Goal: Contribute content: Contribute content

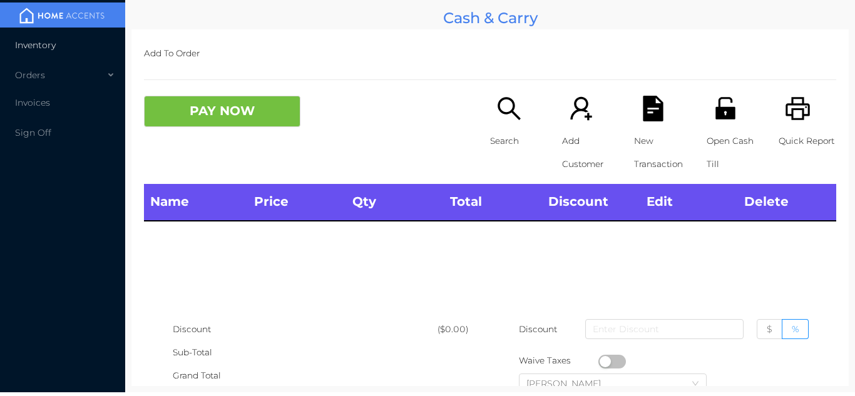
click at [80, 43] on li "Inventory" at bounding box center [62, 45] width 125 height 25
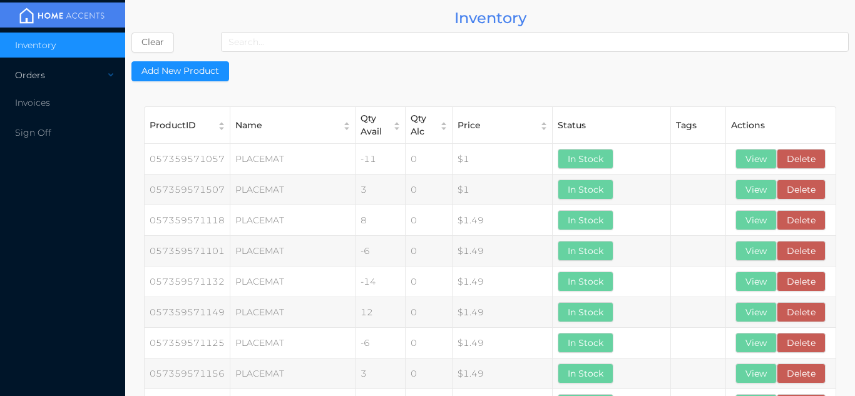
click at [64, 85] on div "Orders" at bounding box center [62, 75] width 125 height 25
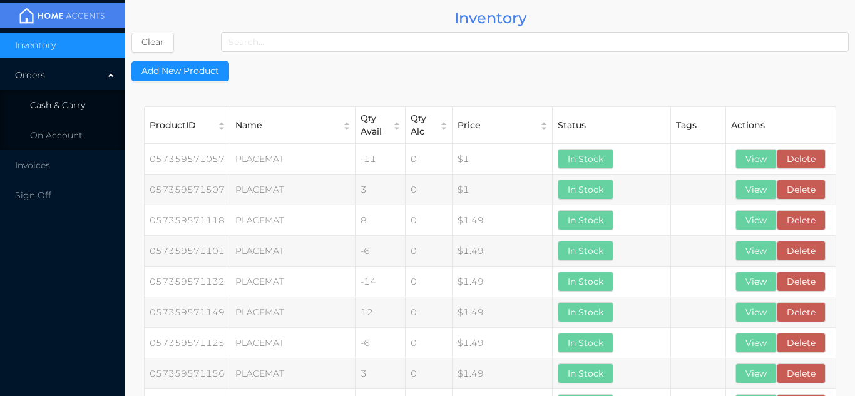
click at [79, 109] on span "Cash & Carry" at bounding box center [57, 105] width 55 height 11
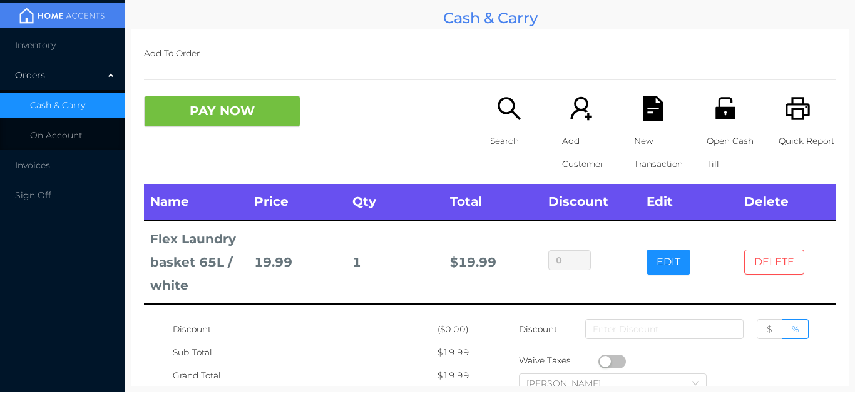
click at [781, 267] on button "DELETE" at bounding box center [775, 262] width 60 height 25
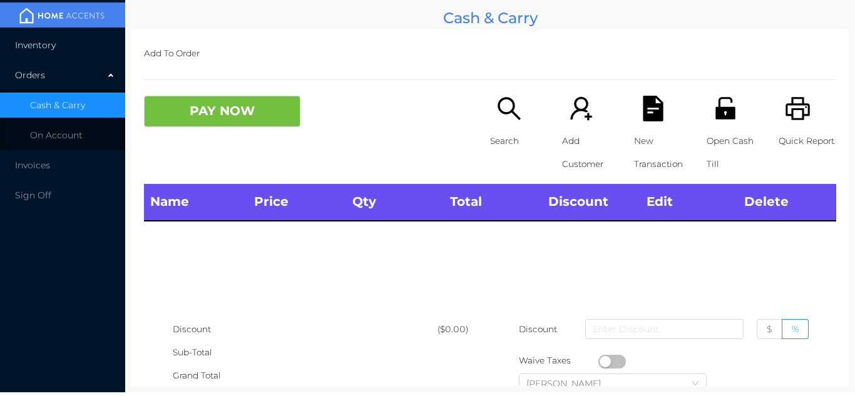
click at [85, 46] on li "Inventory" at bounding box center [62, 45] width 125 height 25
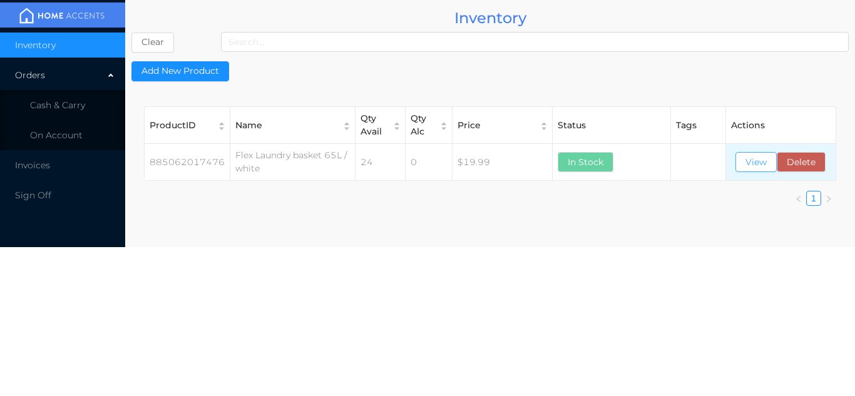
click at [748, 172] on button "View" at bounding box center [756, 162] width 41 height 20
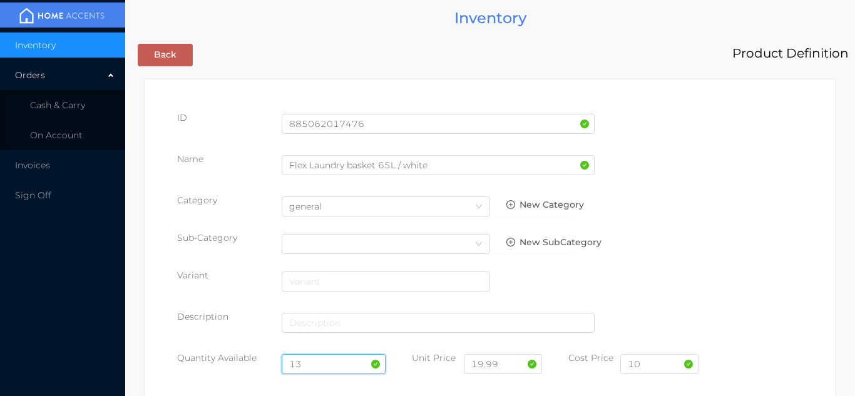
click at [326, 364] on input "13" at bounding box center [334, 364] width 105 height 20
click at [660, 367] on input "10" at bounding box center [660, 364] width 78 height 20
type input "1"
type input "8.55"
click at [326, 368] on input "13" at bounding box center [334, 364] width 105 height 20
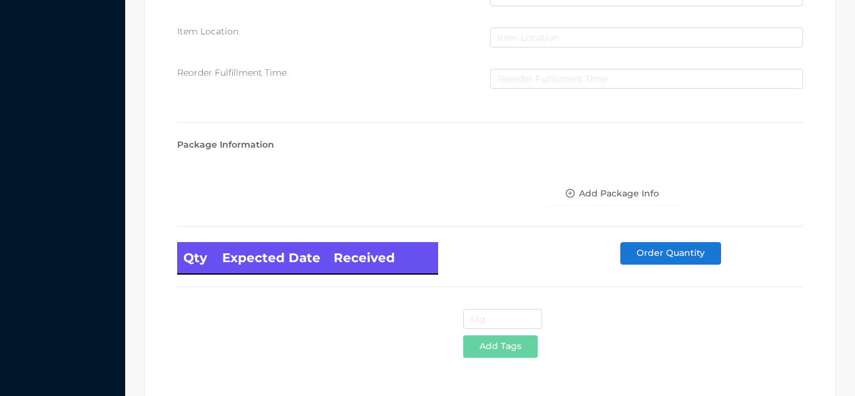
scroll to position [711, 0]
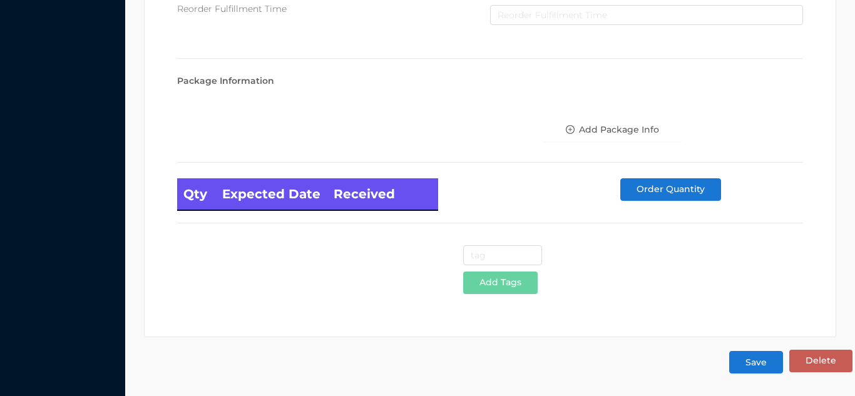
type input "12"
click at [750, 361] on button "Save" at bounding box center [756, 362] width 54 height 23
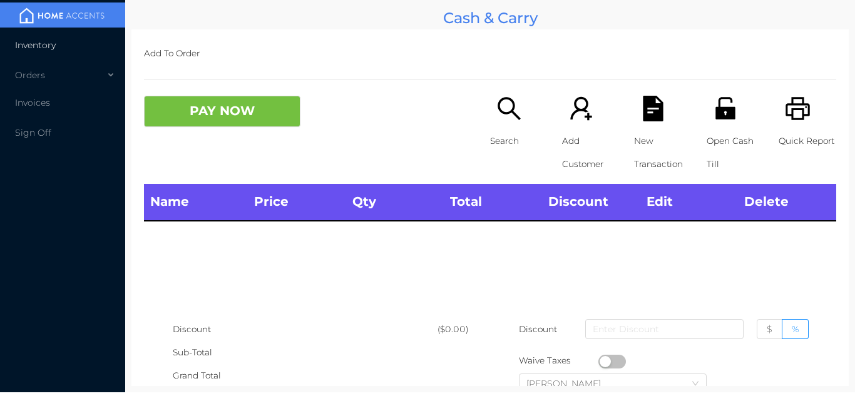
click at [75, 52] on li "Inventory" at bounding box center [62, 45] width 125 height 25
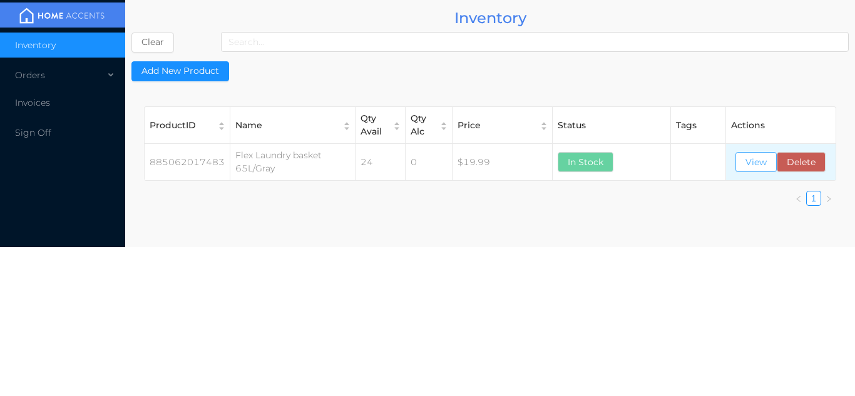
click at [751, 170] on button "View" at bounding box center [756, 162] width 41 height 20
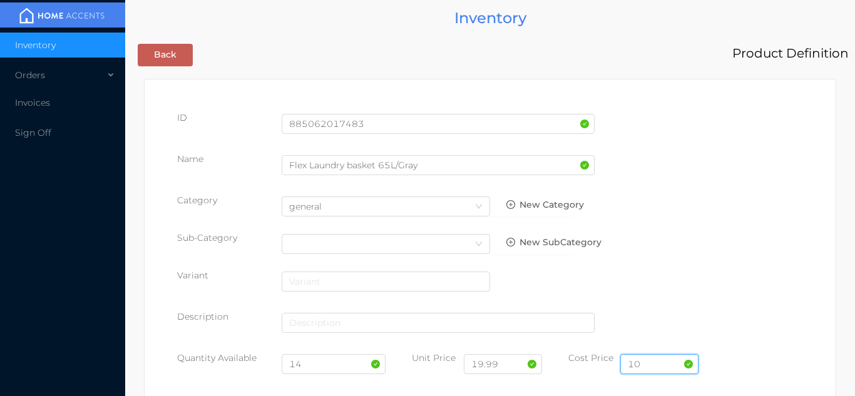
click at [660, 363] on input "10" at bounding box center [660, 364] width 78 height 20
type input "1"
type input "8.50"
click at [319, 368] on input "14" at bounding box center [334, 364] width 105 height 20
type input "1"
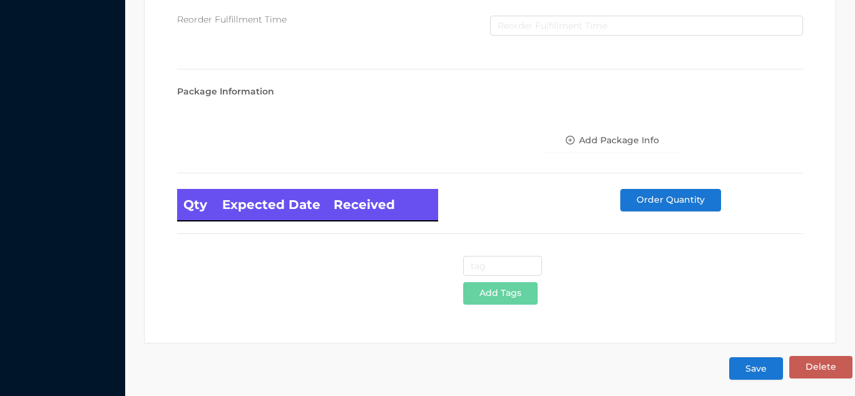
scroll to position [711, 0]
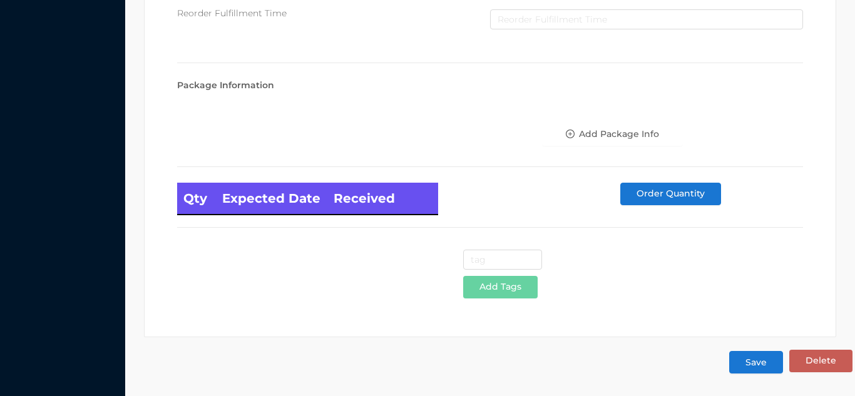
type input "12"
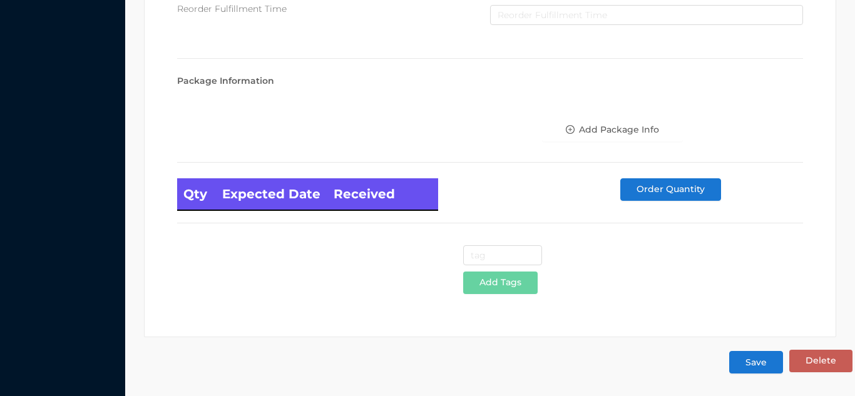
click at [755, 361] on button "Save" at bounding box center [756, 362] width 54 height 23
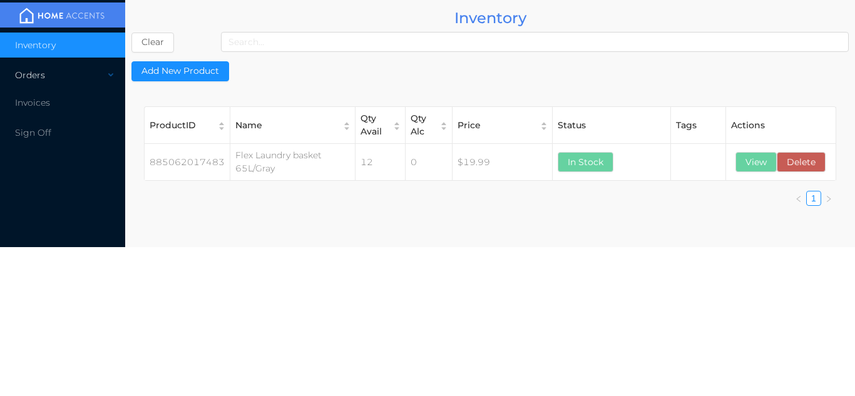
click at [73, 84] on div "Orders" at bounding box center [62, 75] width 125 height 25
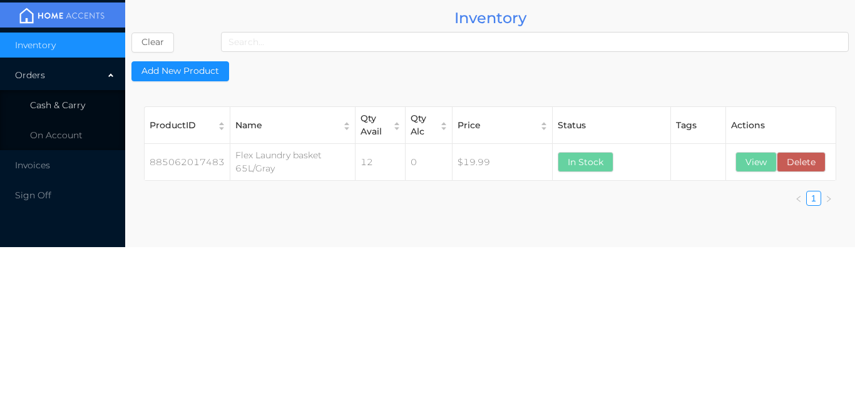
click at [90, 106] on li "Cash & Carry" at bounding box center [62, 105] width 125 height 25
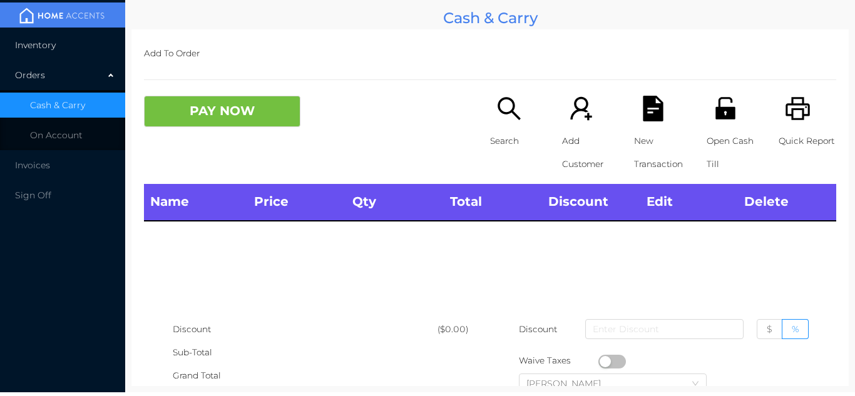
click at [83, 55] on li "Inventory" at bounding box center [62, 45] width 125 height 25
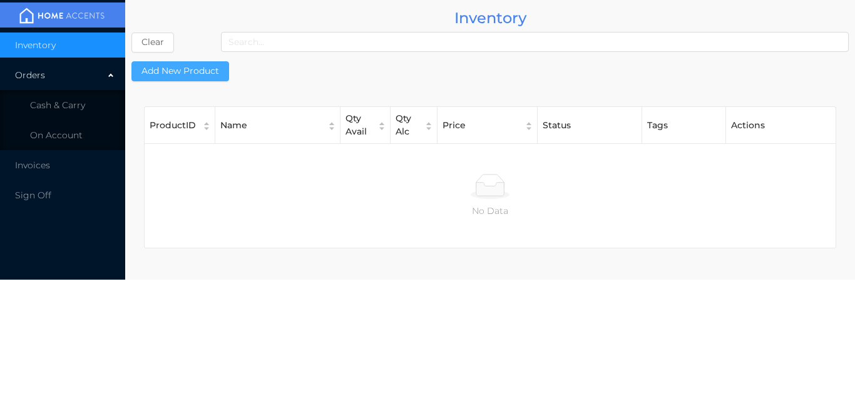
click at [196, 77] on button "Add New Product" at bounding box center [180, 71] width 98 height 20
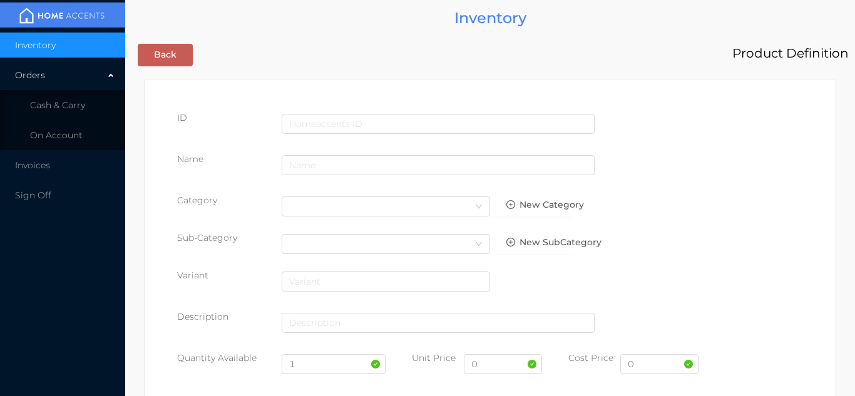
click at [354, 136] on div at bounding box center [438, 125] width 313 height 29
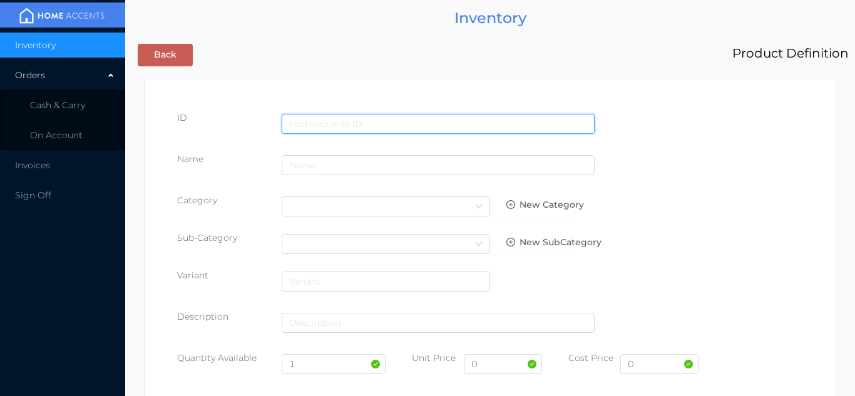
click at [316, 121] on input "text" at bounding box center [438, 124] width 313 height 20
type input "885062018039"
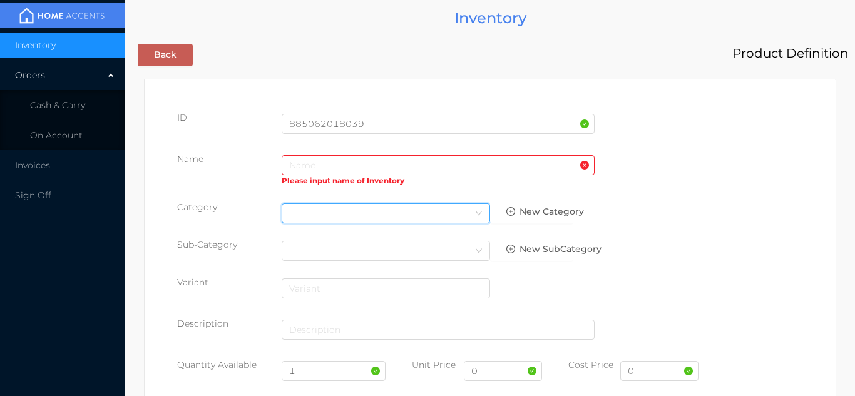
click at [300, 220] on div "Select Category" at bounding box center [385, 213] width 193 height 19
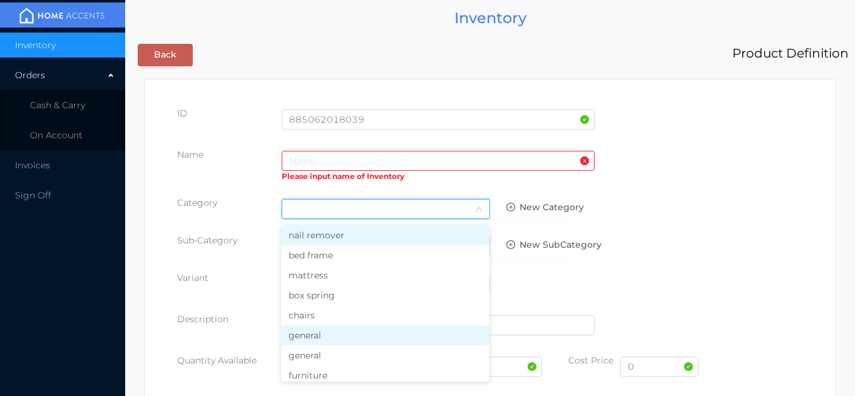
click at [320, 338] on li "general" at bounding box center [385, 336] width 209 height 20
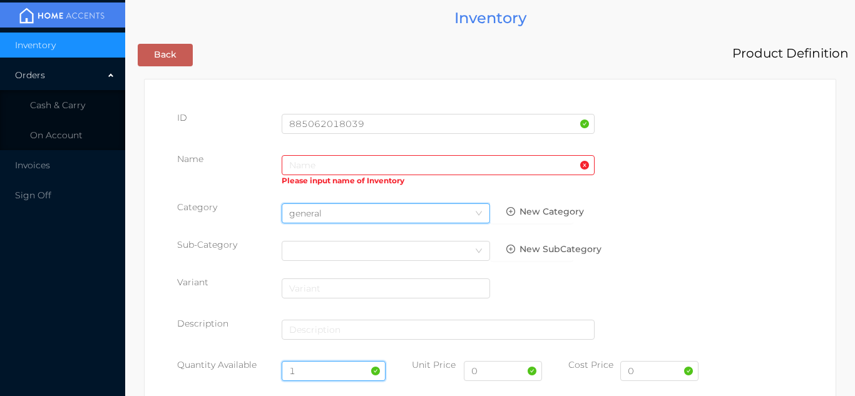
click at [319, 369] on input "1" at bounding box center [334, 371] width 105 height 20
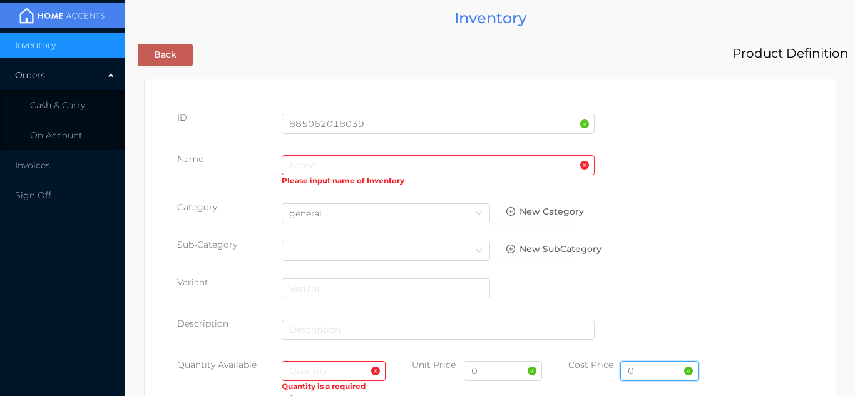
click at [640, 371] on input "0" at bounding box center [660, 371] width 78 height 20
type input "5.20"
click at [305, 375] on input "text" at bounding box center [334, 371] width 105 height 20
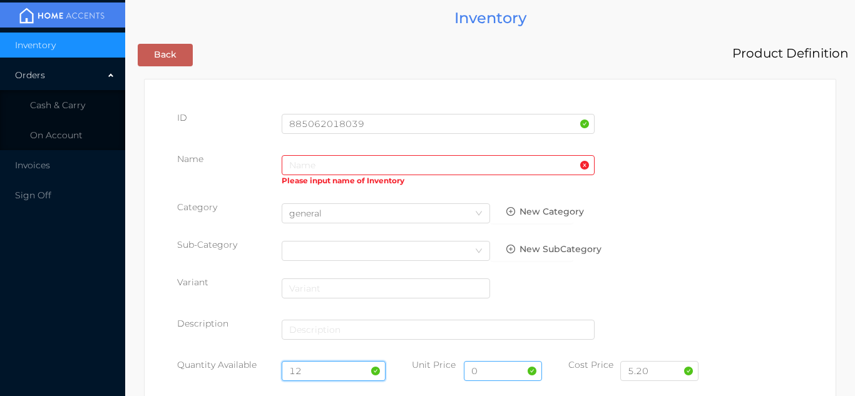
type input "12"
click at [498, 367] on input "0" at bounding box center [503, 371] width 78 height 20
type input "9.99"
click at [300, 168] on input "text" at bounding box center [438, 165] width 313 height 20
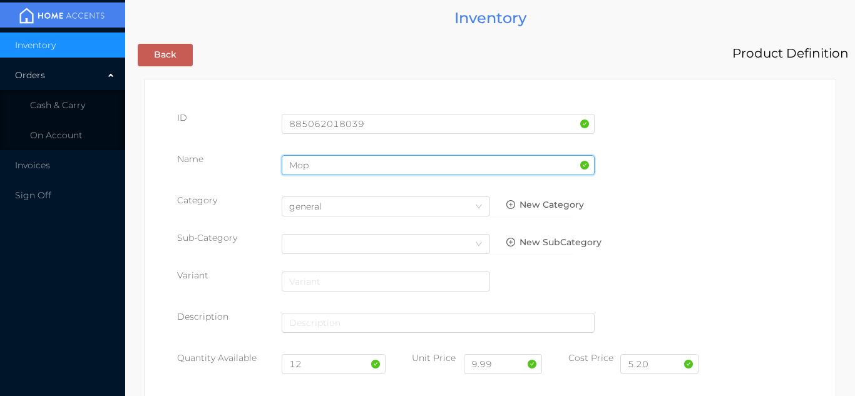
type input "mop bucket/blue"
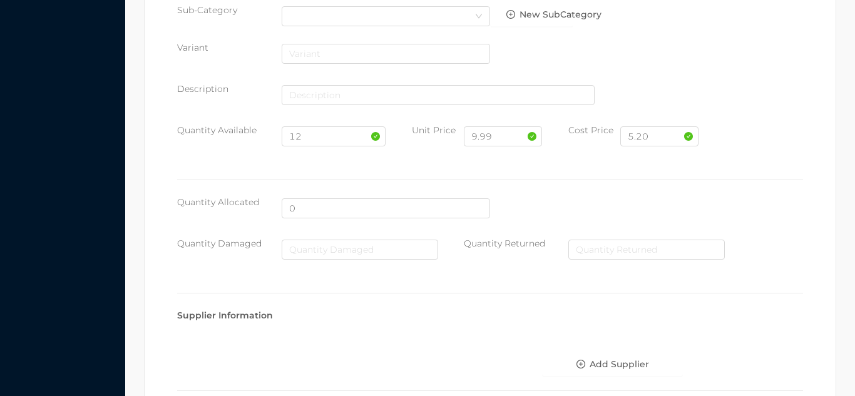
scroll to position [644, 0]
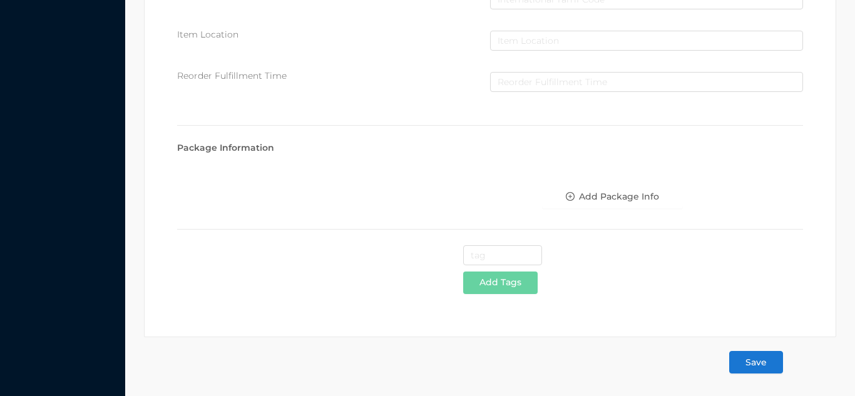
click at [762, 356] on button "Save" at bounding box center [756, 362] width 54 height 23
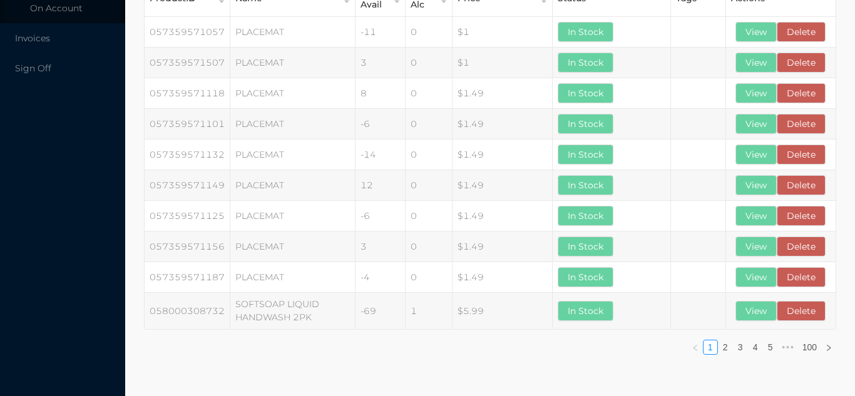
scroll to position [0, 0]
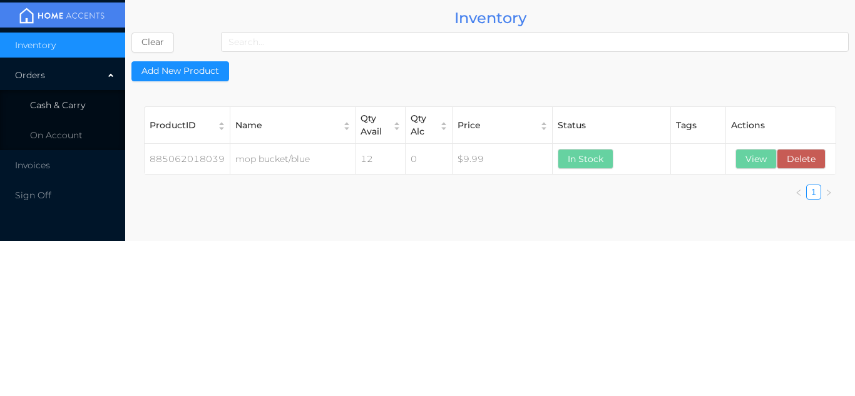
click at [91, 100] on li "Cash & Carry" at bounding box center [62, 105] width 125 height 25
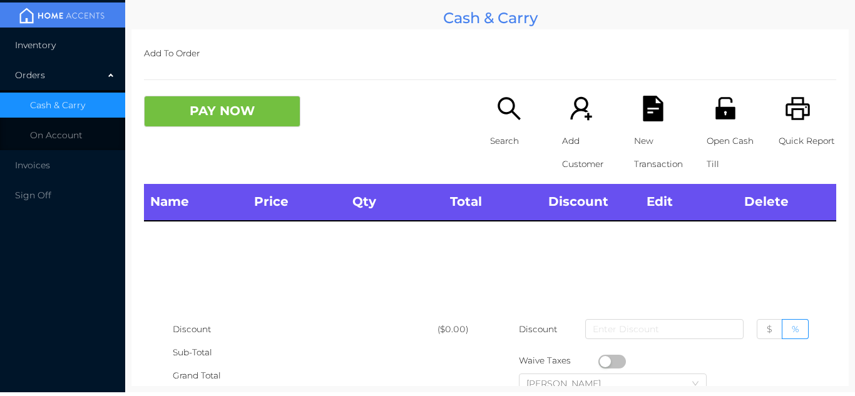
click at [91, 49] on li "Inventory" at bounding box center [62, 45] width 125 height 25
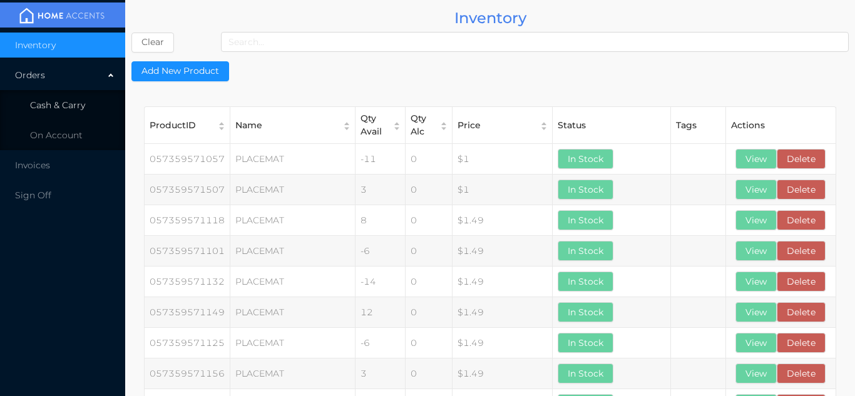
click at [78, 108] on span "Cash & Carry" at bounding box center [57, 105] width 55 height 11
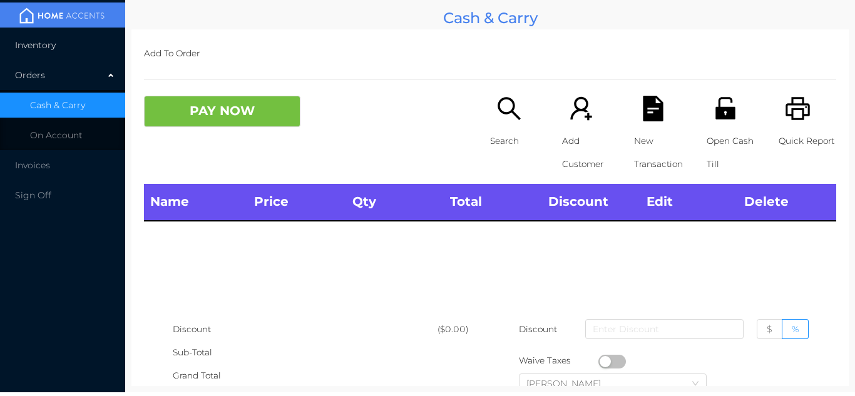
click at [86, 37] on li "Inventory" at bounding box center [62, 45] width 125 height 25
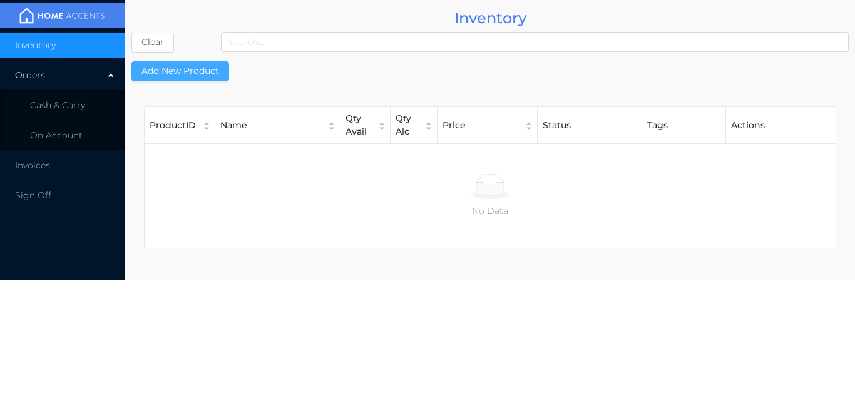
click at [198, 73] on button "Add New Product" at bounding box center [180, 71] width 98 height 20
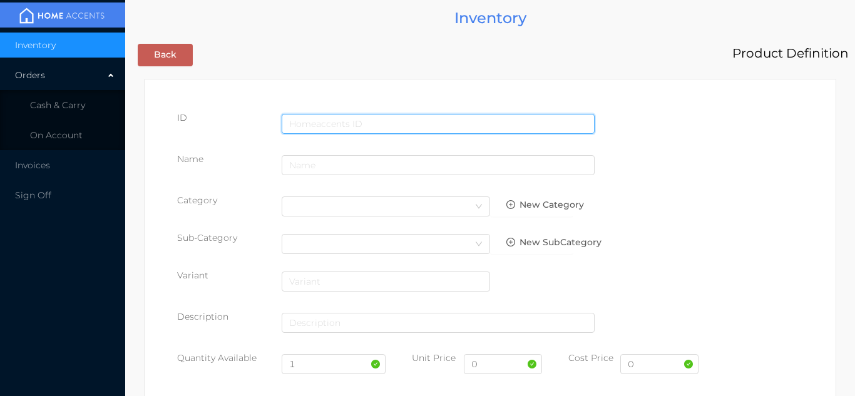
click at [317, 119] on input "text" at bounding box center [438, 124] width 313 height 20
type input "885062019999"
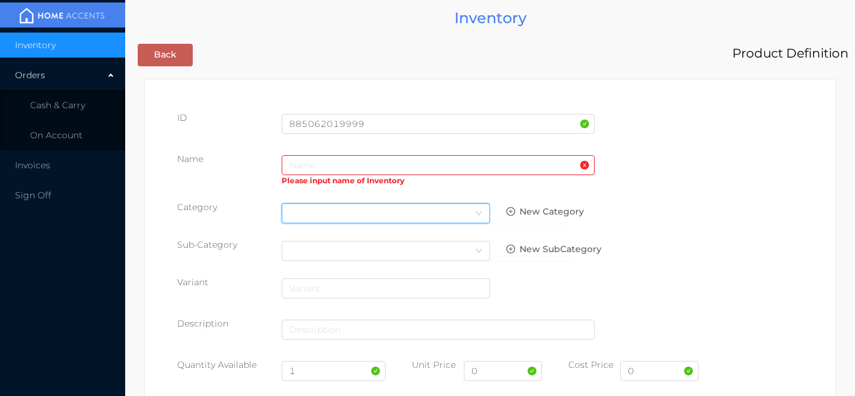
click at [317, 208] on div "Select Category" at bounding box center [385, 213] width 193 height 19
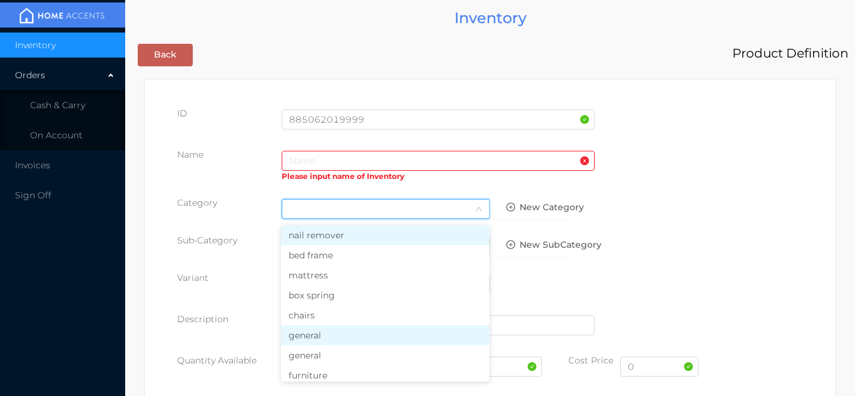
click at [319, 336] on li "general" at bounding box center [385, 336] width 209 height 20
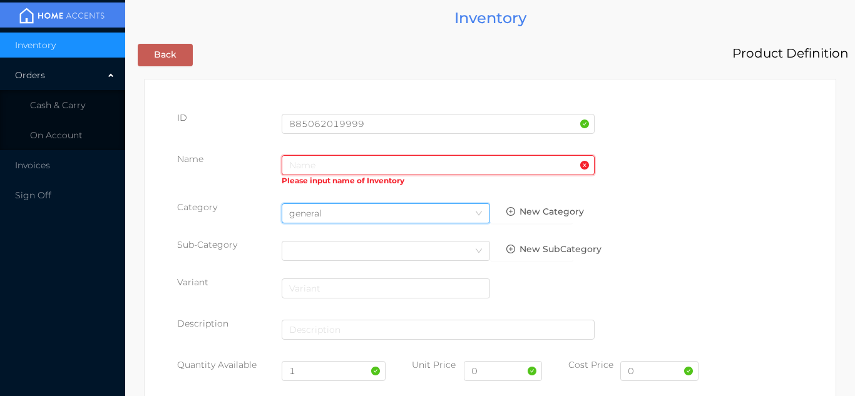
click at [301, 157] on input "text" at bounding box center [438, 165] width 313 height 20
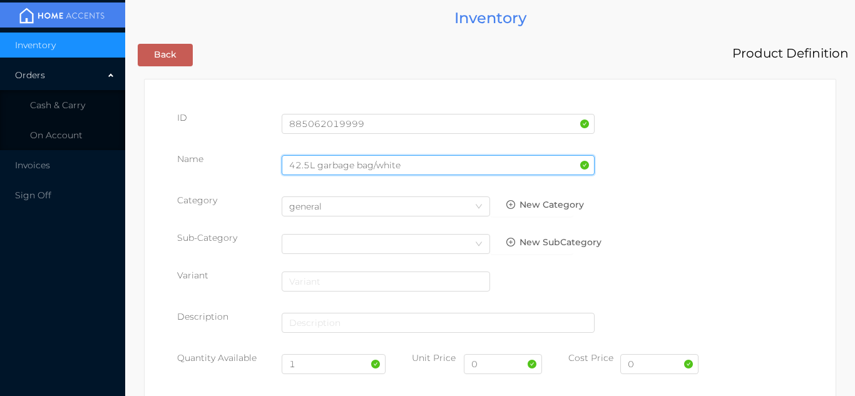
click at [303, 168] on input "42.5L garbage bag/white" at bounding box center [438, 165] width 313 height 20
click at [307, 170] on input "42.5L garbage bag/white" at bounding box center [438, 165] width 313 height 20
type input "42.5 L garbage bag/white"
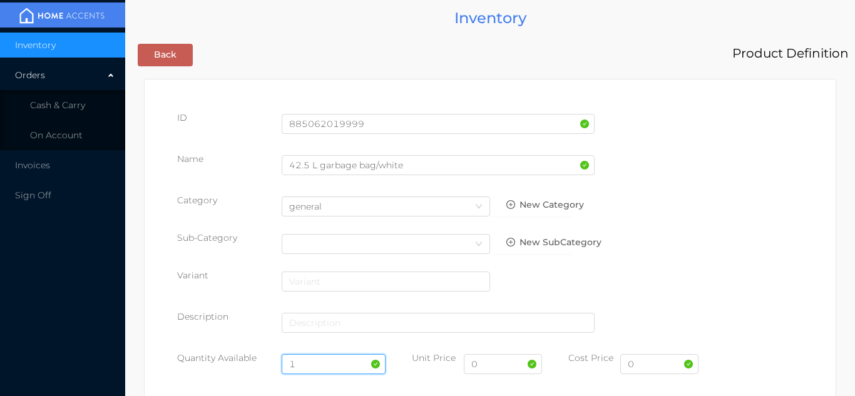
click at [326, 367] on input "1" at bounding box center [334, 364] width 105 height 20
type input "30"
click at [656, 364] on input "0" at bounding box center [660, 364] width 78 height 20
type input "2.05"
click at [497, 367] on input "0" at bounding box center [503, 364] width 78 height 20
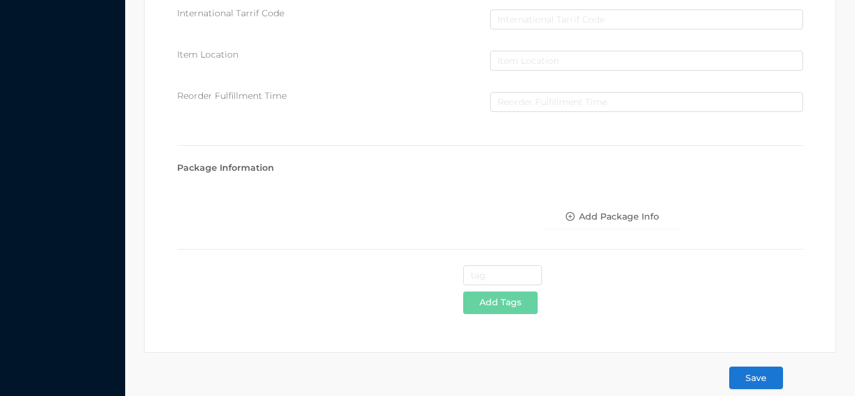
scroll to position [644, 0]
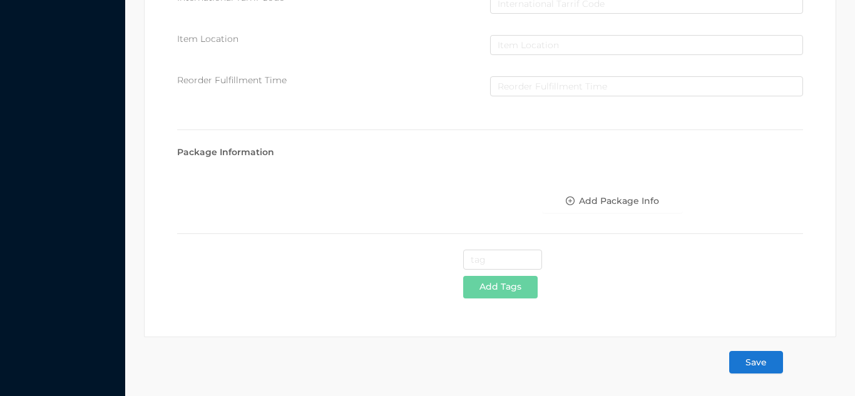
type input "3.99"
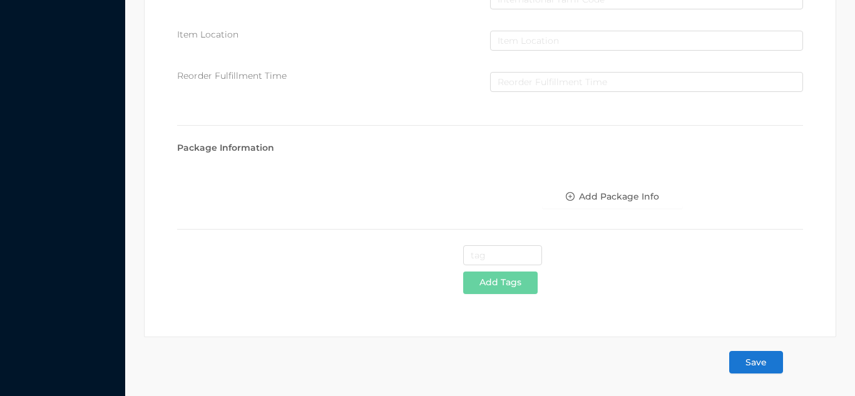
click at [762, 363] on button "Save" at bounding box center [756, 362] width 54 height 23
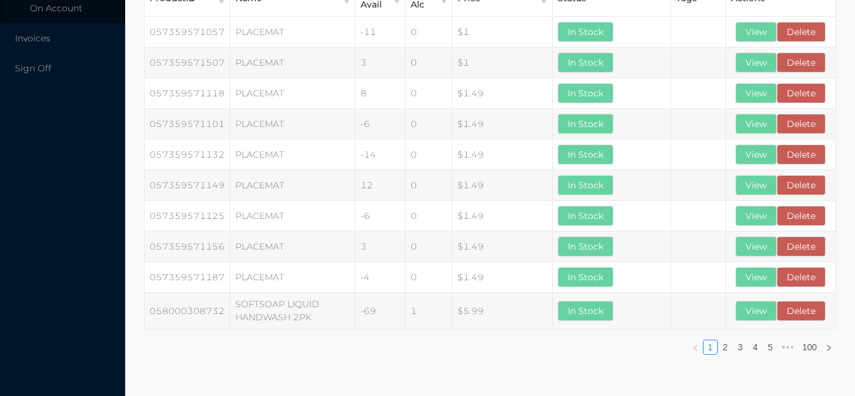
scroll to position [0, 0]
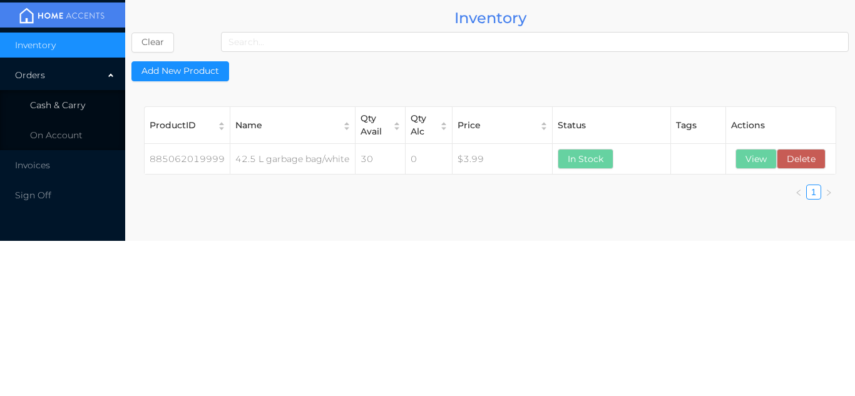
click at [59, 100] on span "Cash & Carry" at bounding box center [57, 105] width 55 height 11
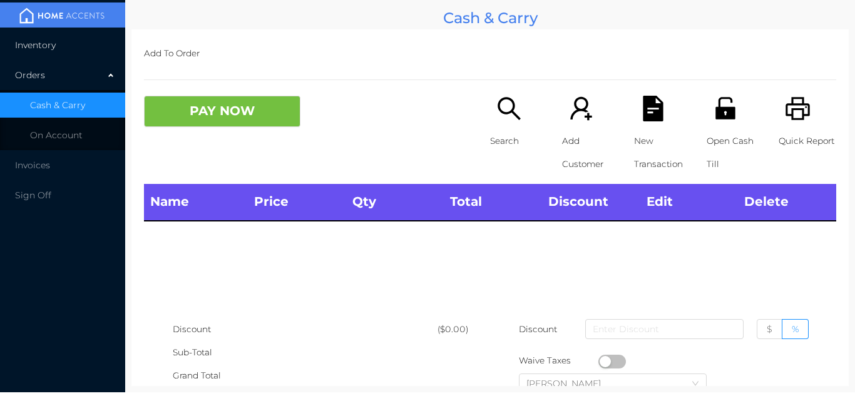
click at [56, 46] on span "Inventory" at bounding box center [35, 44] width 41 height 11
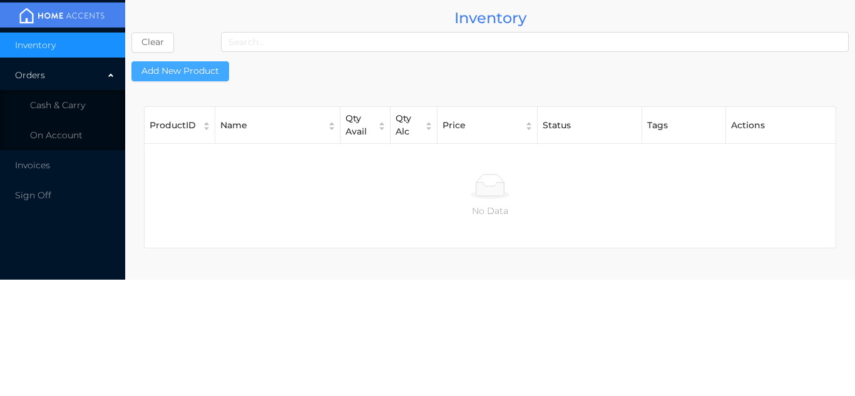
click at [190, 77] on button "Add New Product" at bounding box center [180, 71] width 98 height 20
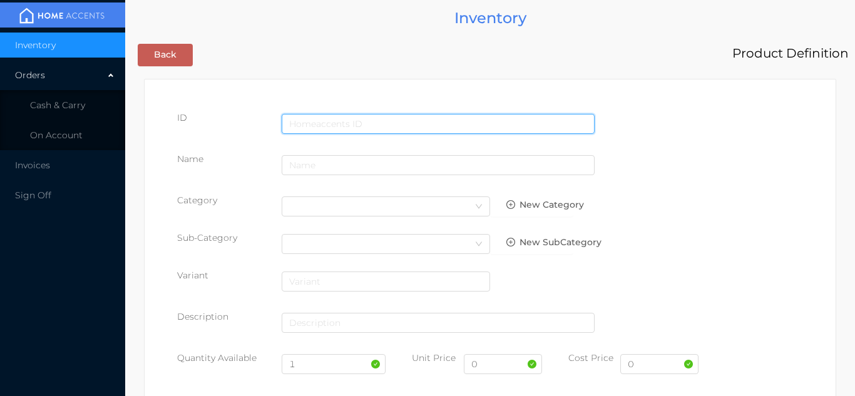
click at [326, 121] on input "text" at bounding box center [438, 124] width 313 height 20
type input "885062019982"
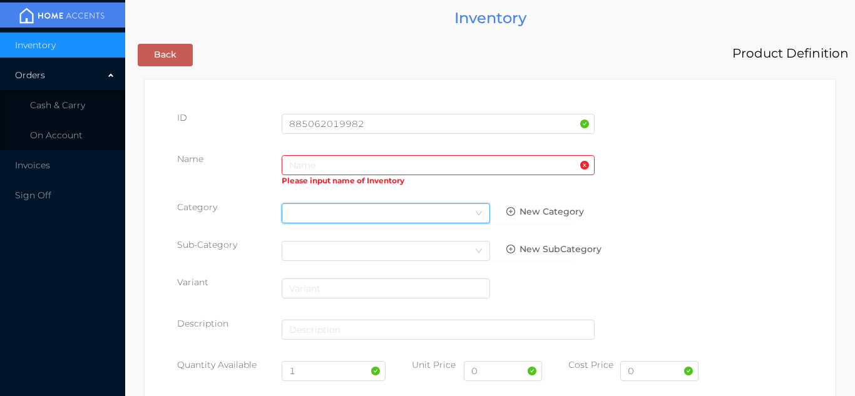
click at [317, 215] on div "Select Category" at bounding box center [385, 213] width 193 height 19
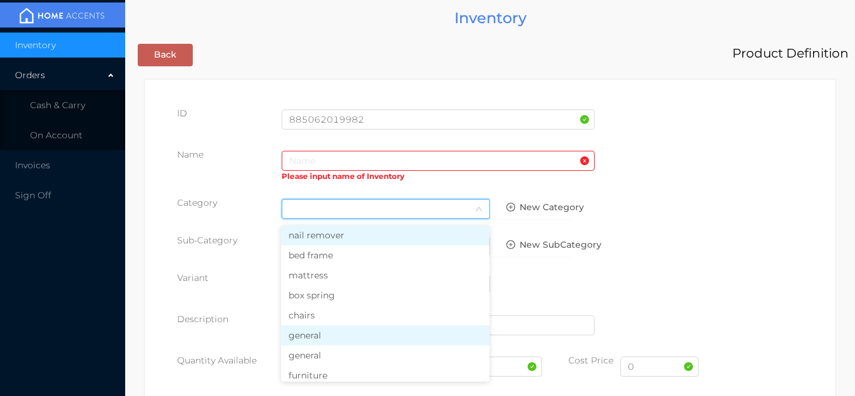
click at [314, 343] on li "general" at bounding box center [385, 336] width 209 height 20
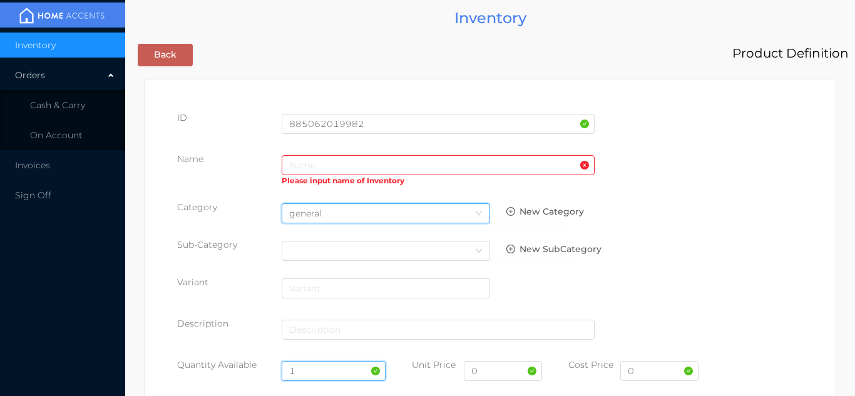
click at [322, 369] on input "1" at bounding box center [334, 371] width 105 height 20
type input "35"
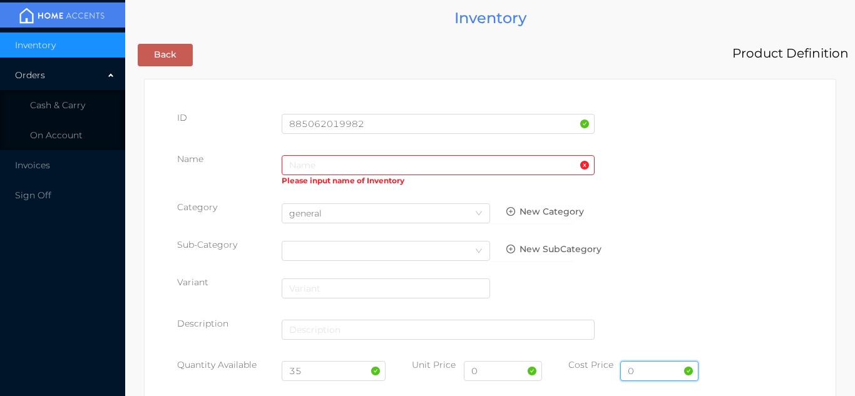
click at [652, 375] on input "0" at bounding box center [660, 371] width 78 height 20
type input "2.05"
click at [520, 376] on input "0" at bounding box center [503, 371] width 78 height 20
type input "3.99"
click at [297, 164] on input "text" at bounding box center [438, 165] width 313 height 20
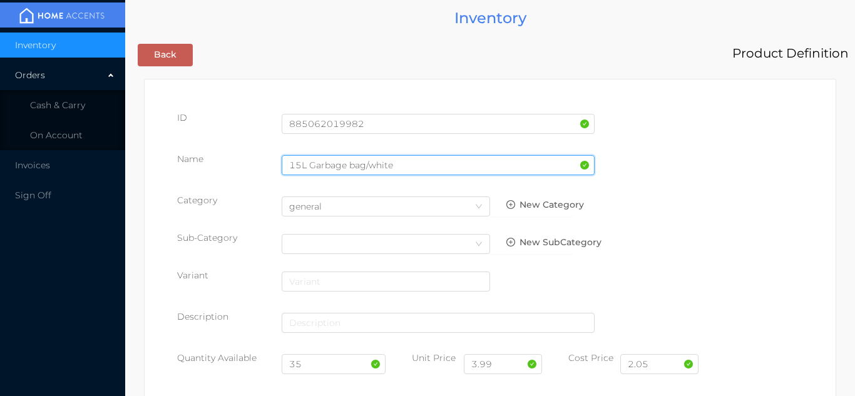
click at [298, 170] on input "15L Garbage bag/white" at bounding box center [438, 165] width 313 height 20
click at [296, 165] on input "15L Garbage bag/white" at bounding box center [438, 165] width 313 height 20
click at [306, 163] on input "15L Garbage bag/white" at bounding box center [438, 165] width 313 height 20
click at [303, 162] on input "15L Garbage bag/white" at bounding box center [438, 165] width 313 height 20
click at [406, 169] on input "15 L Garbage bag/white" at bounding box center [438, 165] width 313 height 20
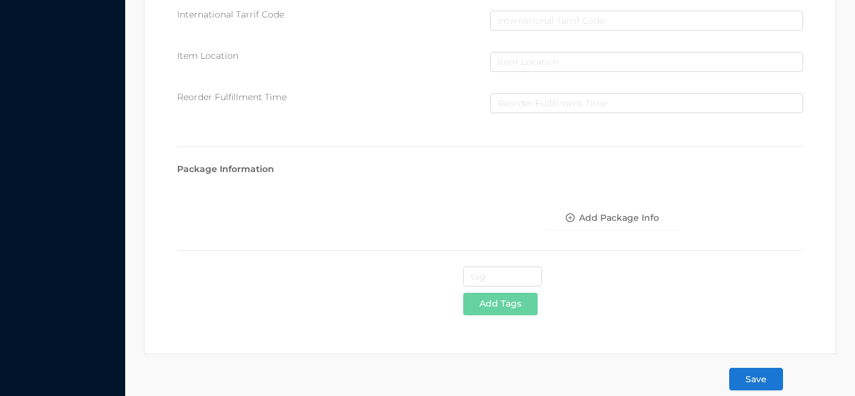
scroll to position [644, 0]
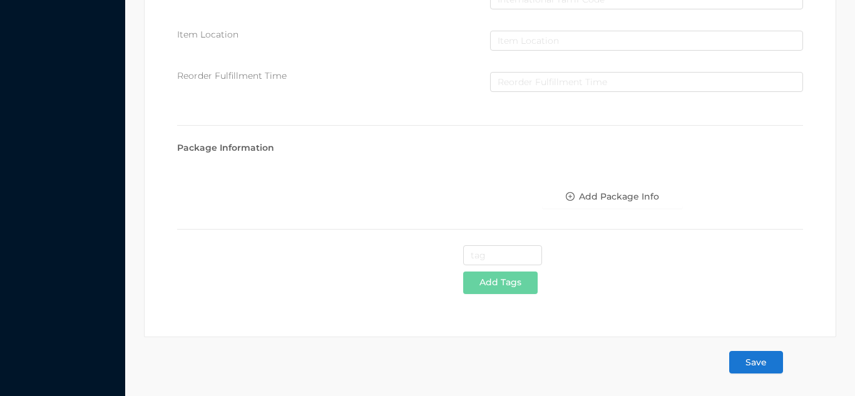
type input "15 L Garbage bag/white-48pcs"
click at [760, 372] on button "Save" at bounding box center [756, 362] width 54 height 23
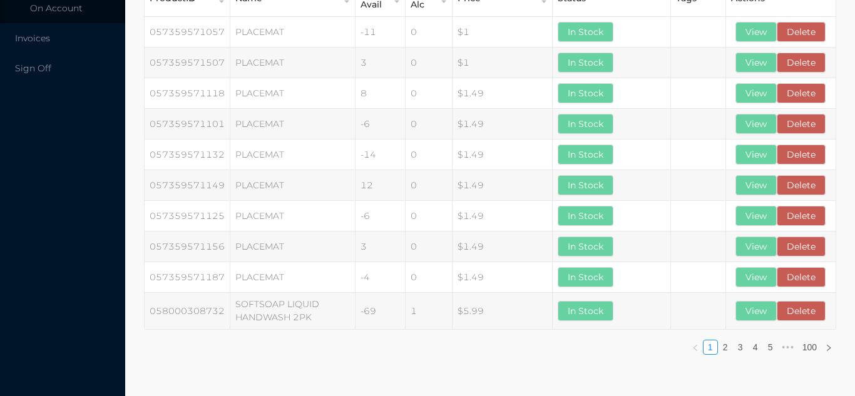
scroll to position [0, 0]
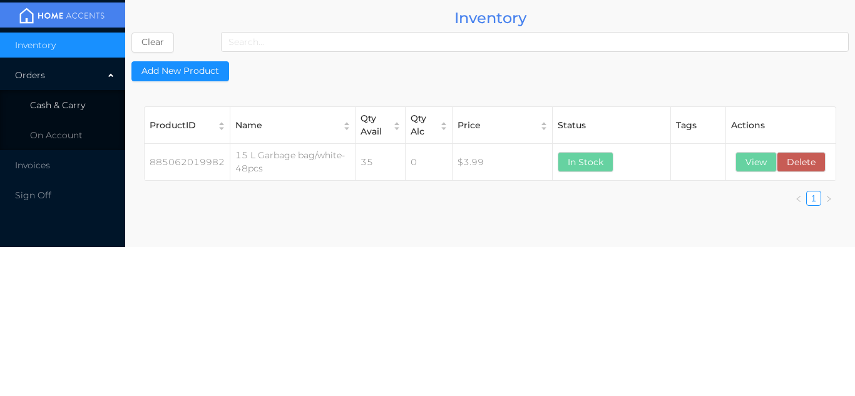
click at [74, 104] on span "Cash & Carry" at bounding box center [57, 105] width 55 height 11
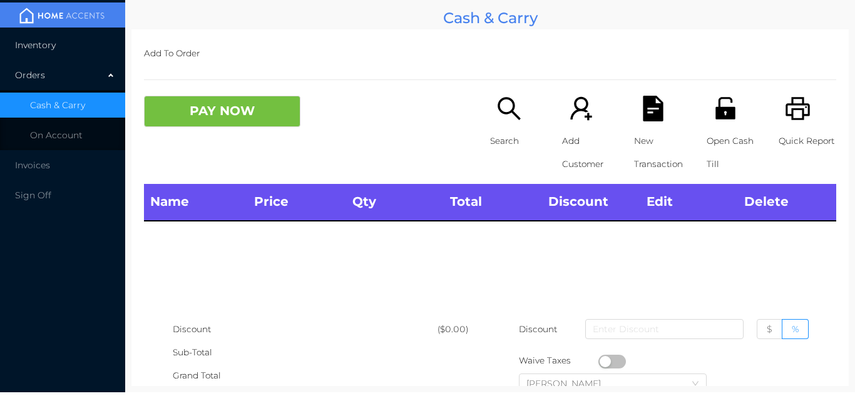
click at [76, 35] on li "Inventory" at bounding box center [62, 45] width 125 height 25
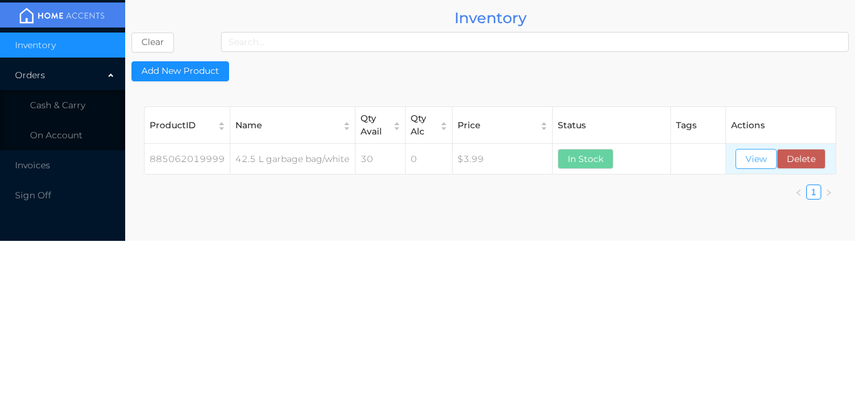
click at [761, 162] on button "View" at bounding box center [756, 159] width 41 height 20
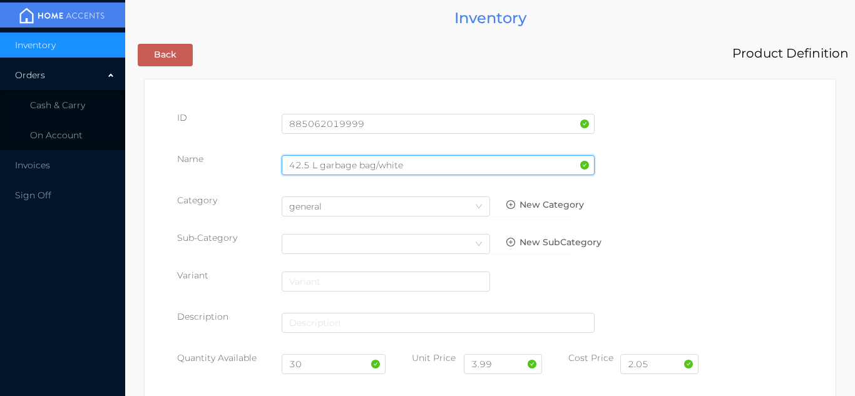
click at [406, 165] on input "42.5 L garbage bag/white" at bounding box center [438, 165] width 313 height 20
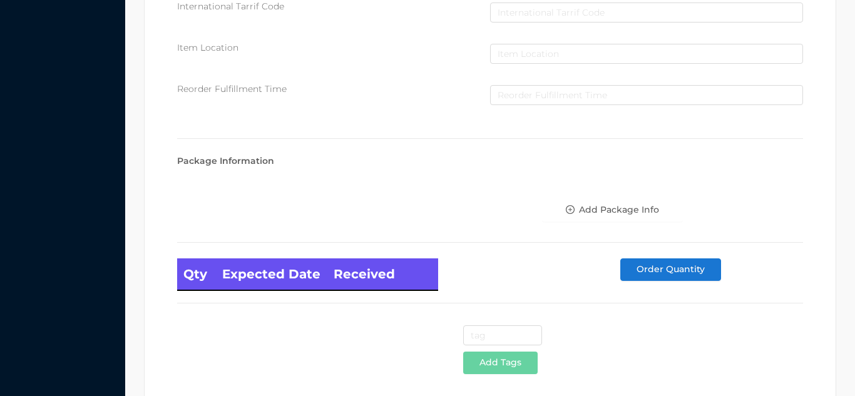
scroll to position [711, 0]
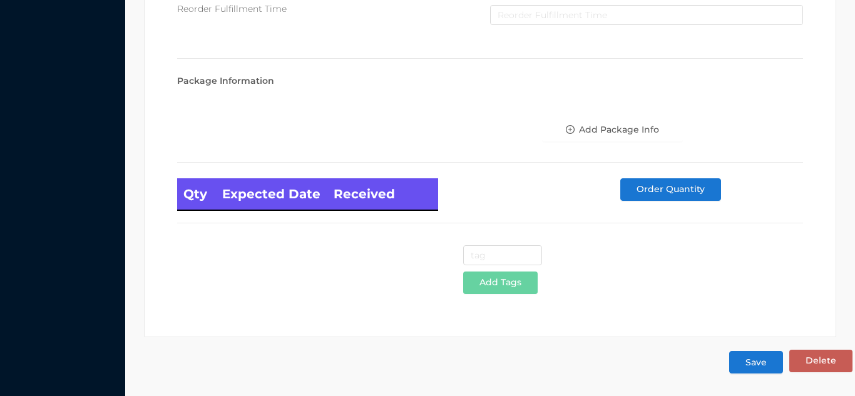
type input "42.5 L garbage bag/white-30pcs"
click at [756, 365] on button "Save" at bounding box center [756, 362] width 54 height 23
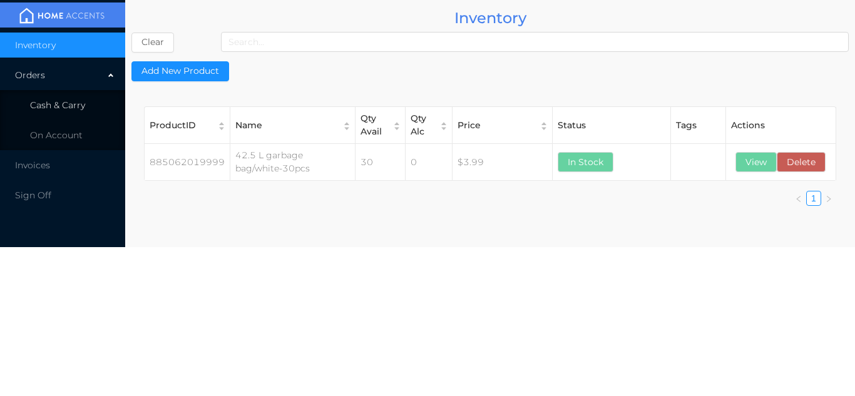
click at [88, 108] on li "Cash & Carry" at bounding box center [62, 105] width 125 height 25
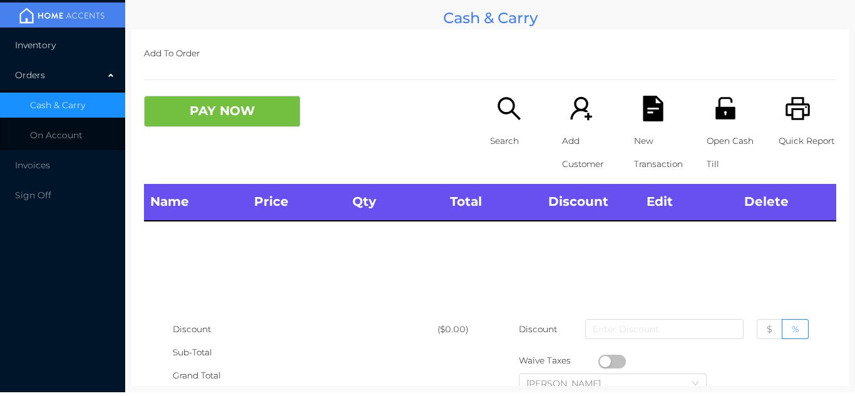
click at [68, 54] on li "Inventory" at bounding box center [62, 45] width 125 height 25
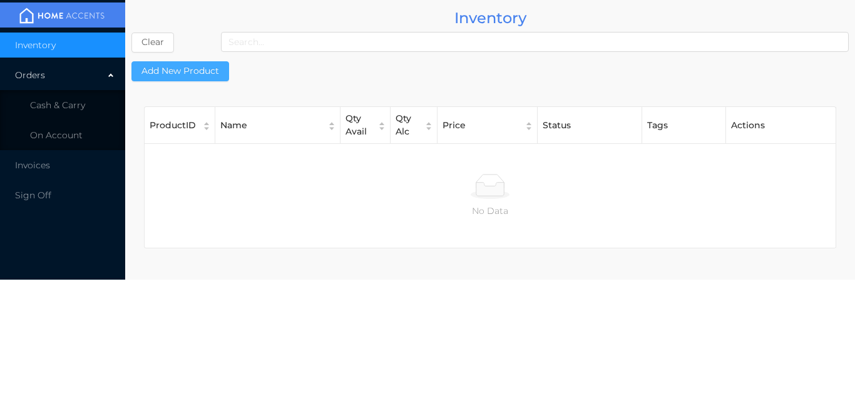
click at [210, 70] on button "Add New Product" at bounding box center [180, 71] width 98 height 20
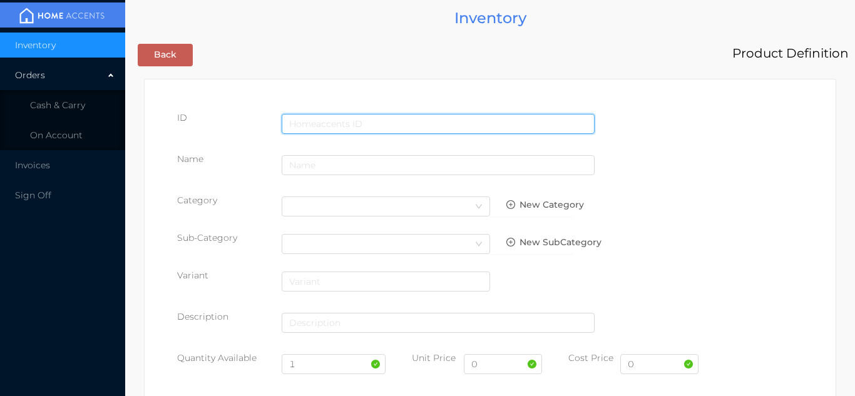
click at [312, 120] on input "text" at bounding box center [438, 124] width 313 height 20
type input "885062020001"
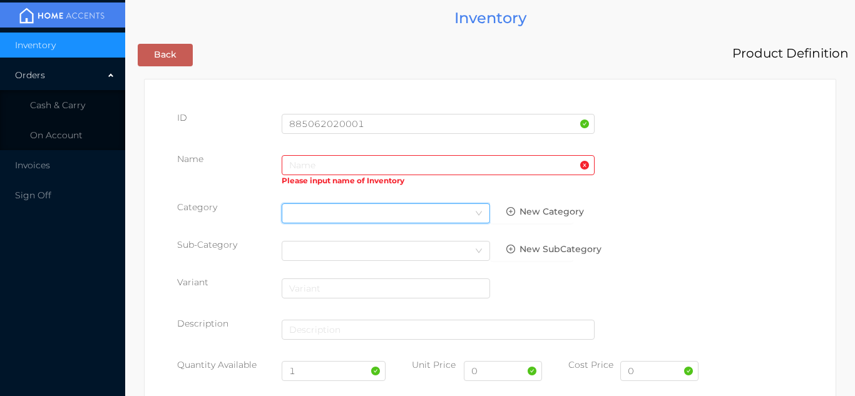
click at [307, 206] on div "Select Category" at bounding box center [385, 213] width 193 height 19
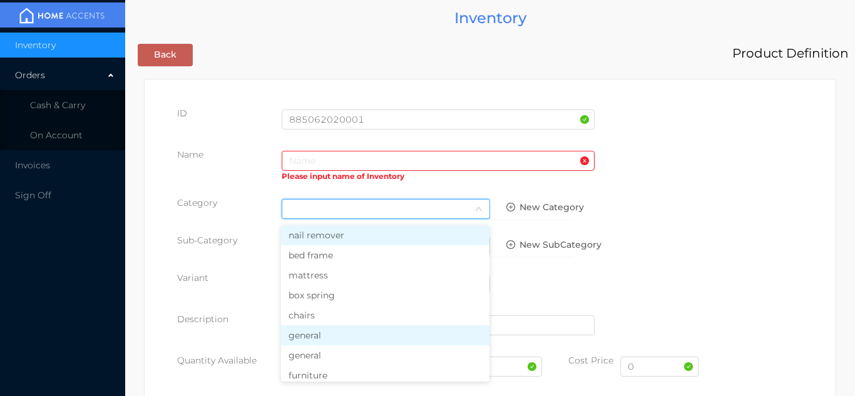
click at [314, 345] on li "general" at bounding box center [385, 336] width 209 height 20
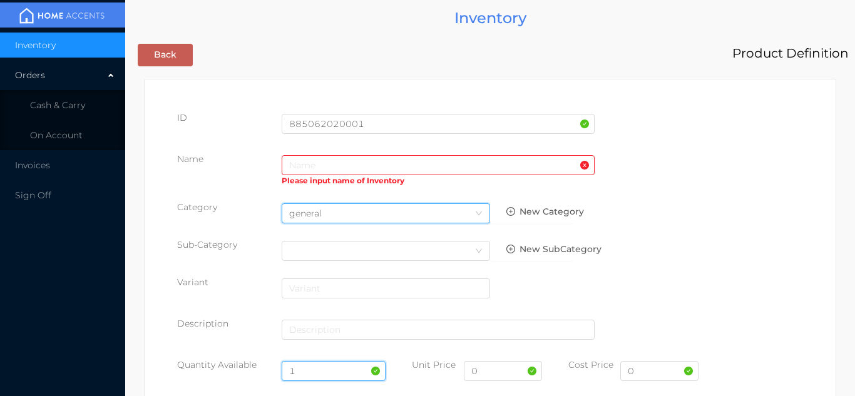
click at [322, 366] on input "1" at bounding box center [334, 371] width 105 height 20
type input "20"
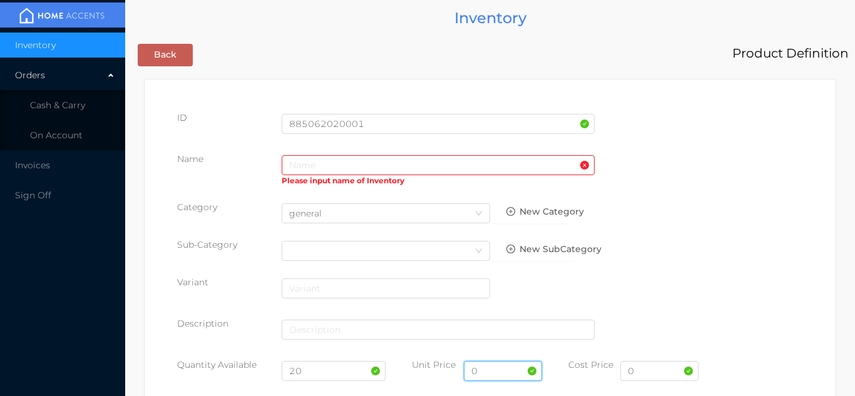
click at [494, 371] on input "0" at bounding box center [503, 371] width 78 height 20
click at [666, 376] on input "0" at bounding box center [660, 371] width 78 height 20
type input "2.95"
click at [478, 374] on input "text" at bounding box center [503, 371] width 78 height 20
type input "5.99"
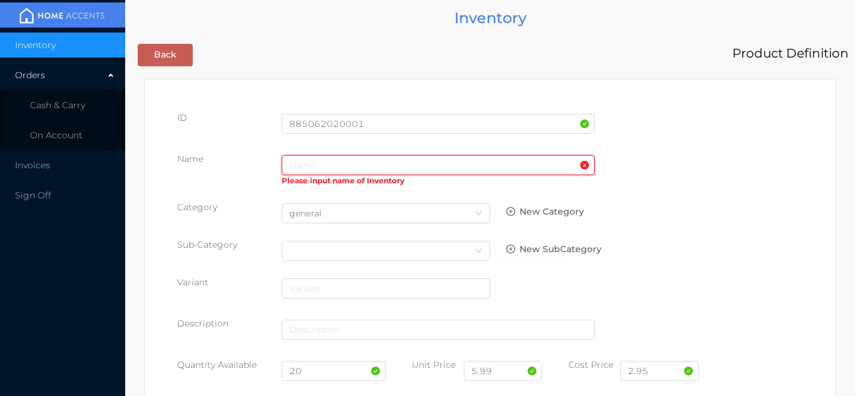
click at [302, 166] on input "text" at bounding box center [438, 165] width 313 height 20
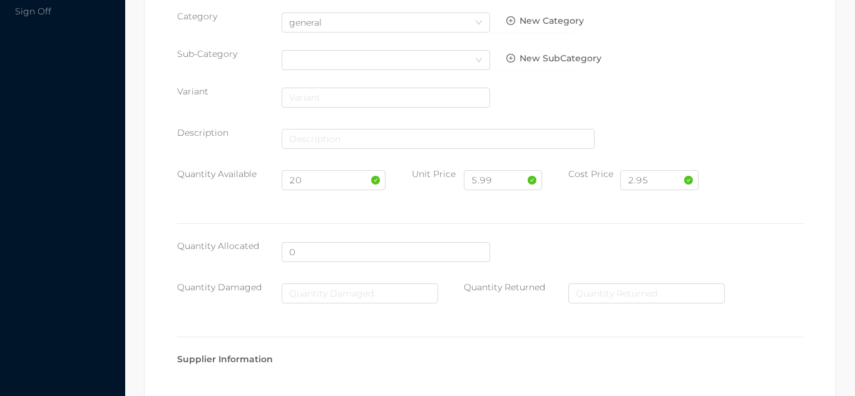
scroll to position [644, 0]
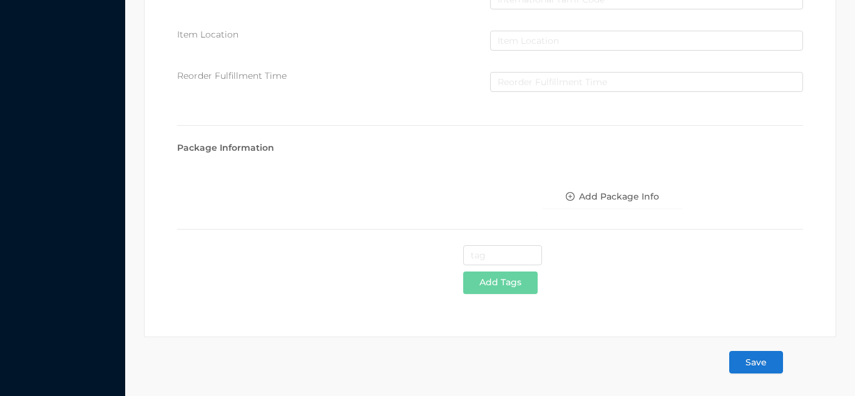
type input "75L regular garbage bag/blue-30pcs"
click at [753, 361] on button "Save" at bounding box center [756, 362] width 54 height 23
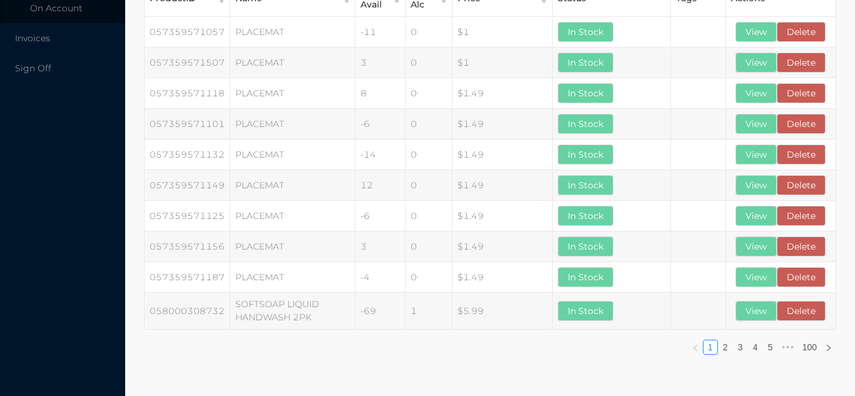
scroll to position [0, 0]
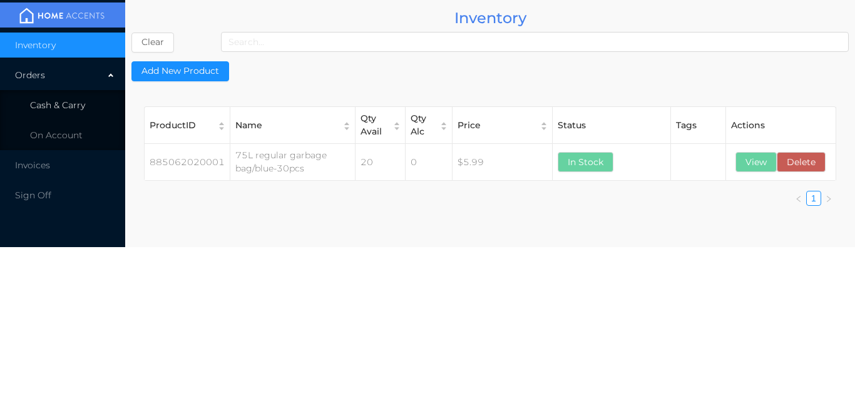
click at [86, 103] on li "Cash & Carry" at bounding box center [62, 105] width 125 height 25
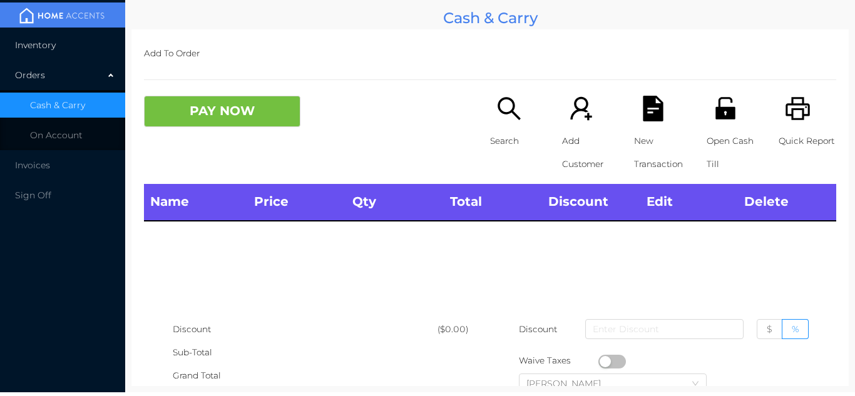
click at [83, 38] on li "Inventory" at bounding box center [62, 45] width 125 height 25
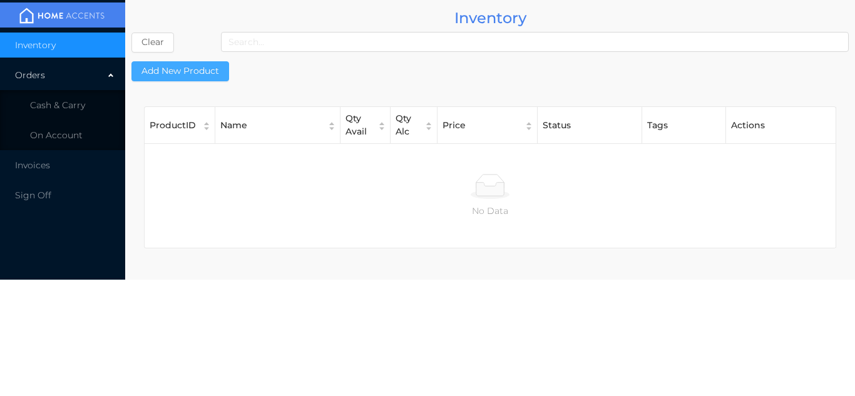
click at [200, 62] on button "Add New Product" at bounding box center [180, 71] width 98 height 20
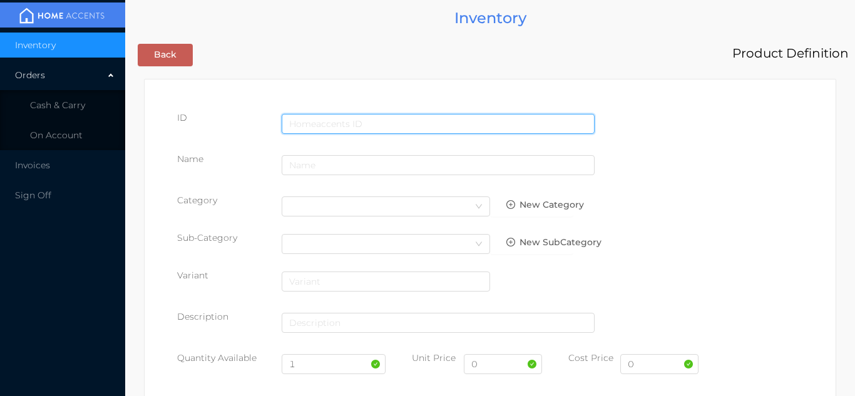
click at [321, 116] on input "text" at bounding box center [438, 124] width 313 height 20
type input "885062020025"
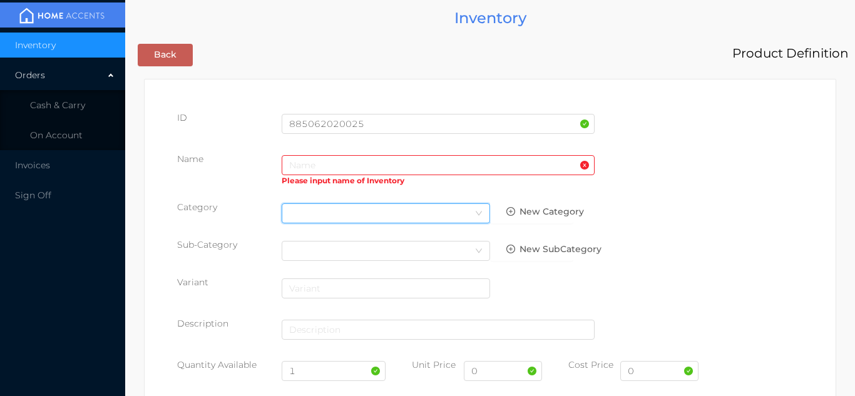
click at [306, 209] on div "Select Category" at bounding box center [385, 213] width 193 height 19
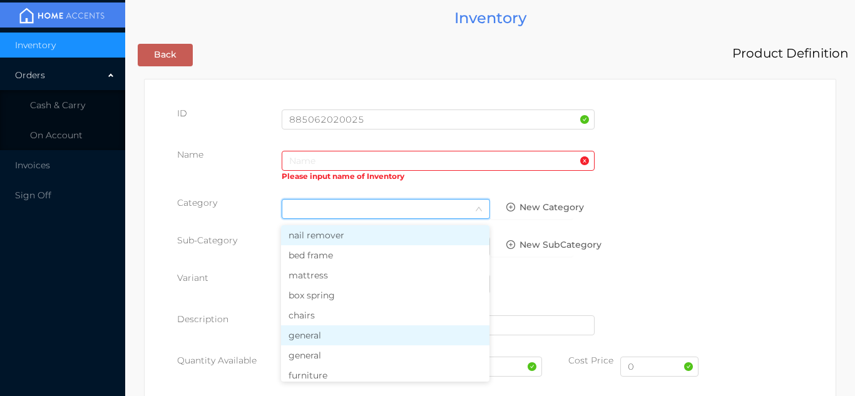
click at [310, 341] on li "general" at bounding box center [385, 336] width 209 height 20
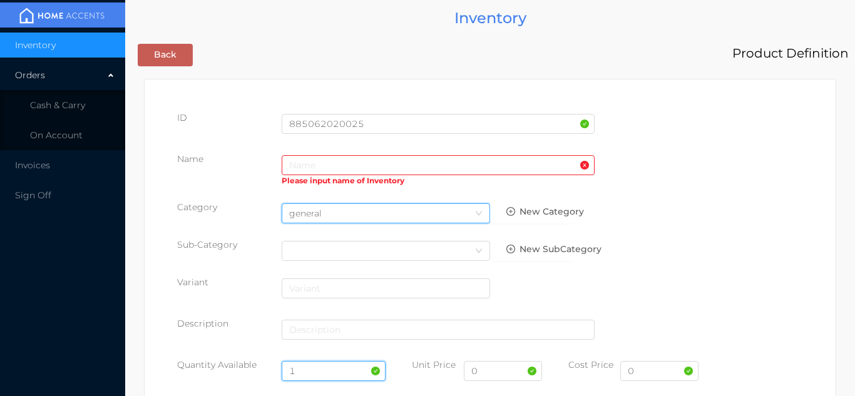
click at [306, 366] on input "1" at bounding box center [334, 371] width 105 height 20
type input "18"
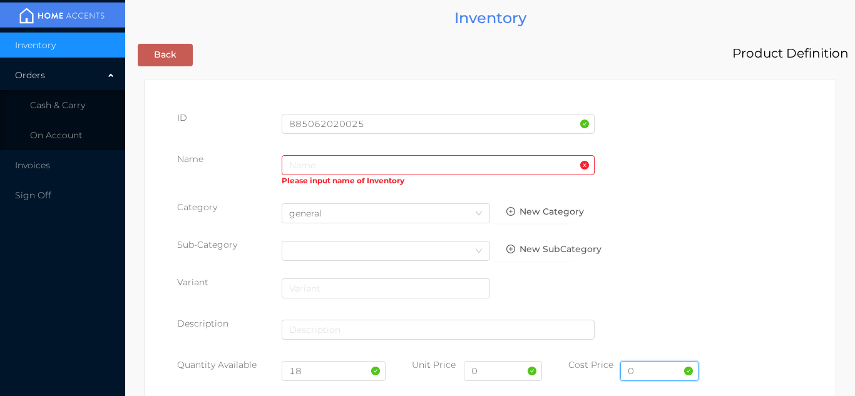
click at [656, 368] on input "0" at bounding box center [660, 371] width 78 height 20
type input "3.10"
click at [495, 372] on input "0" at bounding box center [503, 371] width 78 height 20
type input "5.99"
click at [294, 163] on input "text" at bounding box center [438, 165] width 313 height 20
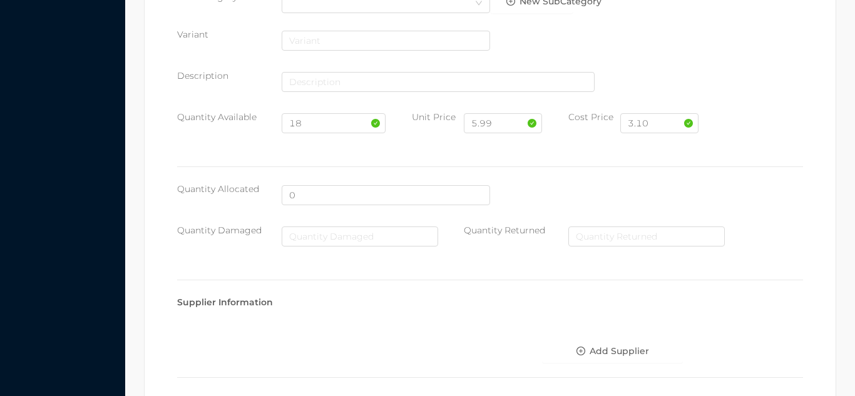
scroll to position [644, 0]
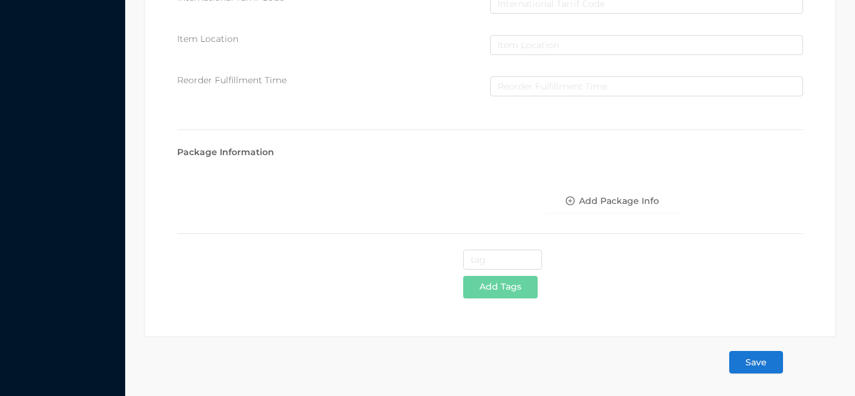
type input "90 L garbage bag/blue-30pcs"
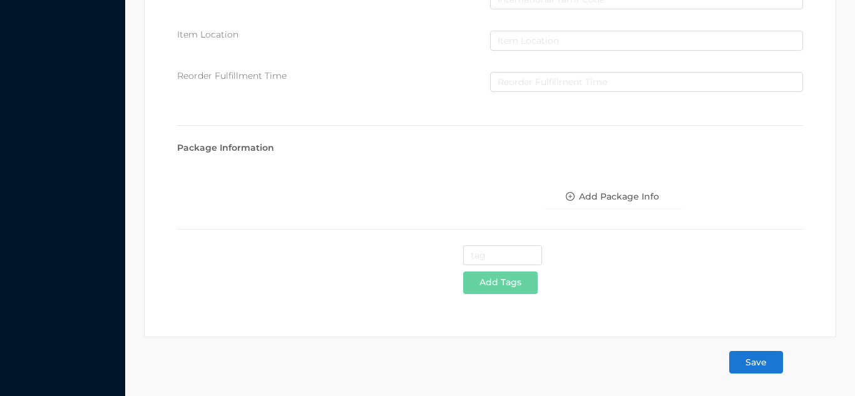
click at [764, 361] on button "Save" at bounding box center [756, 362] width 54 height 23
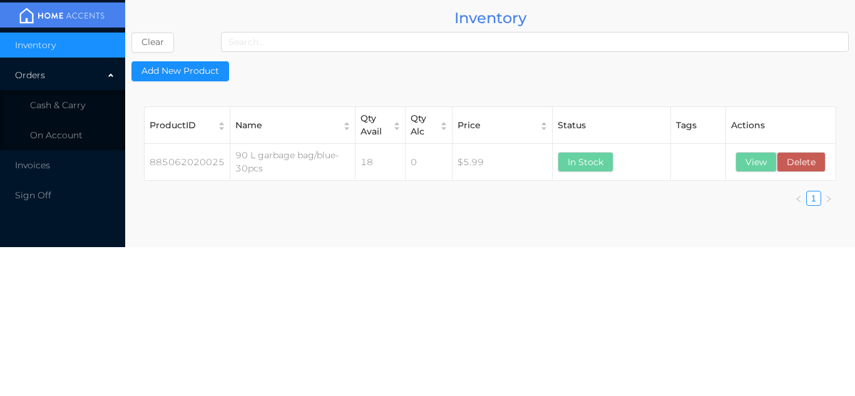
scroll to position [0, 0]
click at [96, 111] on li "Cash & Carry" at bounding box center [62, 105] width 125 height 25
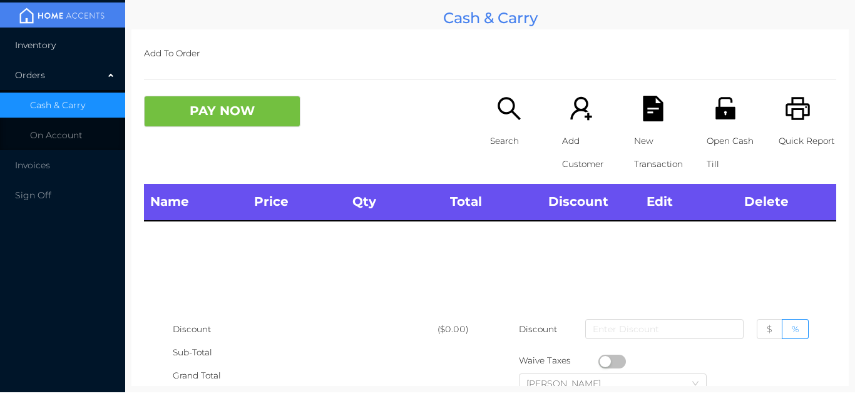
click at [81, 48] on li "Inventory" at bounding box center [62, 45] width 125 height 25
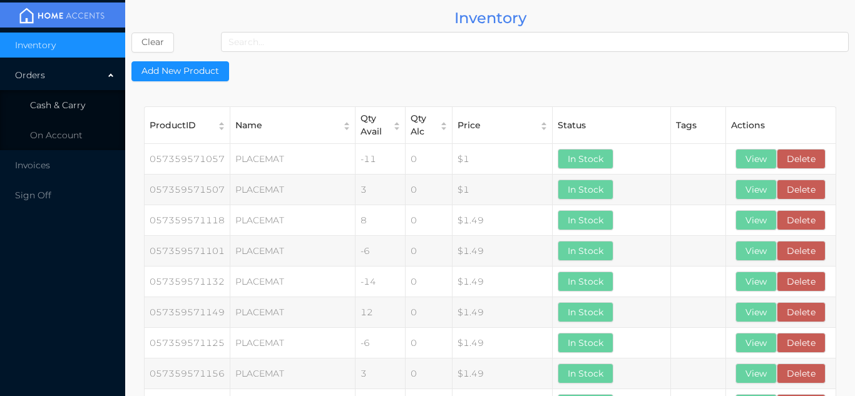
click at [79, 110] on span "Cash & Carry" at bounding box center [57, 105] width 55 height 11
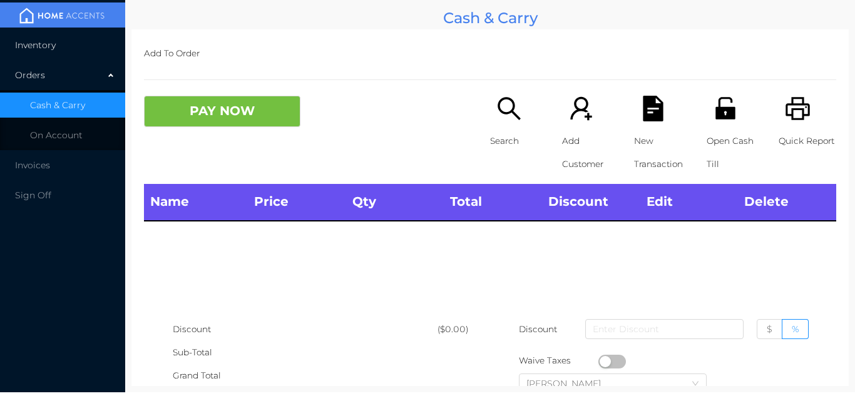
click at [85, 53] on li "Inventory" at bounding box center [62, 45] width 125 height 25
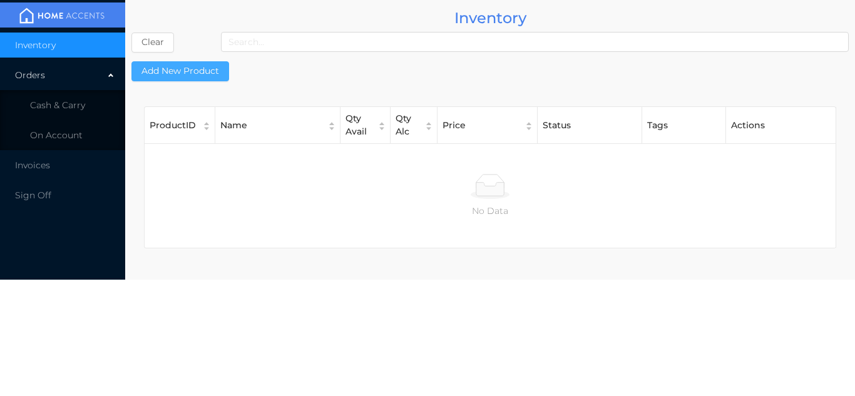
click at [202, 70] on button "Add New Product" at bounding box center [180, 71] width 98 height 20
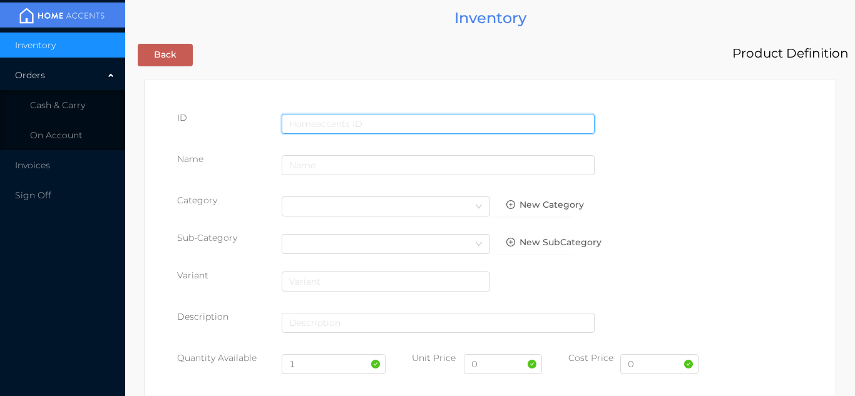
click at [327, 116] on input "text" at bounding box center [438, 124] width 313 height 20
type input "885062020018"
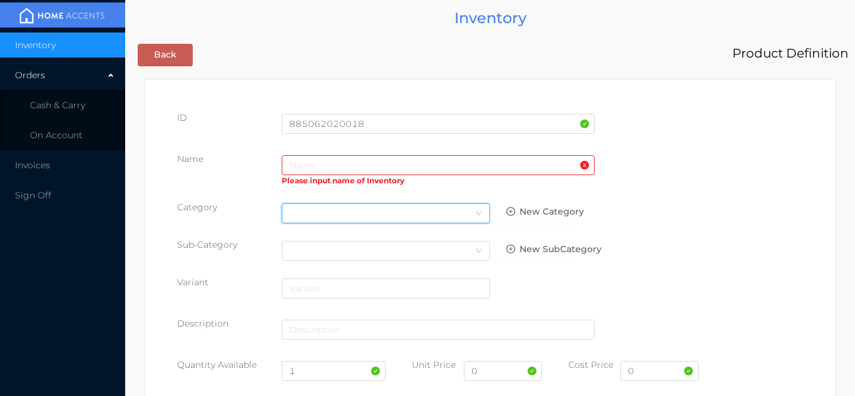
click at [321, 212] on div "Select Category" at bounding box center [385, 213] width 193 height 19
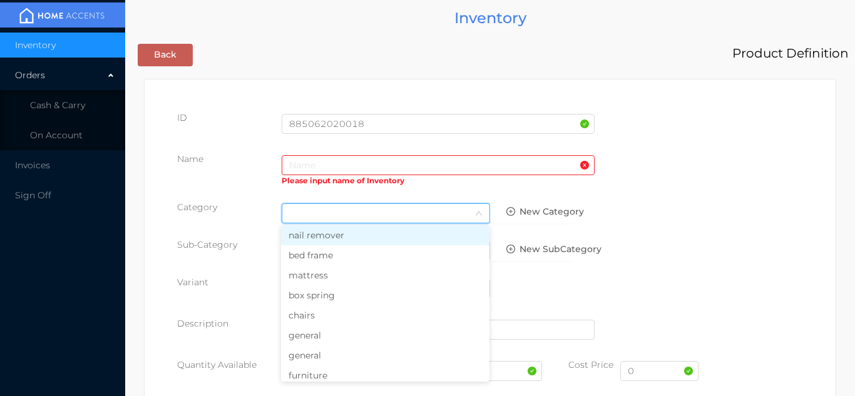
click at [313, 352] on li "general" at bounding box center [385, 356] width 209 height 20
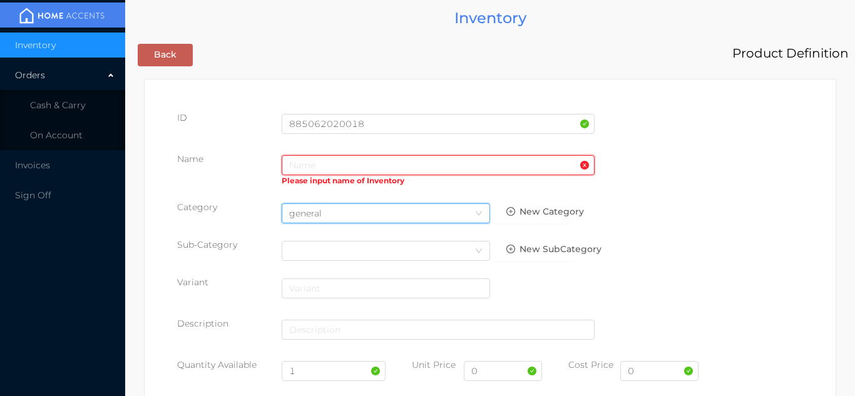
click at [301, 161] on input "text" at bounding box center [438, 165] width 313 height 20
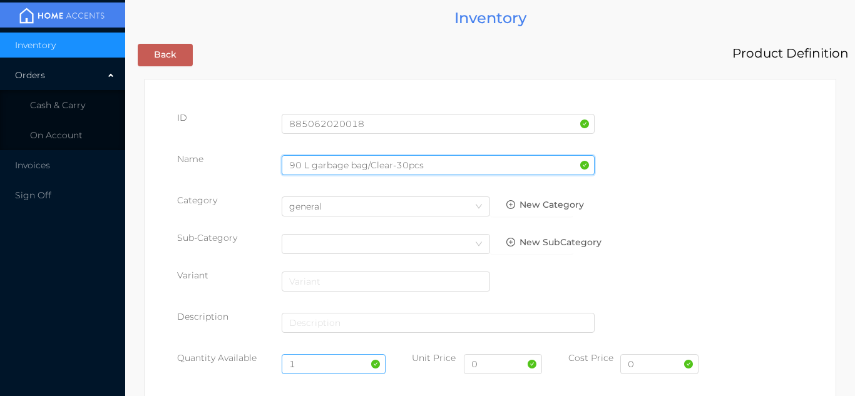
type input "90 L garbage bag/Clear-30pcs"
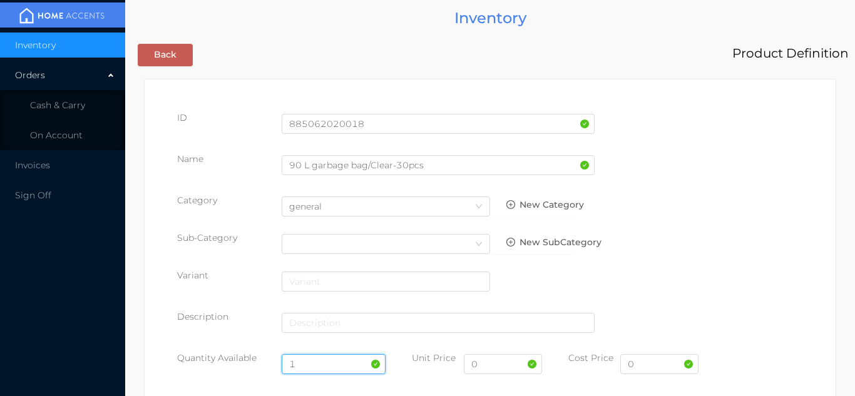
click at [330, 367] on input "1" at bounding box center [334, 364] width 105 height 20
type input "18"
click at [657, 368] on input "0" at bounding box center [660, 364] width 78 height 20
type input "3.25"
click at [497, 366] on input "0" at bounding box center [503, 364] width 78 height 20
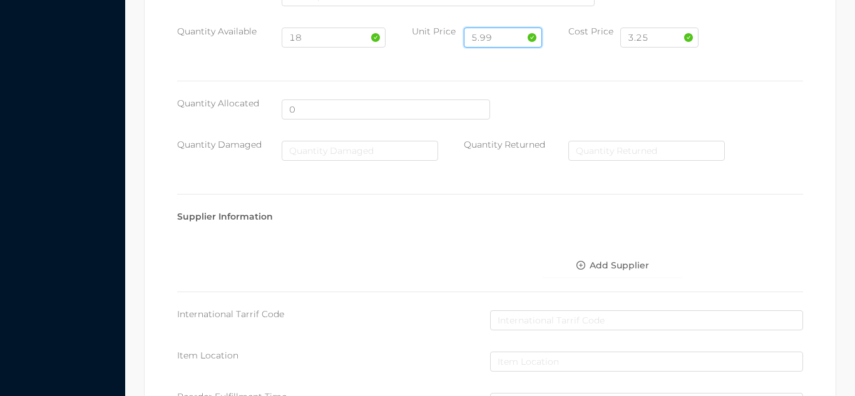
scroll to position [644, 0]
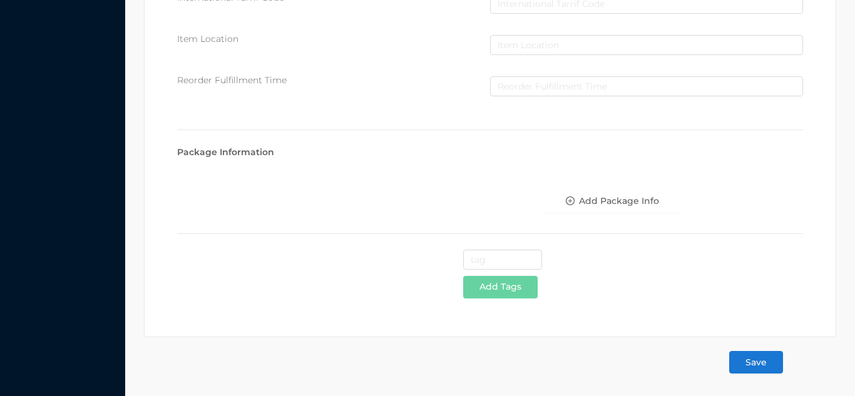
type input "5.99"
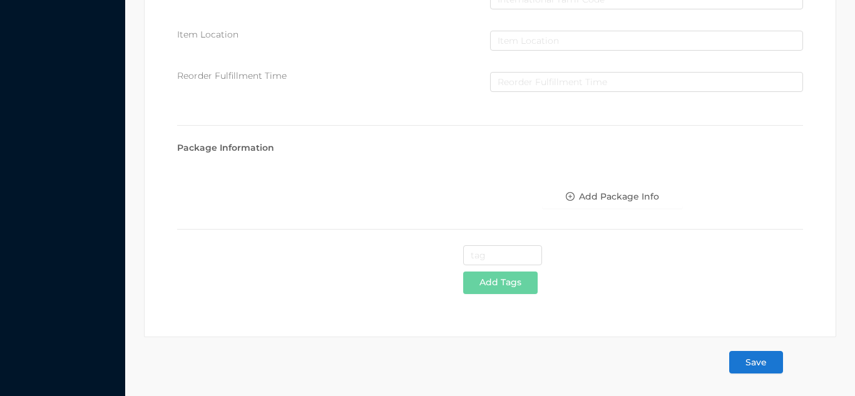
click at [756, 363] on button "Save" at bounding box center [756, 362] width 54 height 23
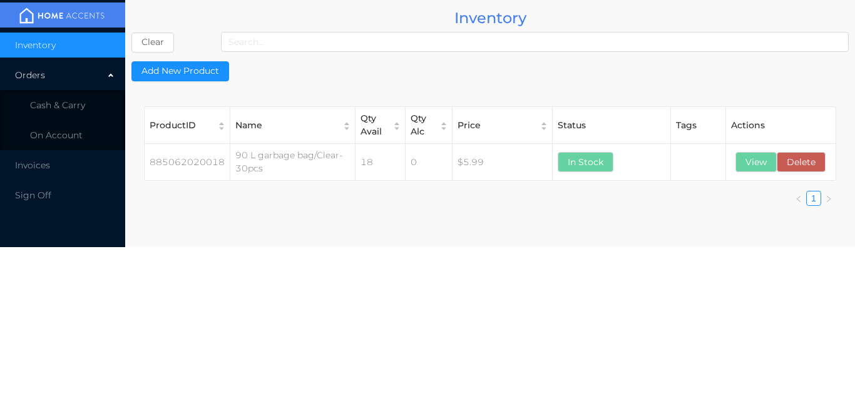
scroll to position [0, 0]
click at [751, 166] on button "View" at bounding box center [756, 162] width 41 height 20
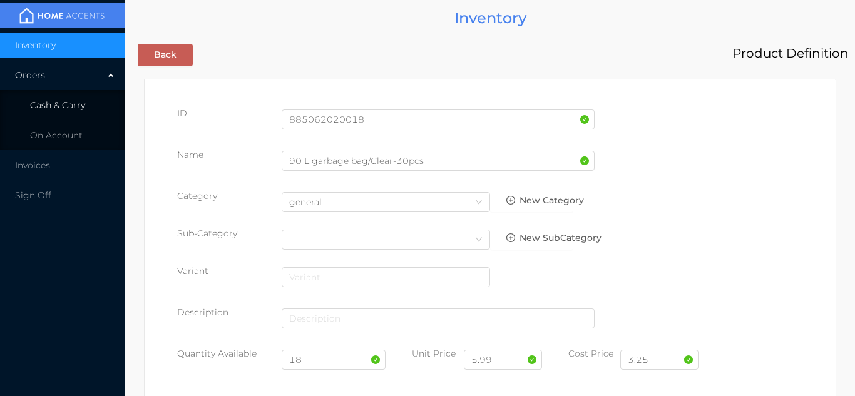
click at [84, 103] on span "Cash & Carry" at bounding box center [57, 105] width 55 height 11
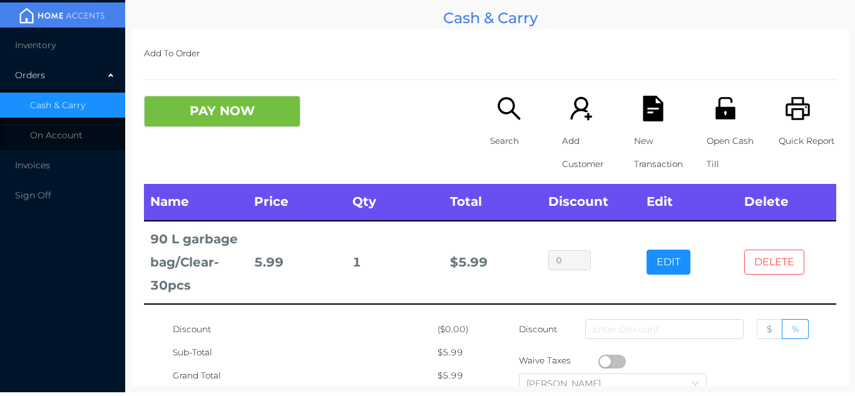
click at [784, 265] on button "DELETE" at bounding box center [775, 262] width 60 height 25
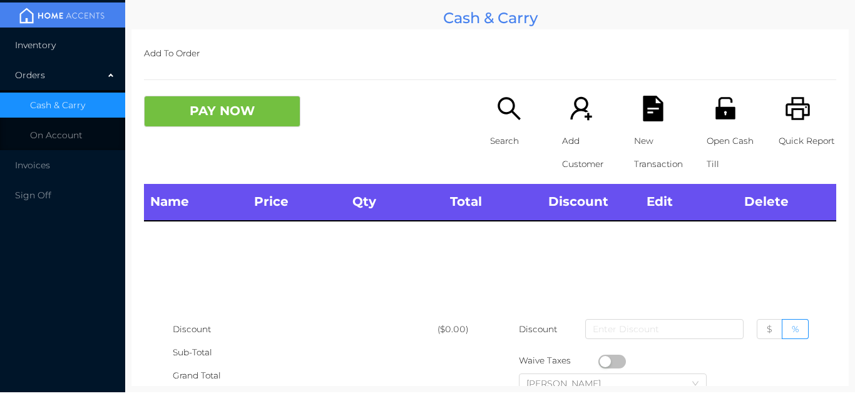
click at [65, 55] on li "Inventory" at bounding box center [62, 45] width 125 height 25
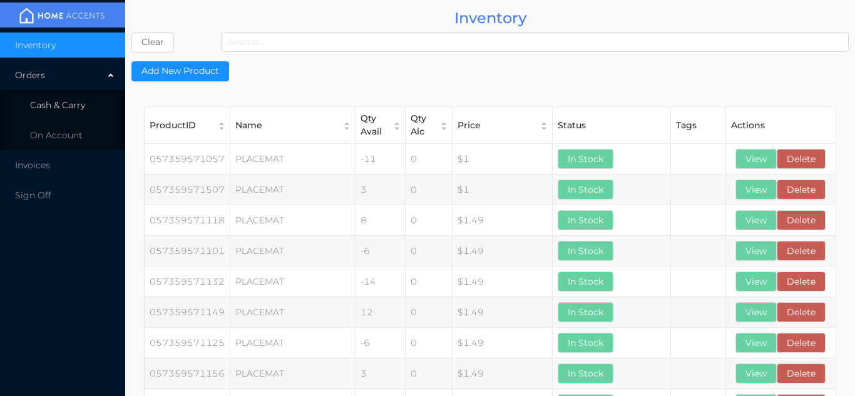
click at [82, 115] on li "Cash & Carry" at bounding box center [62, 105] width 125 height 25
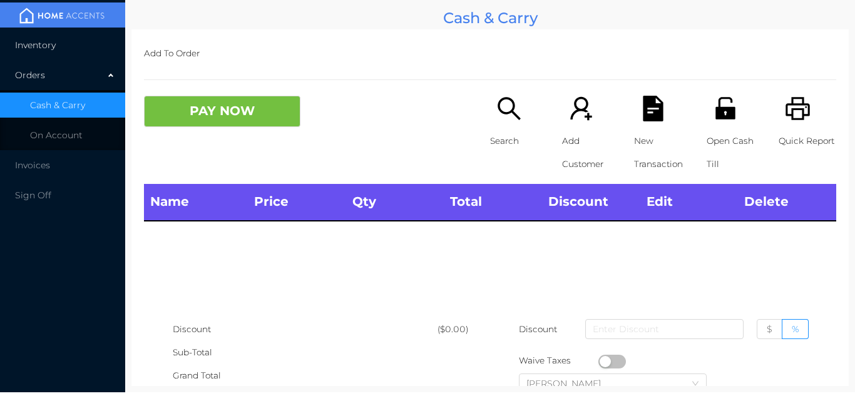
click at [83, 44] on li "Inventory" at bounding box center [62, 45] width 125 height 25
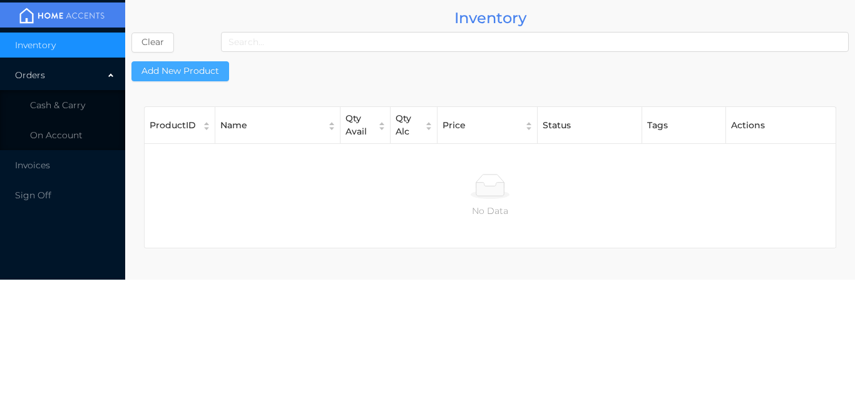
click at [199, 74] on button "Add New Product" at bounding box center [180, 71] width 98 height 20
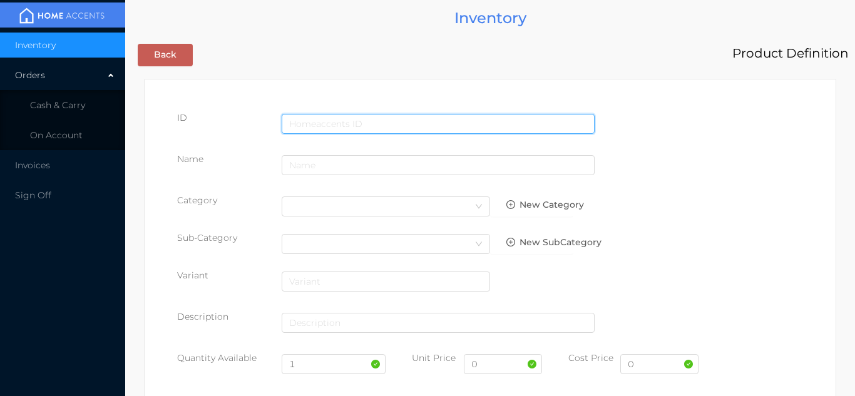
click at [331, 119] on input "text" at bounding box center [438, 124] width 313 height 20
type input "885062020063"
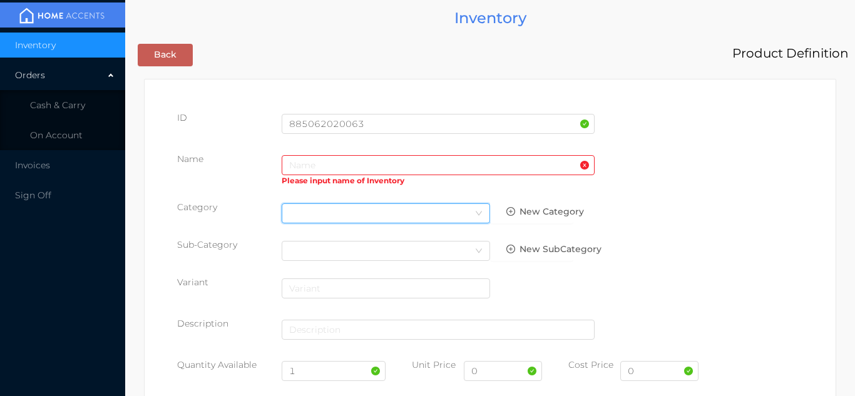
click at [294, 205] on div "Select Category" at bounding box center [385, 213] width 193 height 19
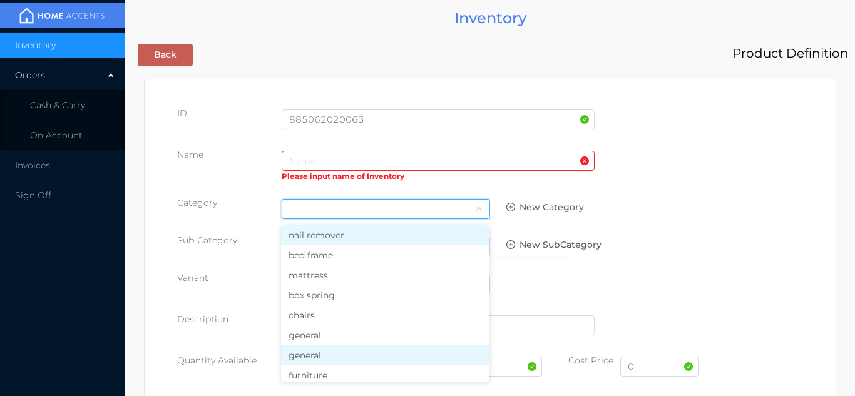
click at [316, 353] on li "general" at bounding box center [385, 356] width 209 height 20
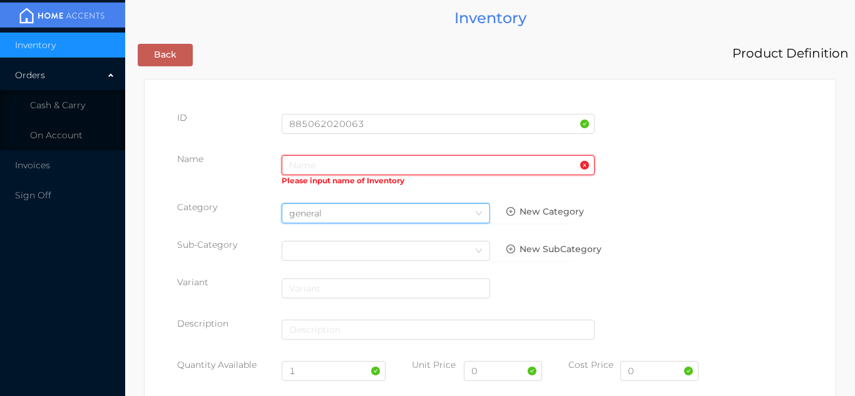
click at [302, 156] on input "text" at bounding box center [438, 165] width 313 height 20
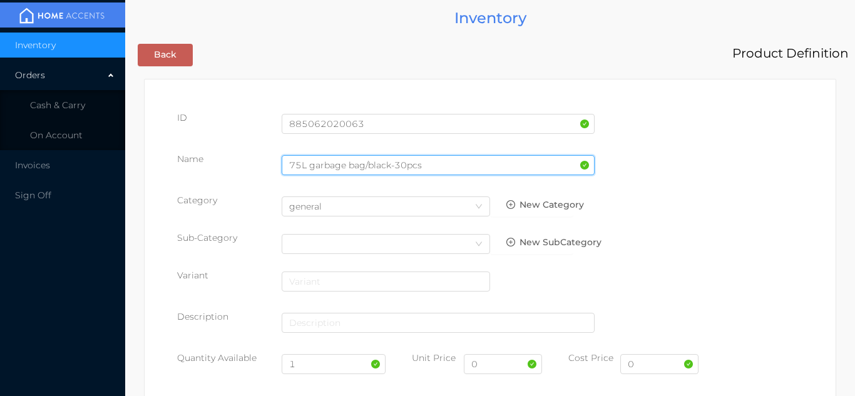
click at [295, 168] on input "75L garbage bag/black-30pcs" at bounding box center [438, 165] width 313 height 20
click at [303, 163] on input "75L garbage bag/black-30pcs" at bounding box center [438, 165] width 313 height 20
click at [407, 168] on input "75 L garbage bag/black-30pcs" at bounding box center [438, 165] width 313 height 20
click at [420, 167] on input "75 L garbage bag/black-30 pcs" at bounding box center [438, 165] width 313 height 20
click at [434, 165] on input "75 L garbage bag/black-30 pcs" at bounding box center [438, 165] width 313 height 20
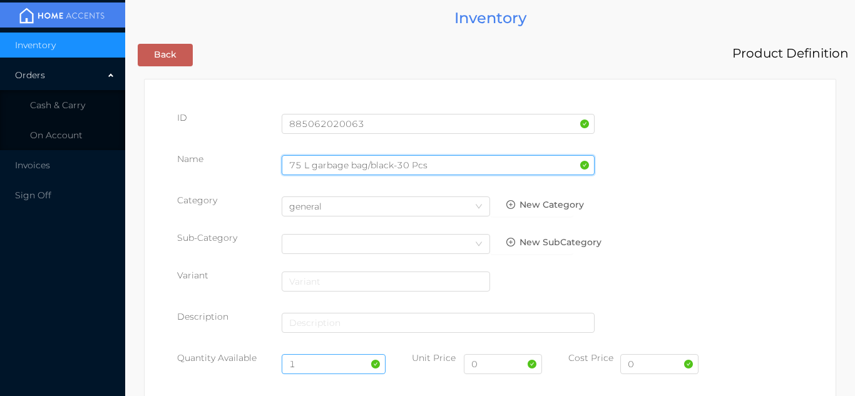
type input "75 L garbage bag/black-30 Pcs"
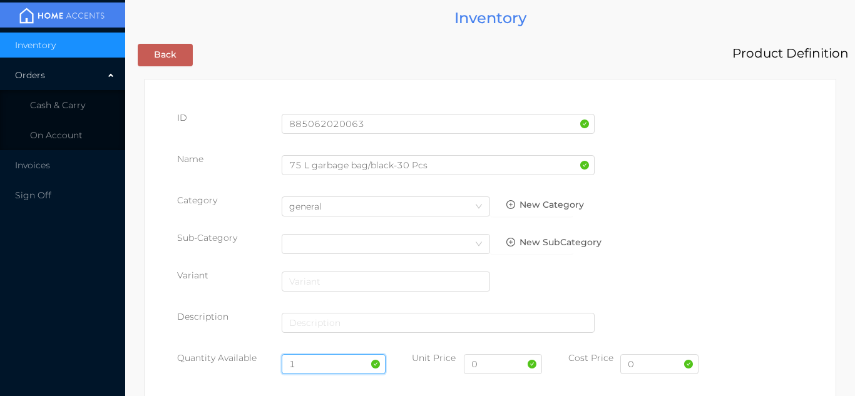
click at [317, 359] on input "1" at bounding box center [334, 364] width 105 height 20
type input "20"
click at [676, 368] on input "0" at bounding box center [660, 364] width 78 height 20
type input "2.40"
click at [494, 369] on input "0" at bounding box center [503, 364] width 78 height 20
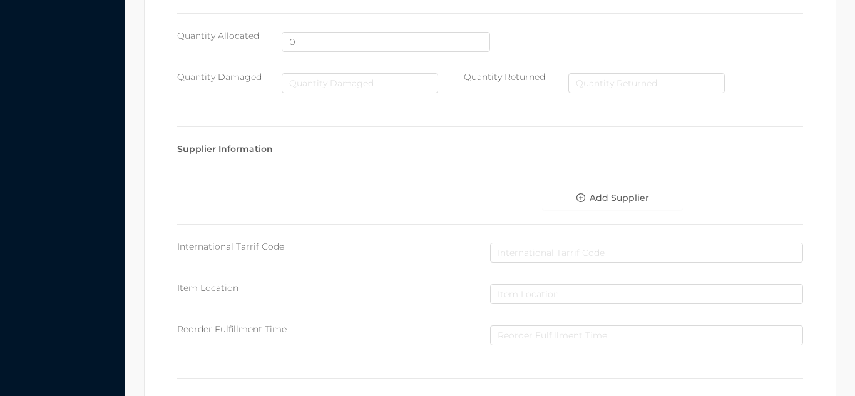
scroll to position [644, 0]
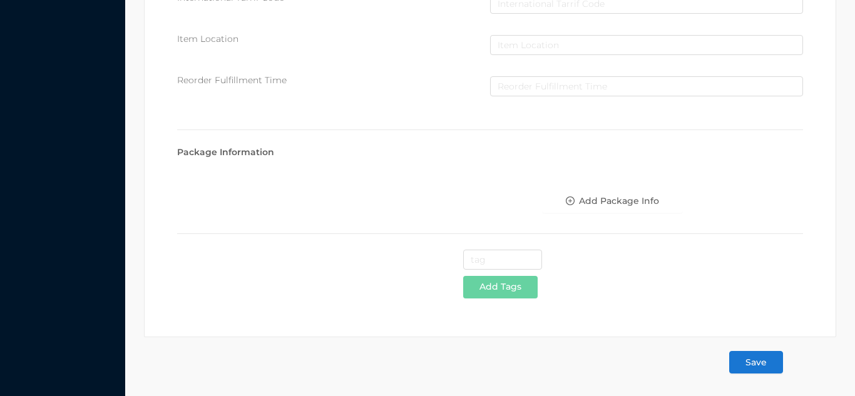
type input "5.99"
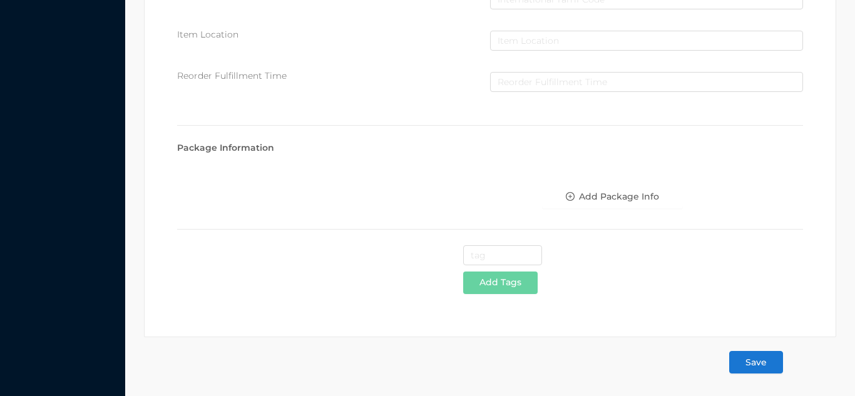
click at [758, 359] on button "Save" at bounding box center [756, 362] width 54 height 23
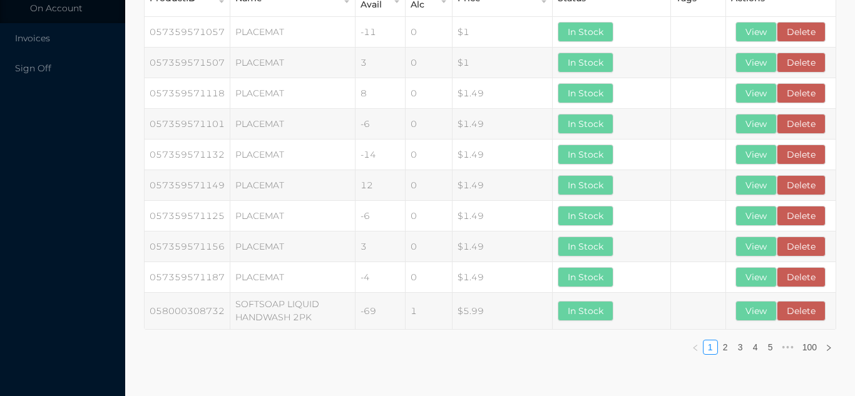
scroll to position [0, 0]
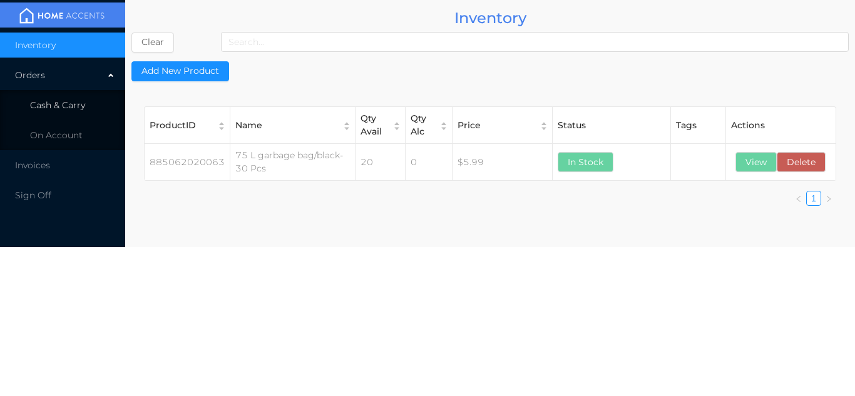
click at [69, 109] on span "Cash & Carry" at bounding box center [57, 105] width 55 height 11
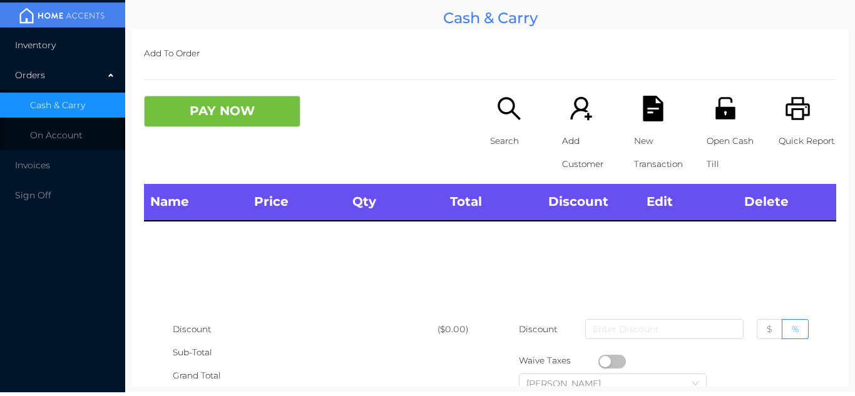
click at [71, 54] on li "Inventory" at bounding box center [62, 45] width 125 height 25
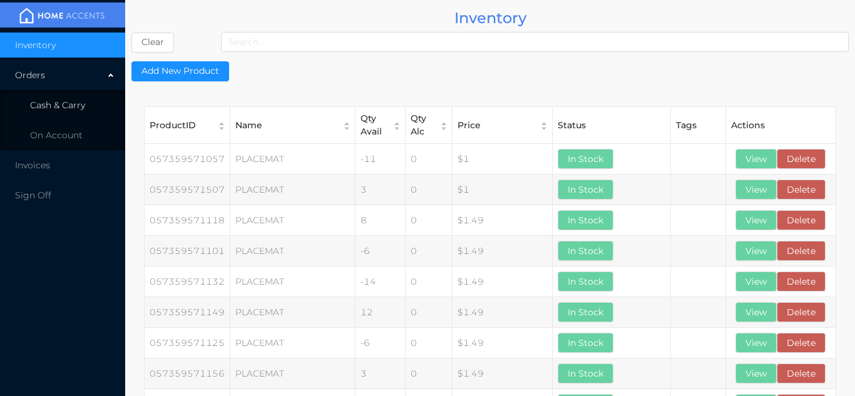
click at [91, 109] on li "Cash & Carry" at bounding box center [62, 105] width 125 height 25
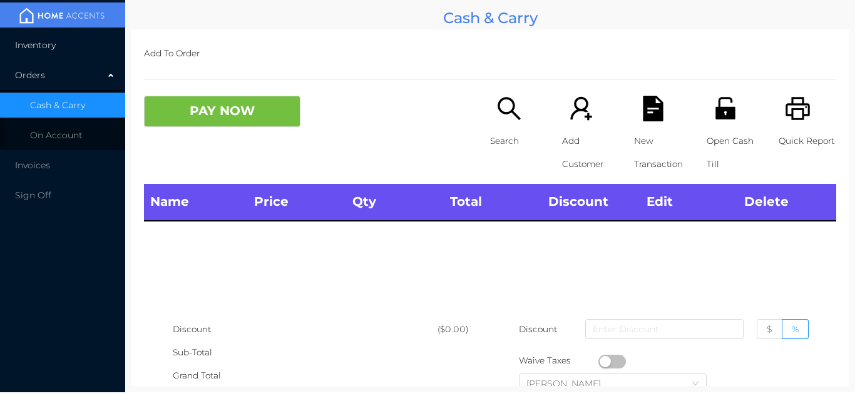
click at [88, 46] on li "Inventory" at bounding box center [62, 45] width 125 height 25
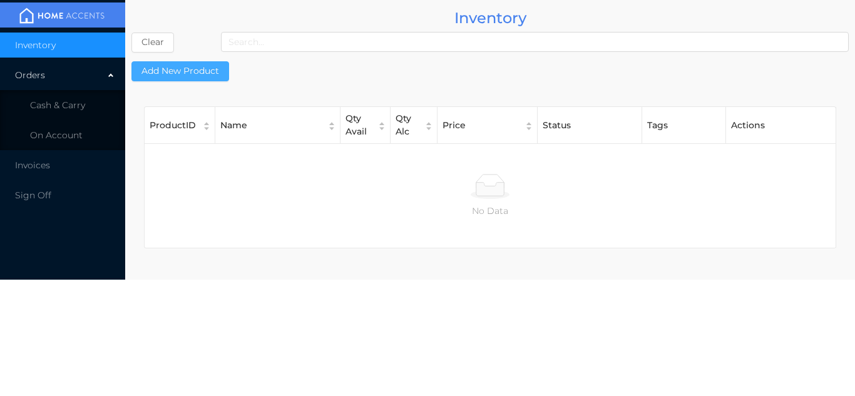
click at [209, 78] on button "Add New Product" at bounding box center [180, 71] width 98 height 20
click at [214, 72] on button "Add New Product" at bounding box center [180, 71] width 98 height 20
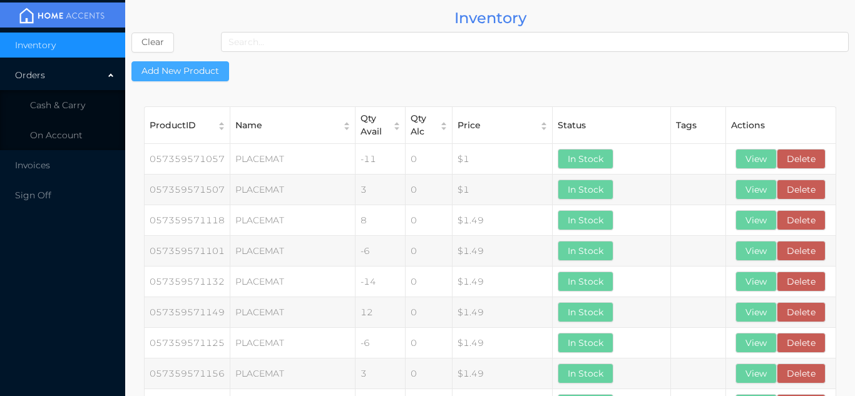
click at [213, 71] on button "Add New Product" at bounding box center [180, 71] width 98 height 20
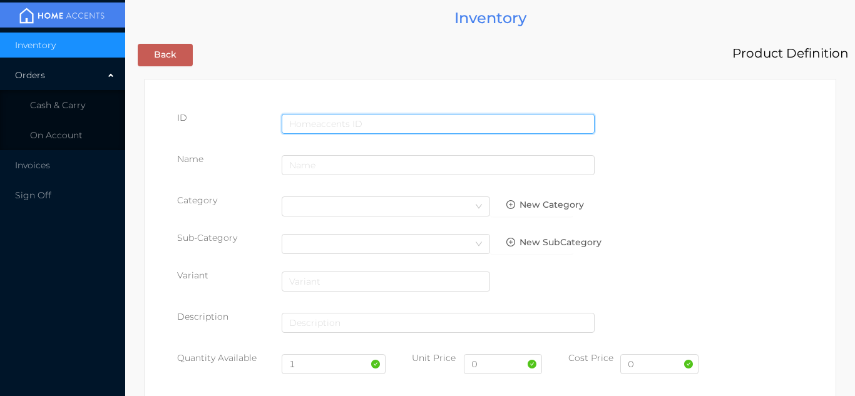
click at [316, 118] on input "text" at bounding box center [438, 124] width 313 height 20
type input "885062020049"
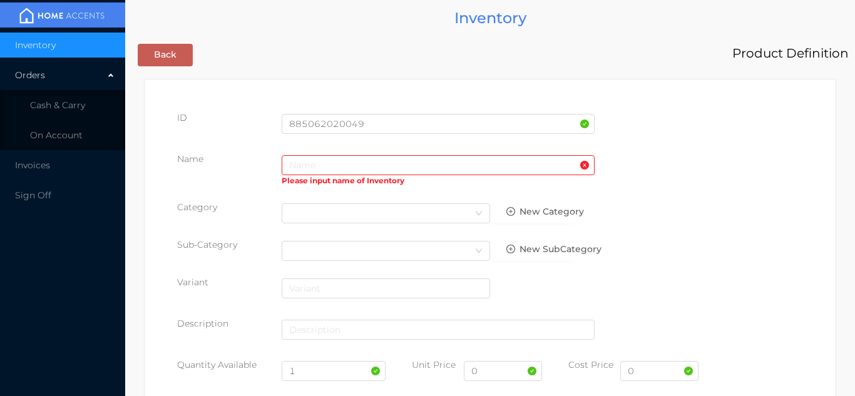
click at [300, 148] on div "ID 885062020049 Name Please input name of Inventory Category Select Category Ne…" at bounding box center [490, 255] width 626 height 289
click at [302, 218] on div "Select Category" at bounding box center [385, 213] width 193 height 19
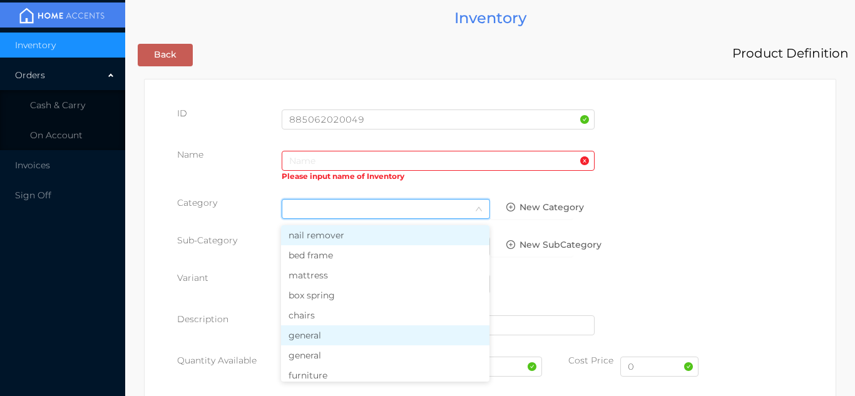
click at [307, 344] on li "general" at bounding box center [385, 336] width 209 height 20
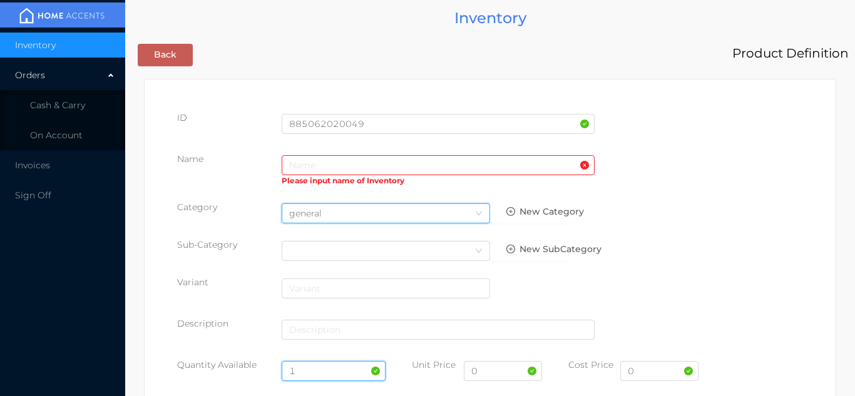
click at [311, 369] on input "1" at bounding box center [334, 371] width 105 height 20
type input "30"
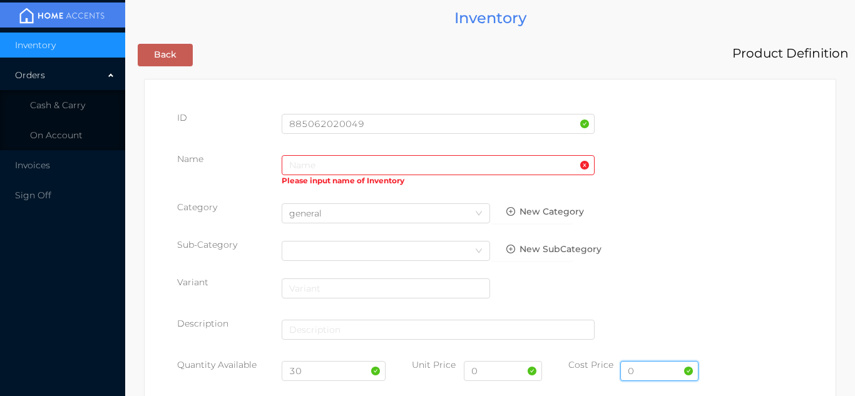
click at [655, 374] on input "0" at bounding box center [660, 371] width 78 height 20
type input "2.30"
click at [503, 380] on input "0" at bounding box center [503, 371] width 78 height 20
type input "4.99"
click at [300, 163] on input "text" at bounding box center [438, 165] width 313 height 20
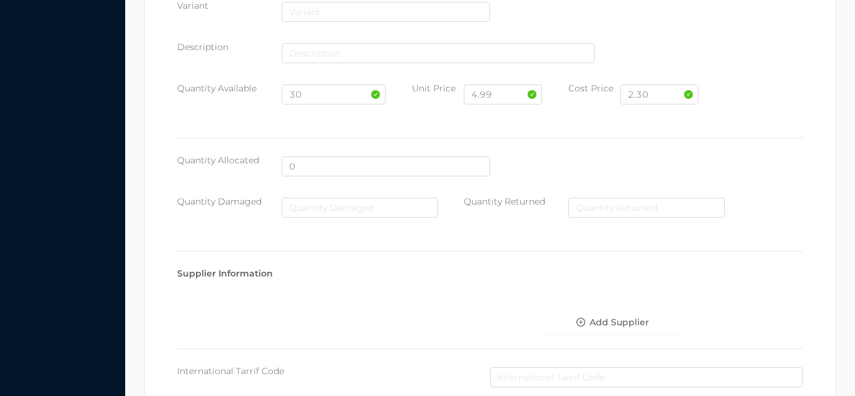
scroll to position [644, 0]
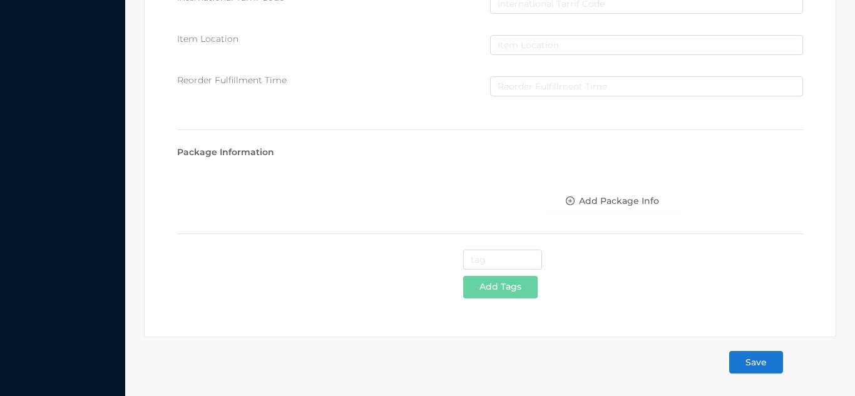
type input "75 L Regular garbage bag/black-30pcs"
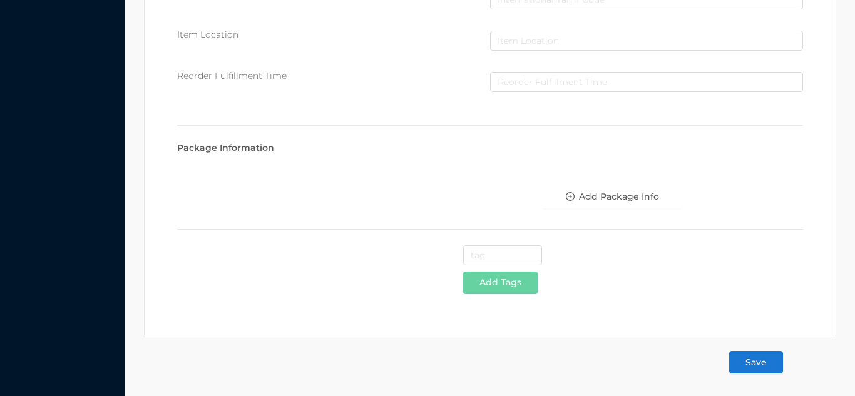
click at [758, 361] on button "Save" at bounding box center [756, 362] width 54 height 23
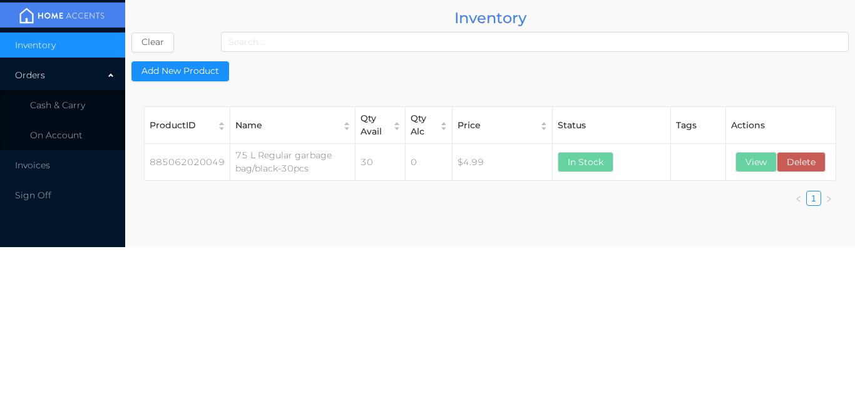
scroll to position [0, 0]
click at [84, 105] on span "Cash & Carry" at bounding box center [57, 105] width 55 height 11
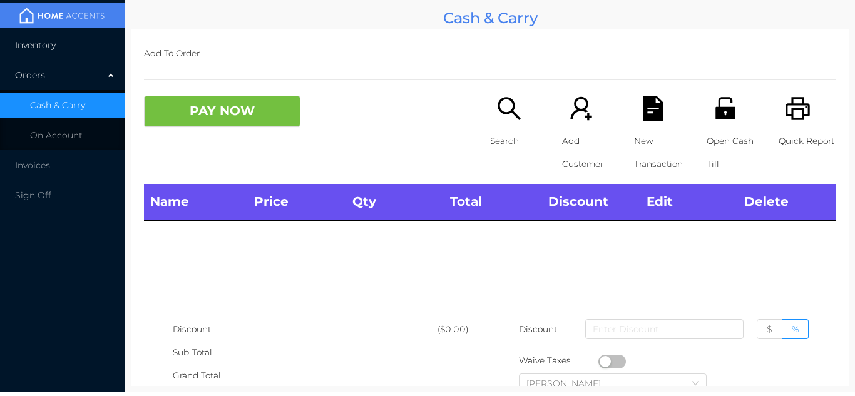
click at [88, 43] on li "Inventory" at bounding box center [62, 45] width 125 height 25
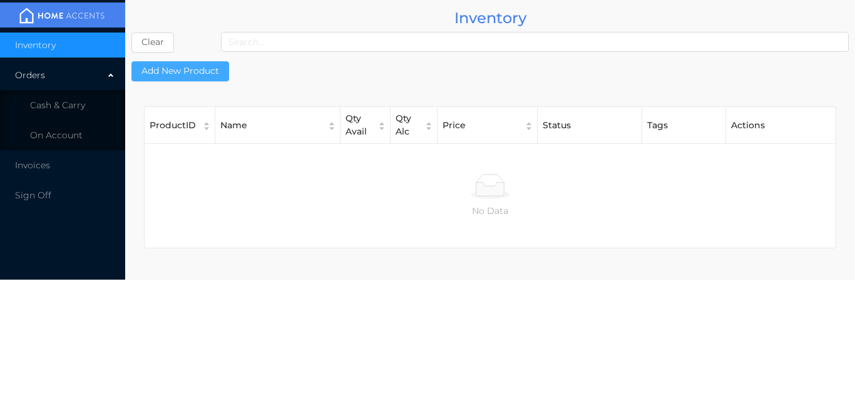
click at [209, 69] on button "Add New Product" at bounding box center [180, 71] width 98 height 20
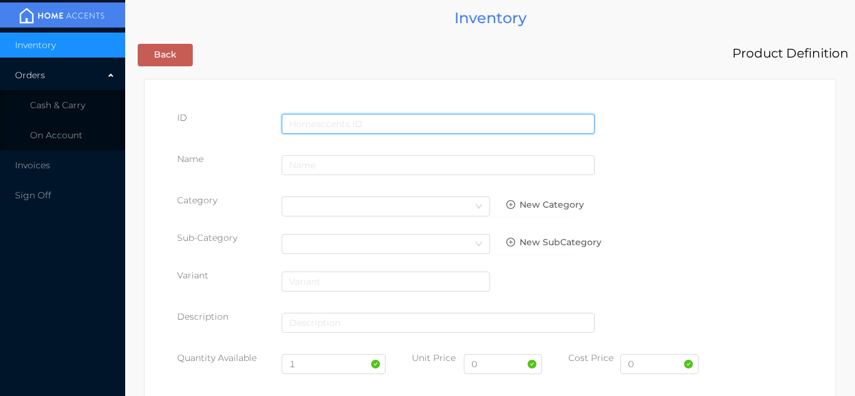
click at [328, 121] on input "text" at bounding box center [438, 124] width 313 height 20
type input "885062020032"
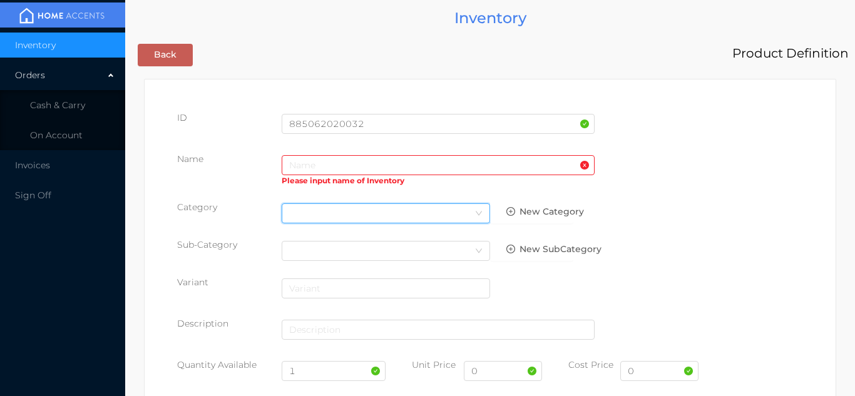
click at [311, 217] on div "Select Category" at bounding box center [385, 213] width 193 height 19
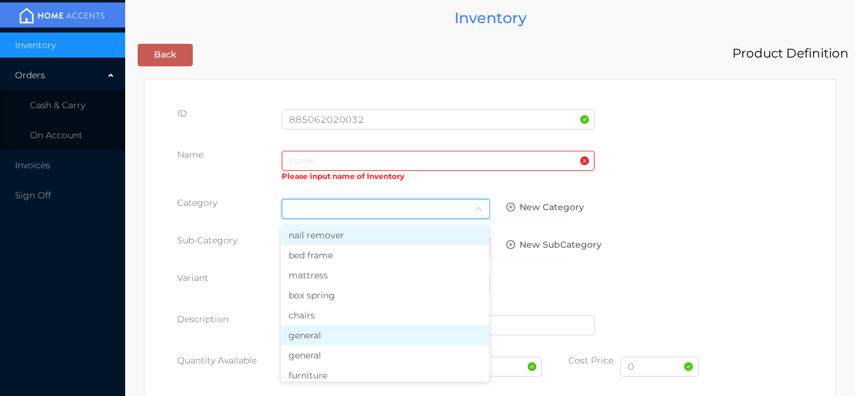
click at [319, 337] on li "general" at bounding box center [385, 336] width 209 height 20
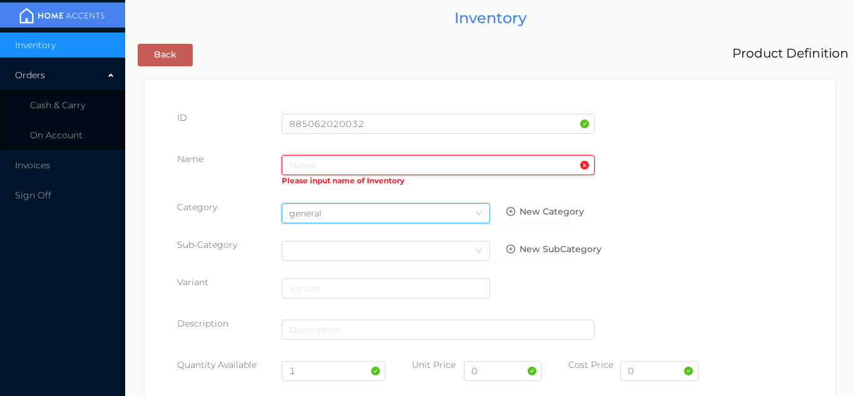
click at [302, 157] on input "text" at bounding box center [438, 165] width 313 height 20
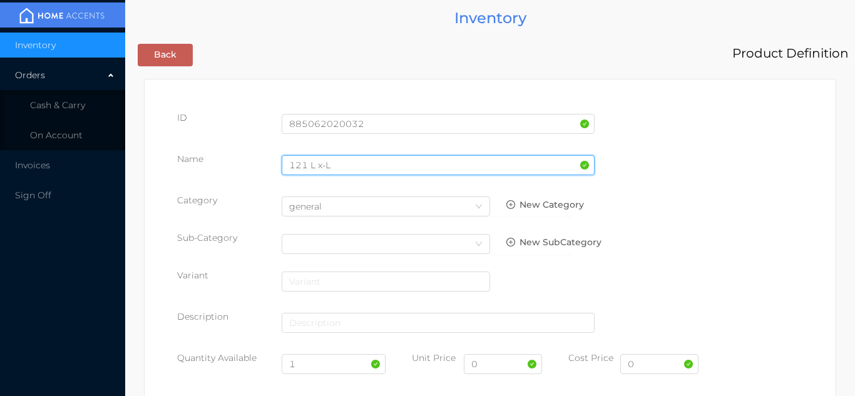
click at [308, 168] on input "121 L x-L" at bounding box center [438, 165] width 313 height 20
click at [314, 166] on input "121 L x-L" at bounding box center [438, 165] width 313 height 20
click at [352, 170] on input "121L / x-L" at bounding box center [438, 165] width 313 height 20
click at [304, 170] on input "121L / x-L garbage bag/Clear- 20pcs" at bounding box center [438, 165] width 313 height 20
click at [309, 162] on input "121L / x-L garbage bag/Clear- 20pcs" at bounding box center [438, 165] width 313 height 20
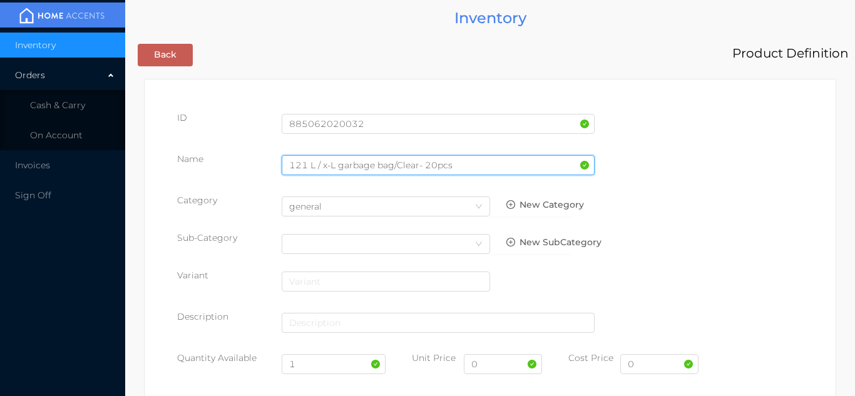
click at [465, 169] on input "121 L / x-L garbage bag/Clear- 20pcs" at bounding box center [438, 165] width 313 height 20
type input "121 L / x-L garbage bag/Clear- 20Pcs"
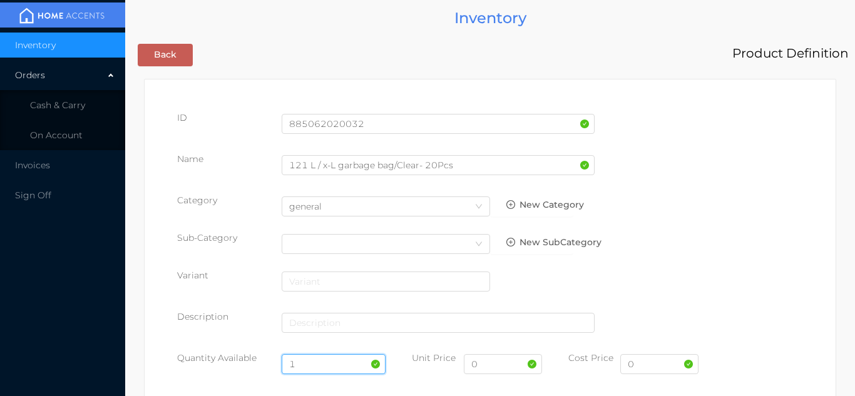
click at [332, 367] on input "1" at bounding box center [334, 364] width 105 height 20
type input "20"
click at [647, 367] on input "0" at bounding box center [660, 364] width 78 height 20
type input "3.10"
click at [491, 366] on input "0" at bounding box center [503, 364] width 78 height 20
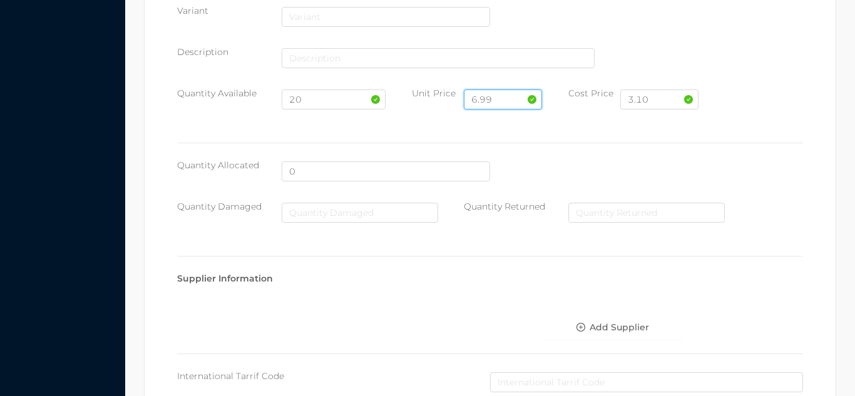
scroll to position [644, 0]
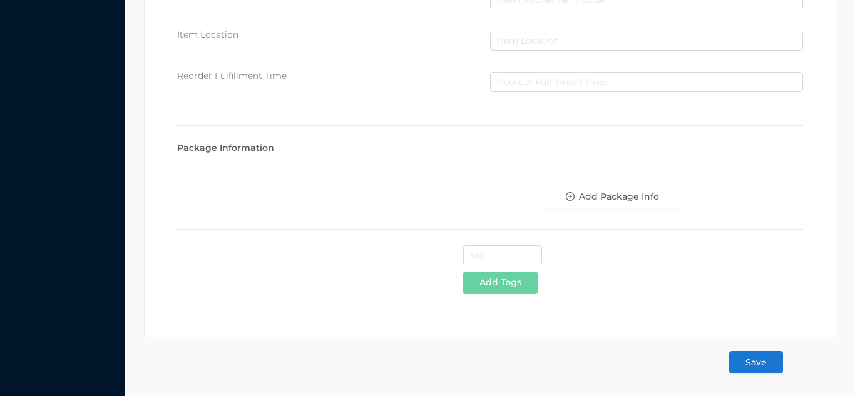
type input "6.99"
click at [766, 367] on button "Save" at bounding box center [756, 362] width 54 height 23
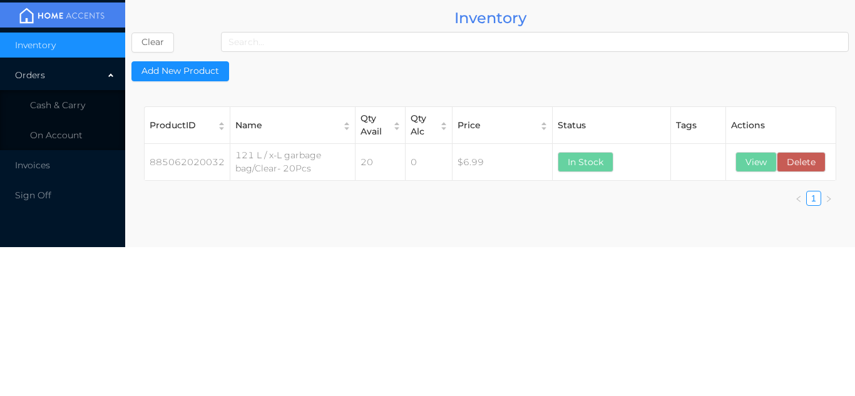
scroll to position [0, 0]
click at [86, 106] on li "Cash & Carry" at bounding box center [62, 105] width 125 height 25
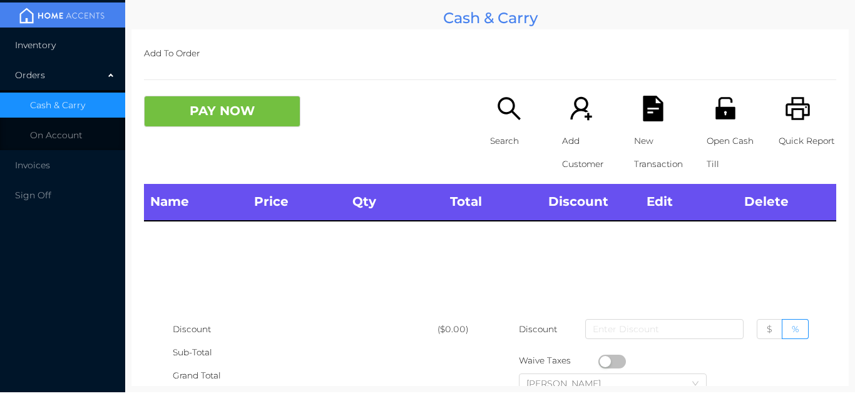
click at [86, 45] on li "Inventory" at bounding box center [62, 45] width 125 height 25
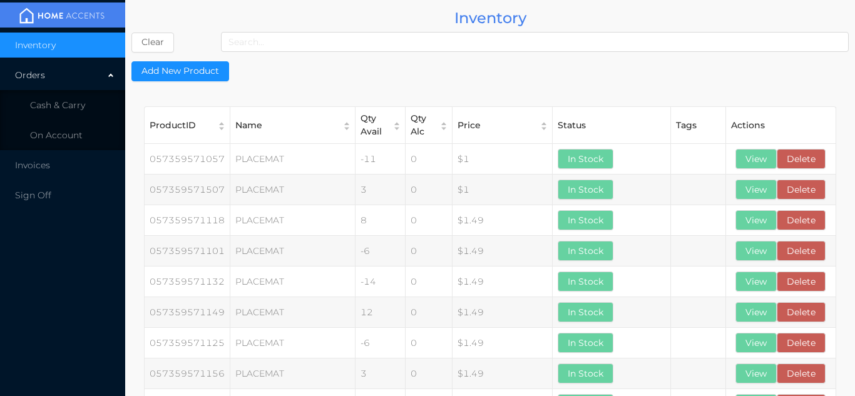
click at [75, 48] on li "Inventory" at bounding box center [62, 45] width 125 height 25
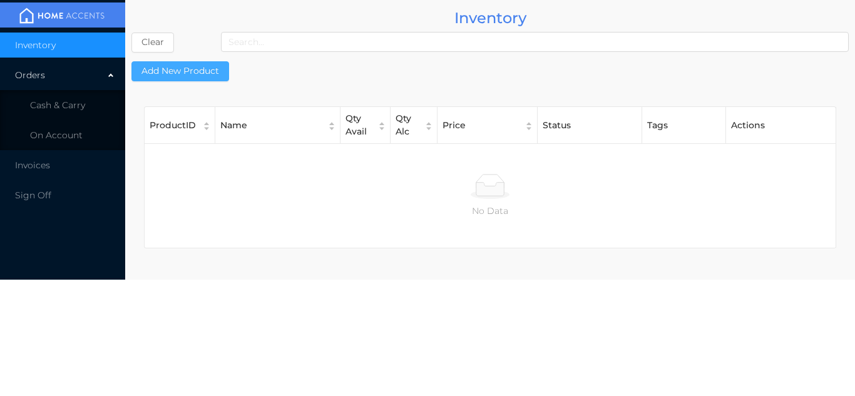
click at [198, 71] on button "Add New Product" at bounding box center [180, 71] width 98 height 20
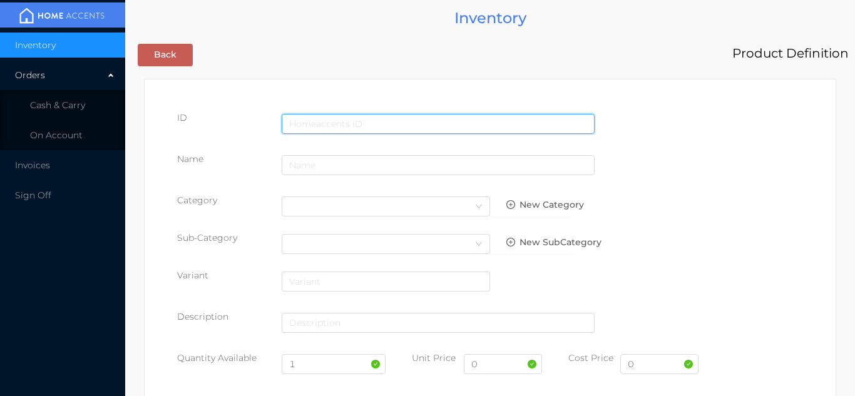
click at [312, 118] on input "text" at bounding box center [438, 124] width 313 height 20
type input "885062017568"
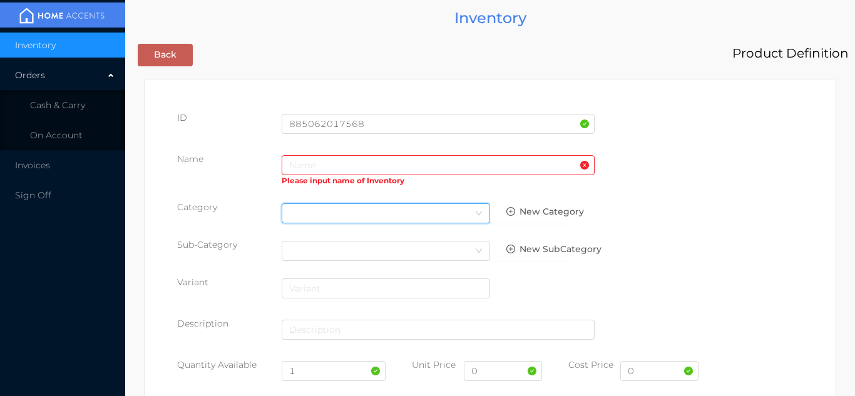
click at [306, 217] on div "Select Category" at bounding box center [385, 213] width 193 height 19
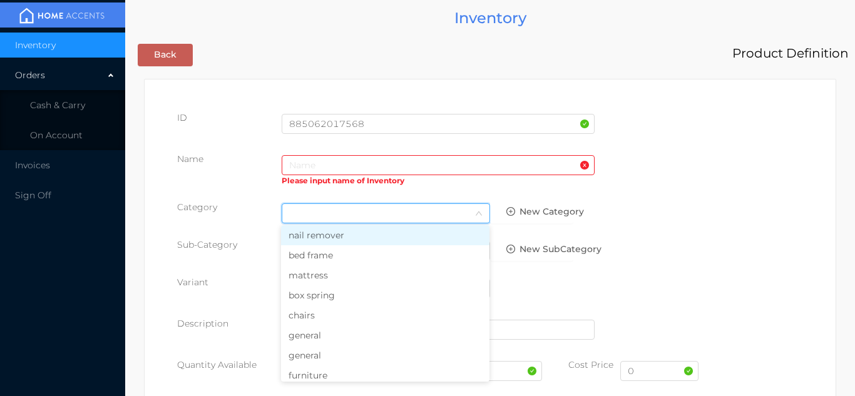
click at [307, 344] on li "general" at bounding box center [385, 336] width 209 height 20
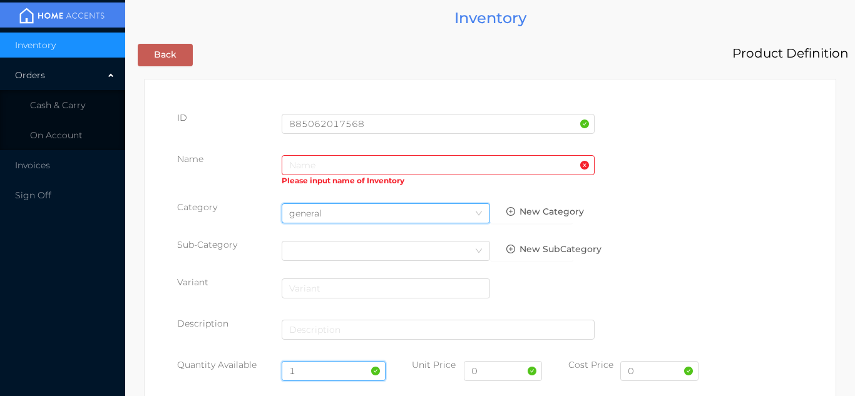
click at [325, 370] on input "1" at bounding box center [334, 371] width 105 height 20
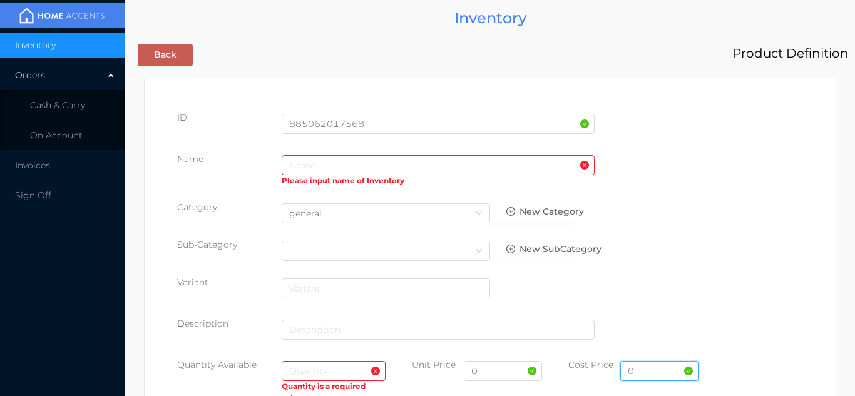
click at [642, 375] on input "0" at bounding box center [660, 371] width 78 height 20
type input "3.25"
click at [301, 374] on input "text" at bounding box center [334, 371] width 105 height 20
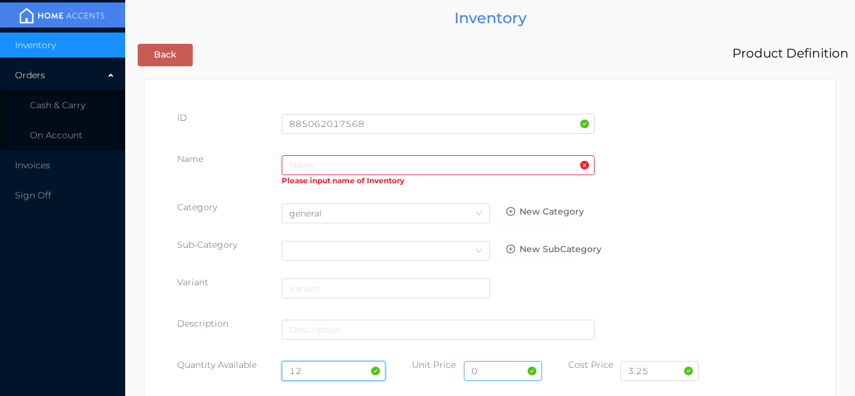
type input "12"
click at [498, 375] on input "0" at bounding box center [503, 371] width 78 height 20
click at [294, 163] on input "text" at bounding box center [438, 165] width 313 height 20
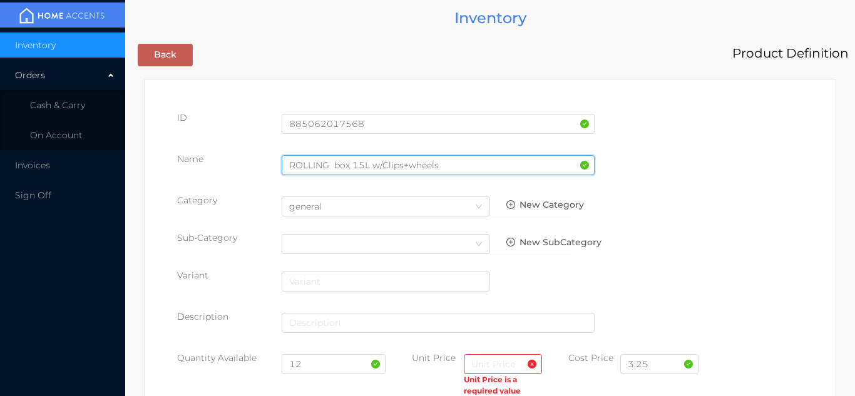
click at [343, 168] on input "ROLLING box 15L w/Clips+wheels" at bounding box center [438, 165] width 313 height 20
type input "ROLLING Box 15L w/Clips+wheels"
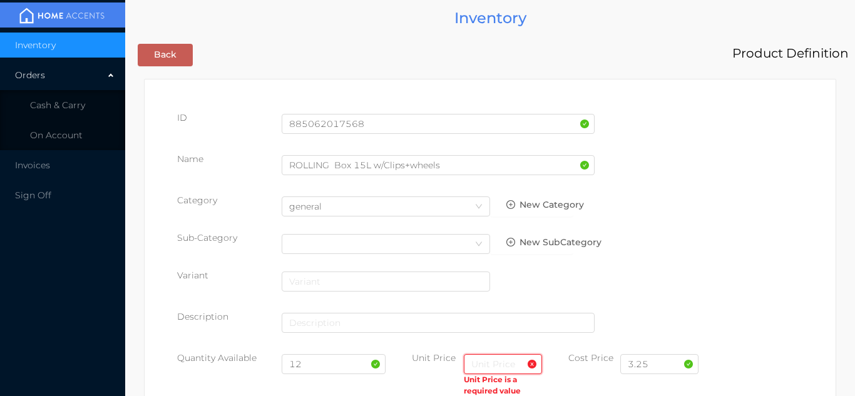
click at [485, 366] on input "text" at bounding box center [503, 364] width 78 height 20
click at [477, 369] on input "text" at bounding box center [503, 364] width 78 height 20
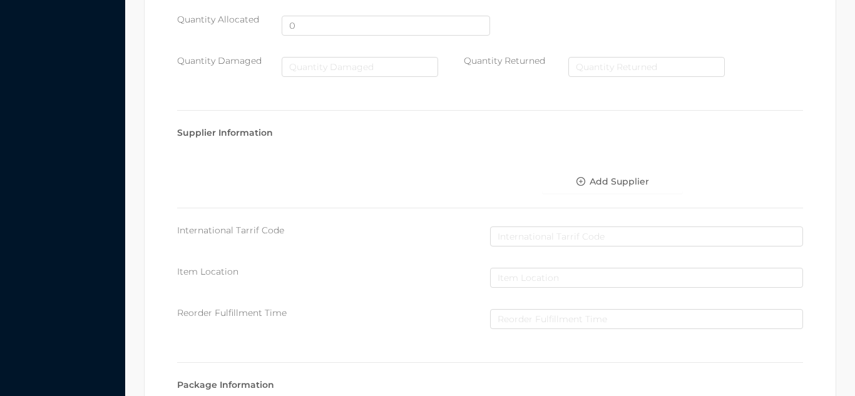
scroll to position [644, 0]
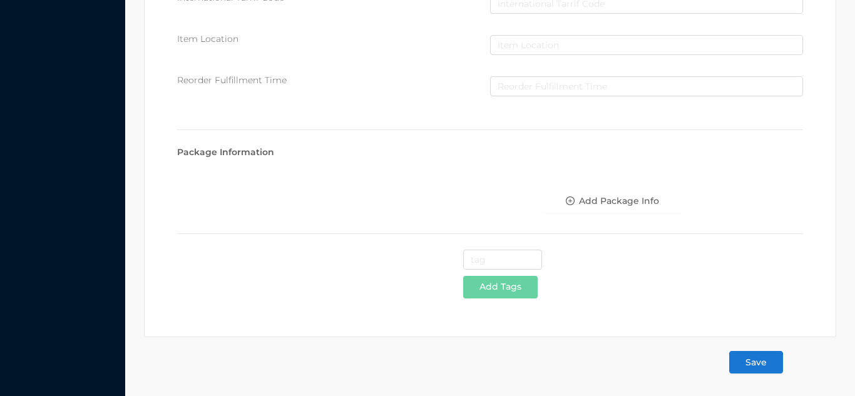
type input "6.99"
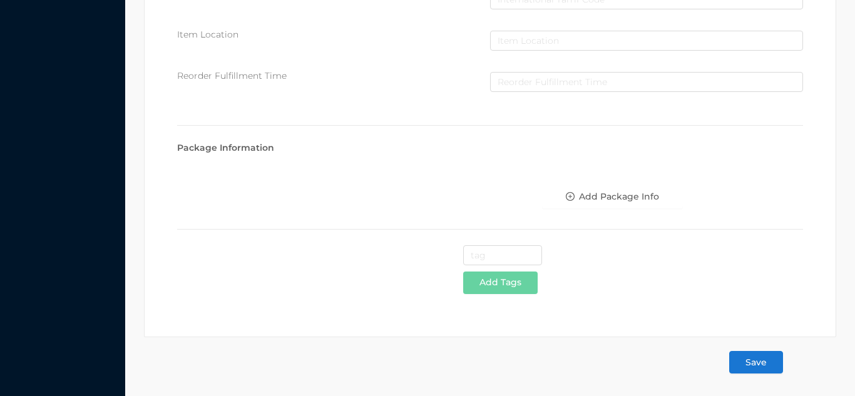
click at [758, 358] on button "Save" at bounding box center [756, 362] width 54 height 23
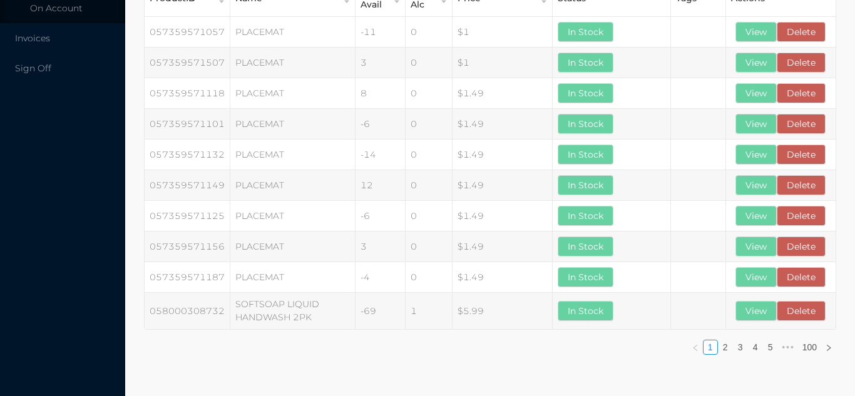
scroll to position [0, 0]
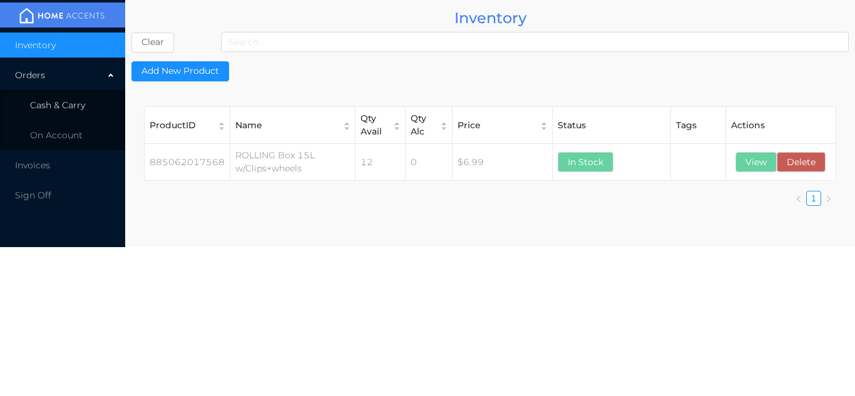
click at [70, 95] on li "Cash & Carry" at bounding box center [62, 105] width 125 height 25
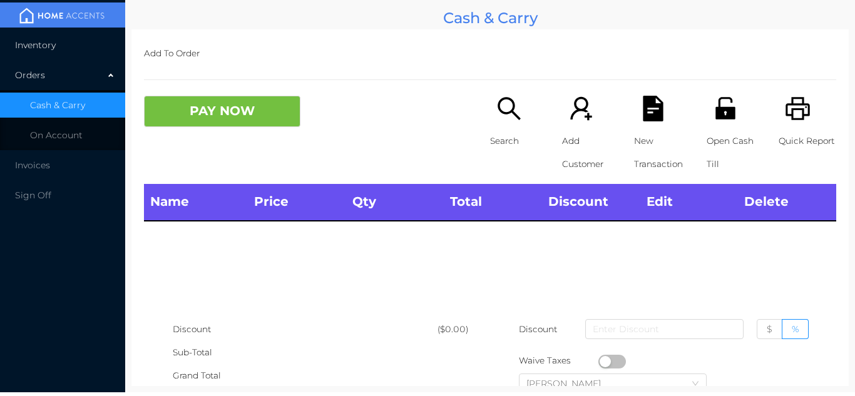
click at [73, 46] on li "Inventory" at bounding box center [62, 45] width 125 height 25
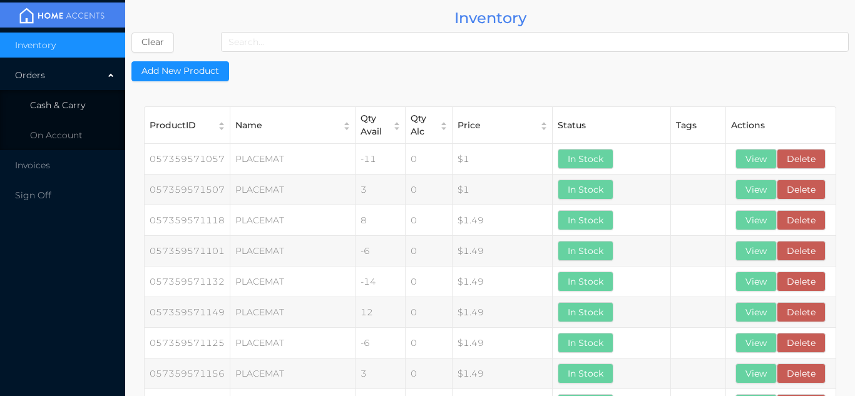
click at [97, 95] on li "Cash & Carry" at bounding box center [62, 105] width 125 height 25
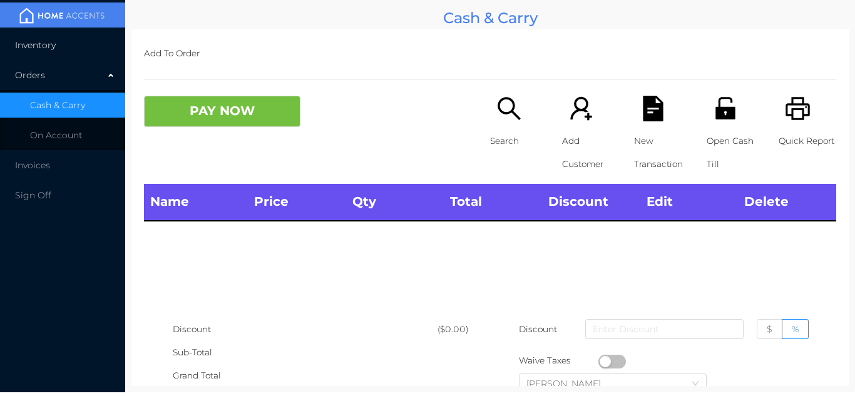
click at [100, 43] on li "Inventory" at bounding box center [62, 45] width 125 height 25
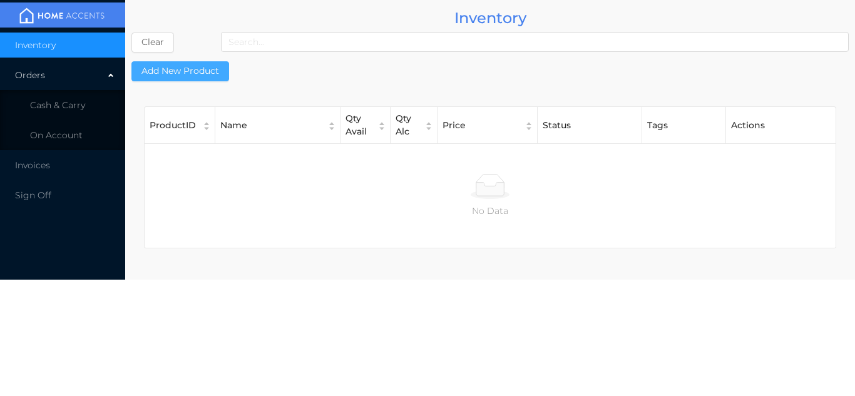
click at [198, 68] on button "Add New Product" at bounding box center [180, 71] width 98 height 20
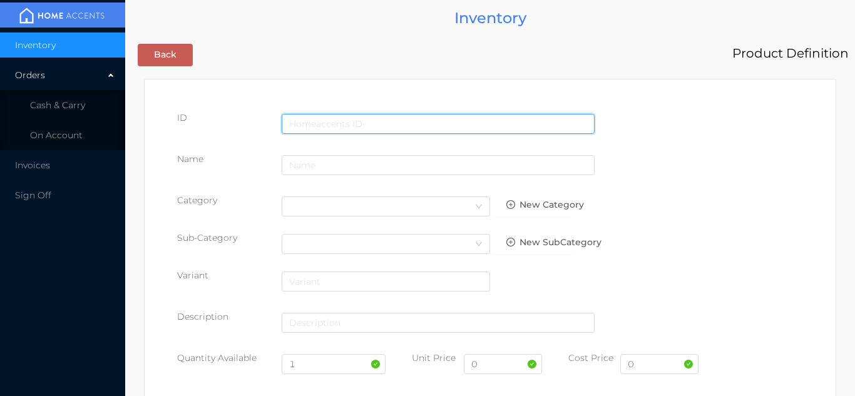
click at [316, 123] on input "text" at bounding box center [438, 124] width 313 height 20
type input "885062017575"
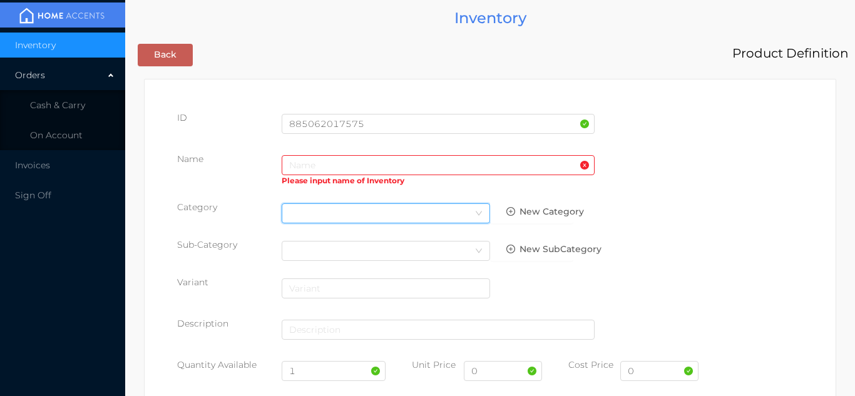
click at [314, 215] on div "Select Category" at bounding box center [385, 213] width 193 height 19
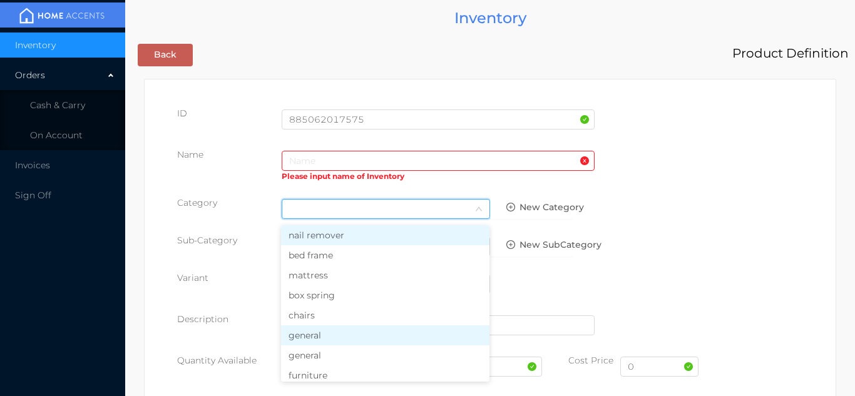
click at [320, 343] on li "general" at bounding box center [385, 336] width 209 height 20
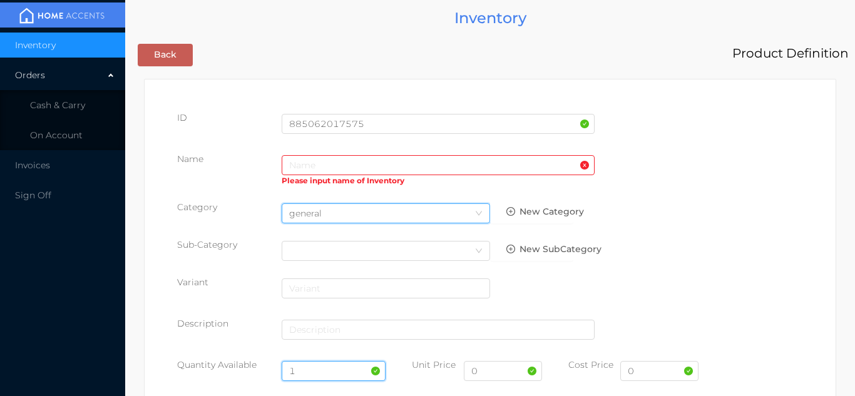
click at [322, 369] on input "1" at bounding box center [334, 371] width 105 height 20
type input "8"
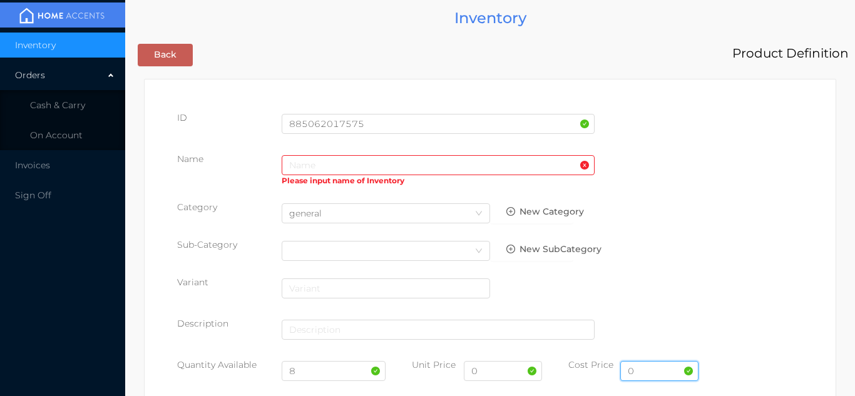
click at [662, 375] on input "0" at bounding box center [660, 371] width 78 height 20
type input "4.95"
click at [487, 376] on input "0" at bounding box center [503, 371] width 78 height 20
type input "9.99"
click at [319, 168] on input "text" at bounding box center [438, 165] width 313 height 20
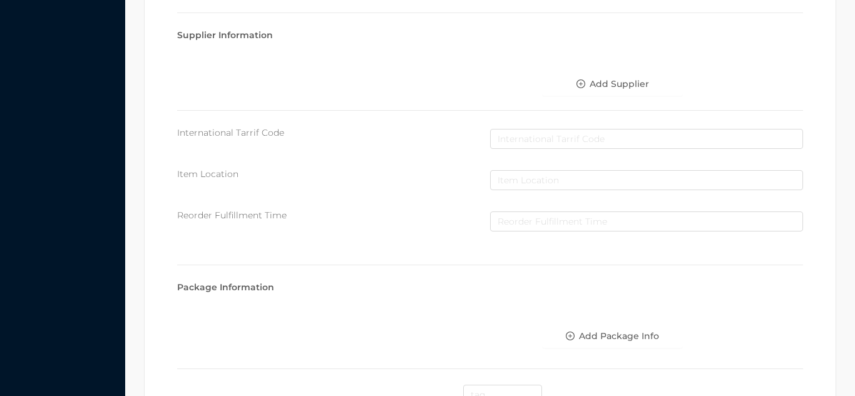
scroll to position [644, 0]
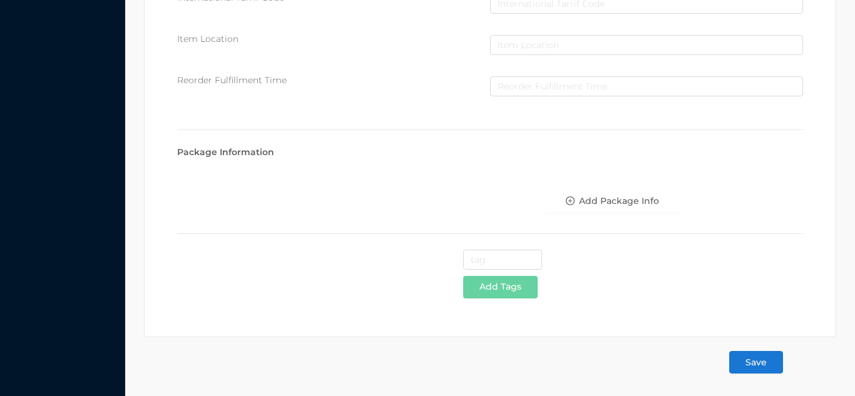
type input "32 L rolling box w/Clips + wheels"
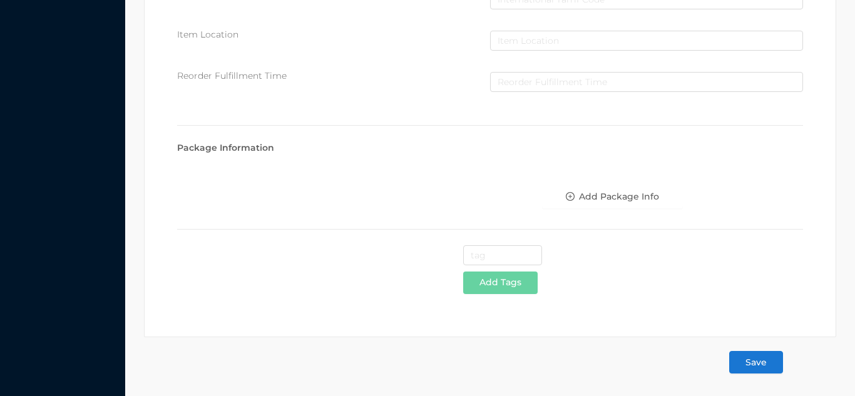
click at [755, 358] on button "Save" at bounding box center [756, 362] width 54 height 23
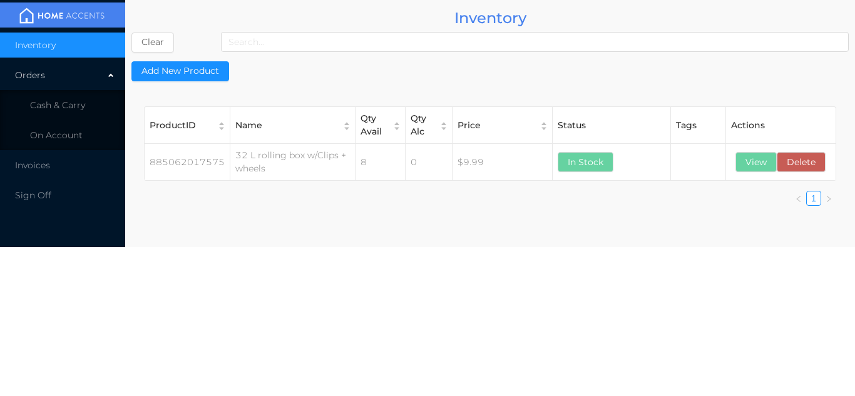
scroll to position [0, 0]
click at [63, 107] on span "Cash & Carry" at bounding box center [57, 105] width 55 height 11
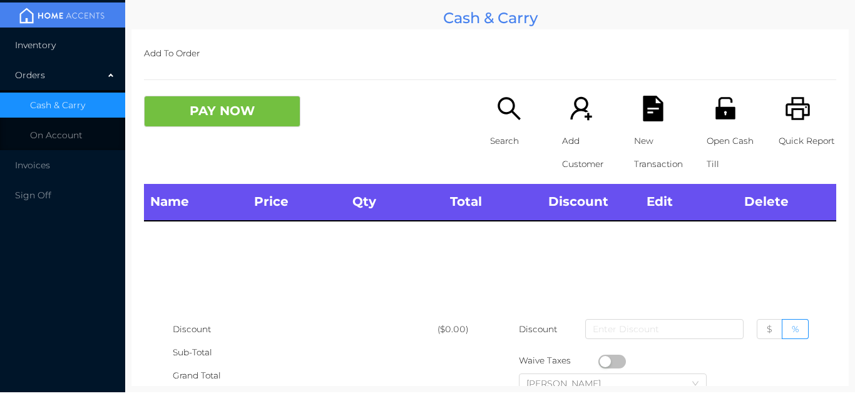
click at [66, 49] on li "Inventory" at bounding box center [62, 45] width 125 height 25
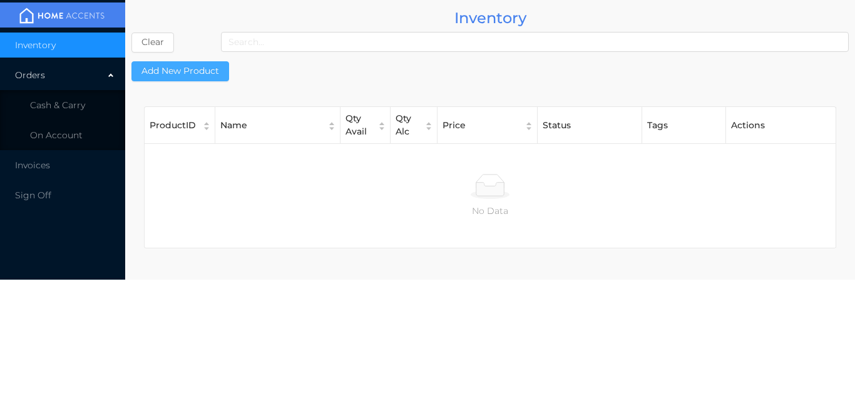
click at [205, 73] on button "Add New Product" at bounding box center [180, 71] width 98 height 20
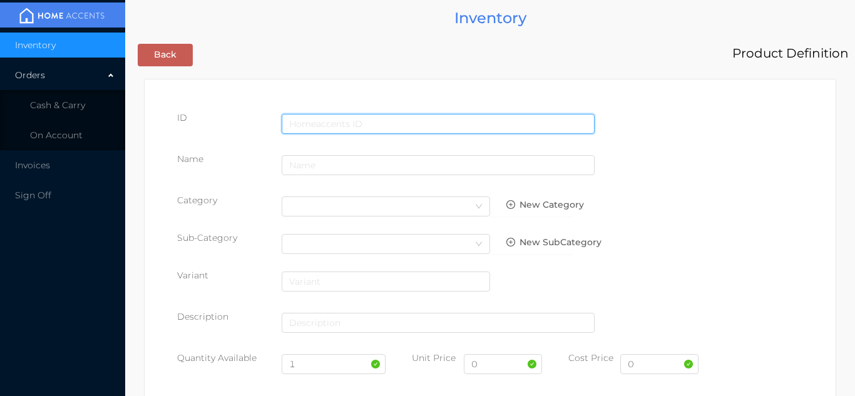
click at [317, 120] on input "text" at bounding box center [438, 124] width 313 height 20
type input "885062017582"
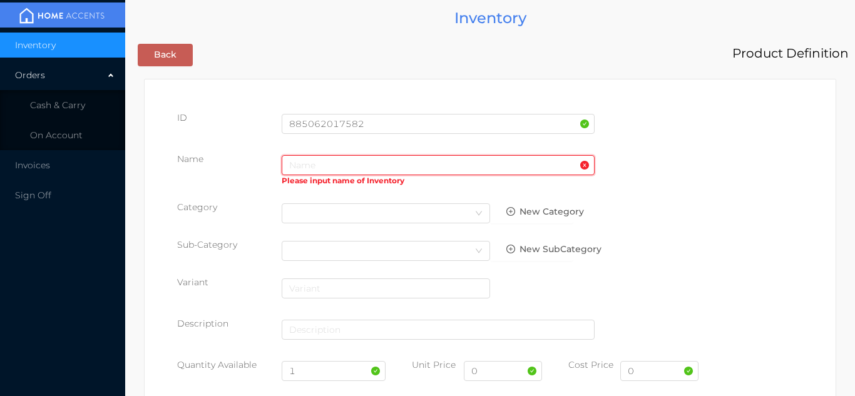
click at [296, 164] on input "text" at bounding box center [438, 165] width 313 height 20
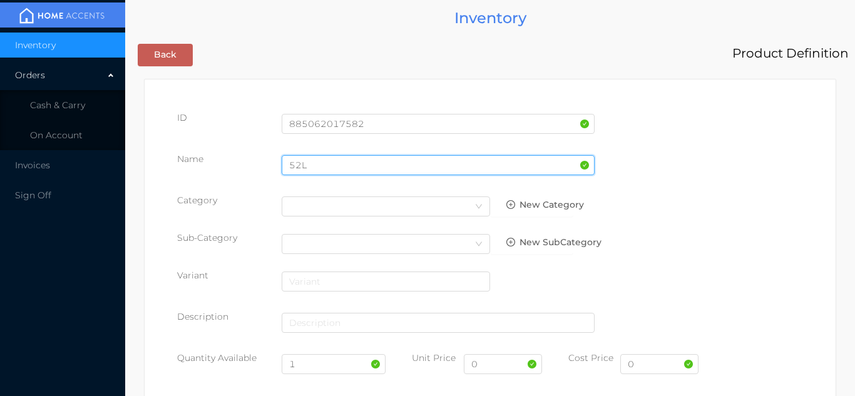
type input "52L"
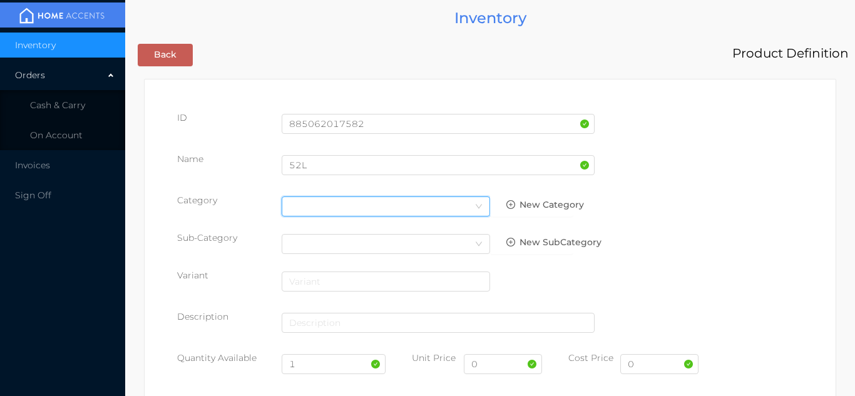
click at [304, 203] on div "Select Category" at bounding box center [385, 206] width 193 height 19
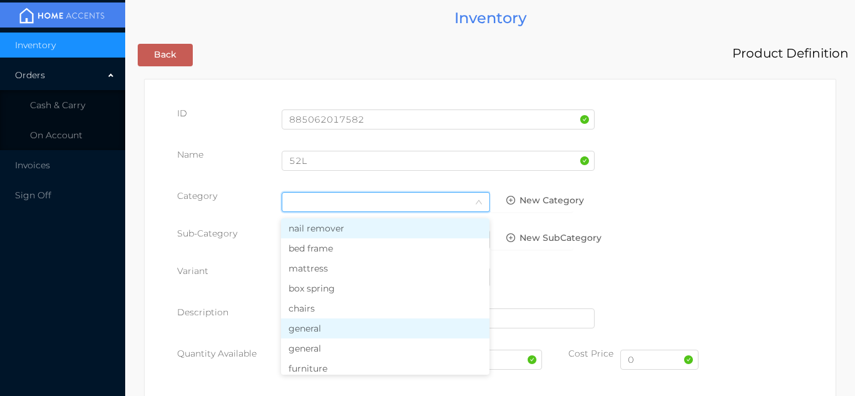
click at [314, 334] on li "general" at bounding box center [385, 329] width 209 height 20
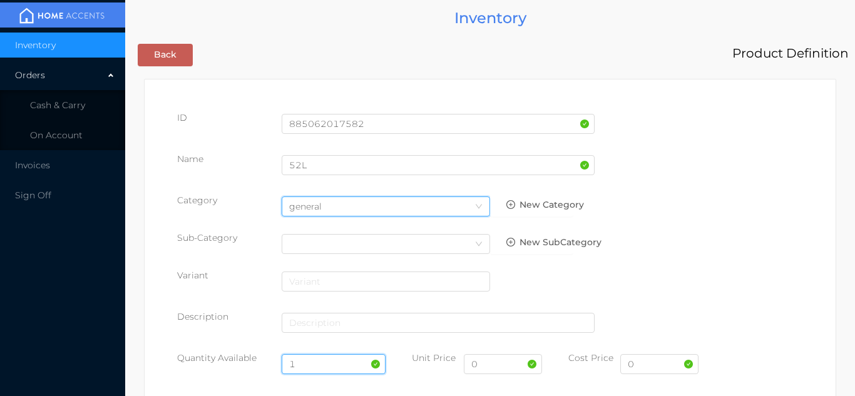
click at [320, 364] on input "1" at bounding box center [334, 364] width 105 height 20
type input "8"
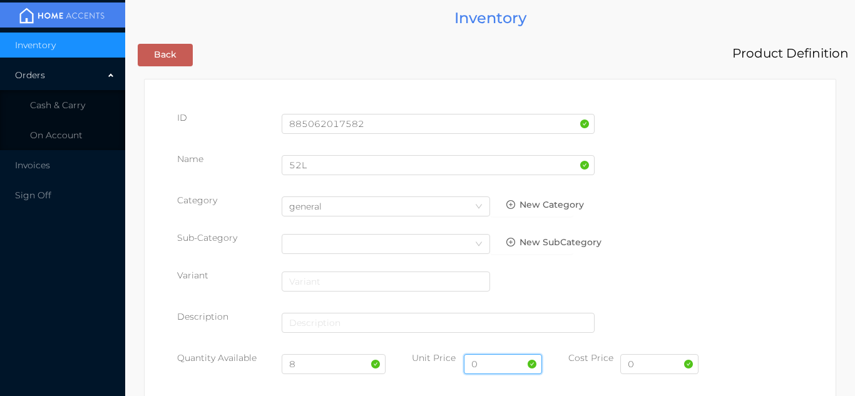
click at [488, 369] on input "0" at bounding box center [503, 364] width 78 height 20
click at [657, 368] on input "0" at bounding box center [660, 364] width 78 height 20
type input "6.30"
click at [504, 360] on input "text" at bounding box center [503, 364] width 78 height 20
type input "11.99"
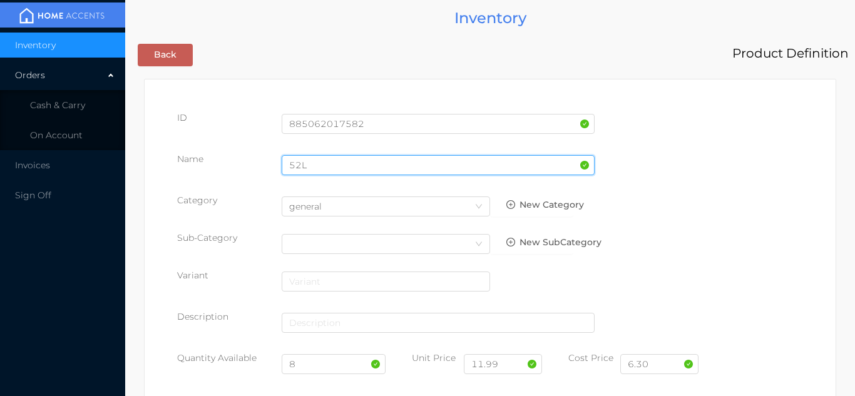
click at [318, 168] on input "52L" at bounding box center [438, 165] width 313 height 20
click at [305, 167] on input "52L Rolling" at bounding box center [438, 165] width 313 height 20
click at [354, 168] on input "52 L Rolling" at bounding box center [438, 165] width 313 height 20
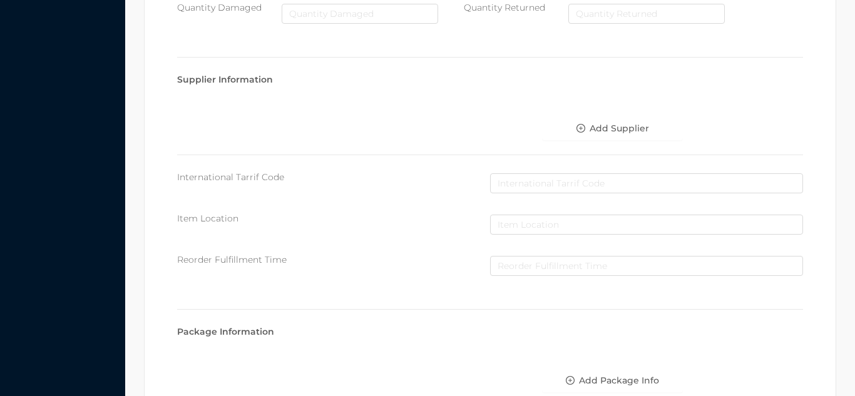
scroll to position [644, 0]
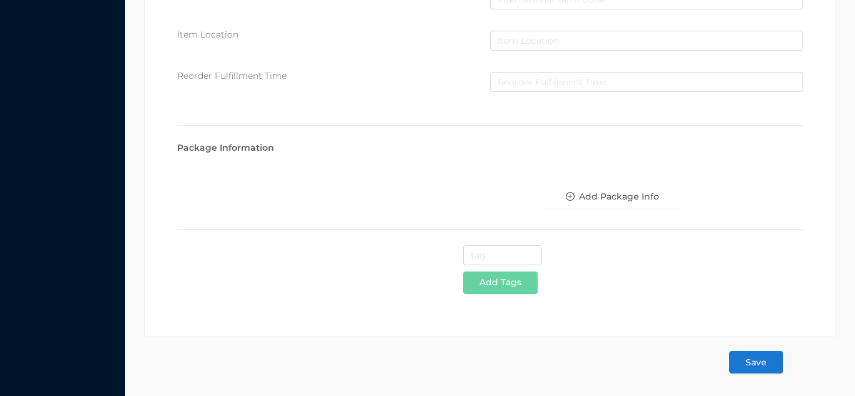
type input "52 L Rolling box w/Clips+wheels"
click at [754, 366] on button "Save" at bounding box center [756, 362] width 54 height 23
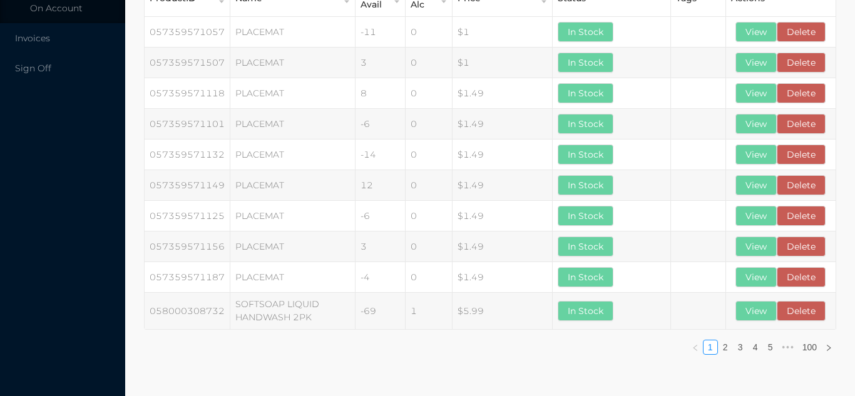
scroll to position [0, 0]
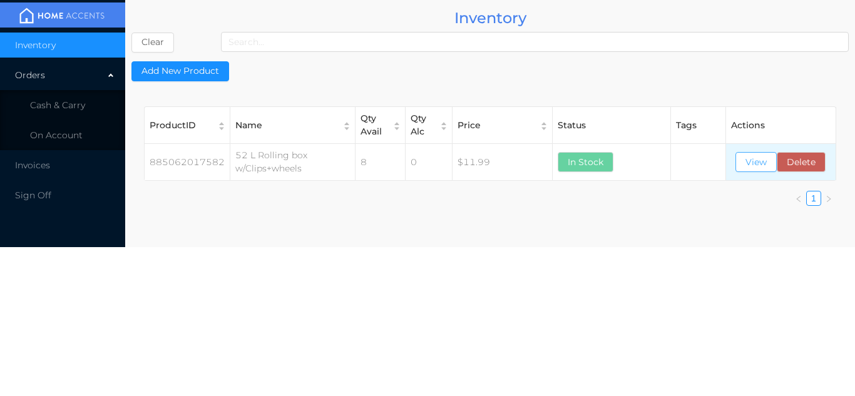
click at [747, 160] on button "View" at bounding box center [756, 162] width 41 height 20
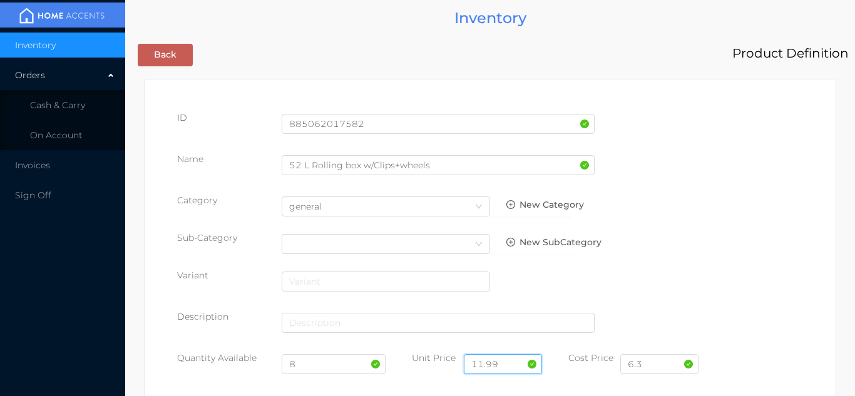
click at [518, 355] on input "11.99" at bounding box center [503, 364] width 78 height 20
type input "1"
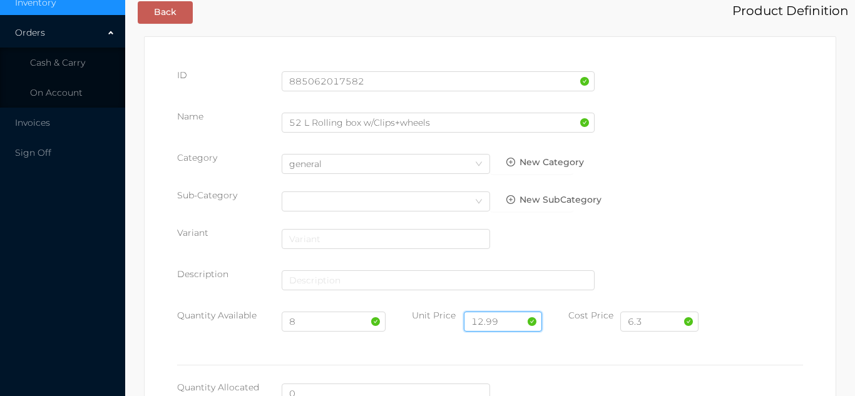
scroll to position [42, 0]
type input "12.99"
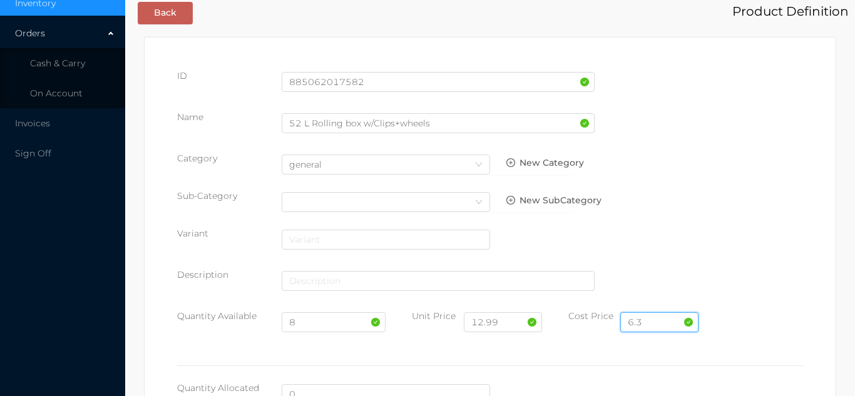
click at [662, 327] on input "6.3" at bounding box center [660, 322] width 78 height 20
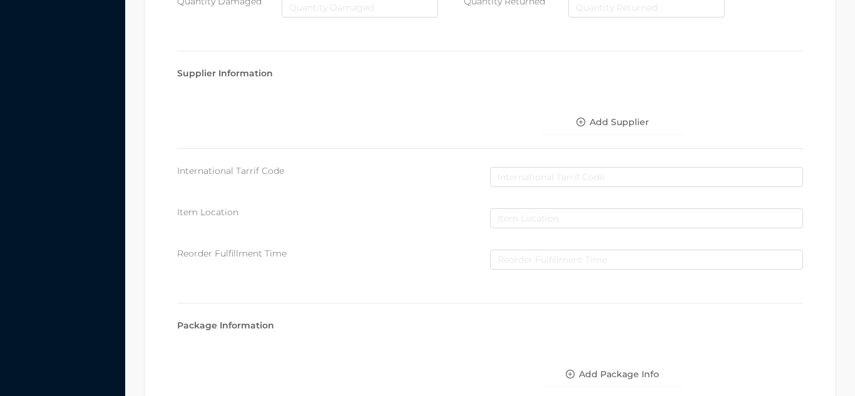
scroll to position [711, 0]
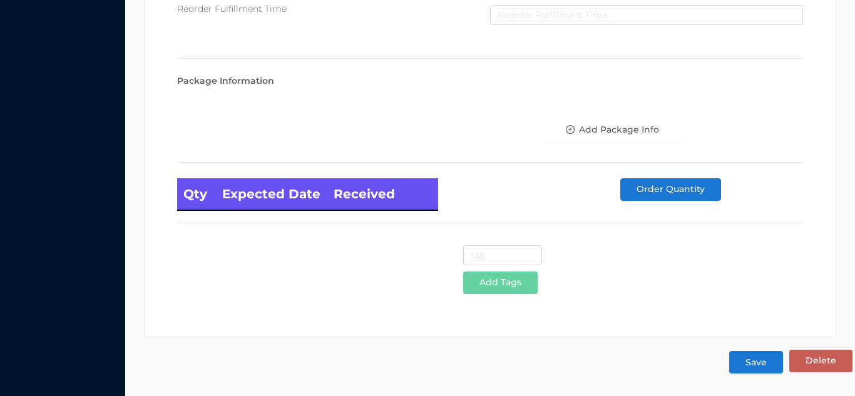
type input "6.30"
click at [753, 358] on button "Save" at bounding box center [756, 362] width 54 height 23
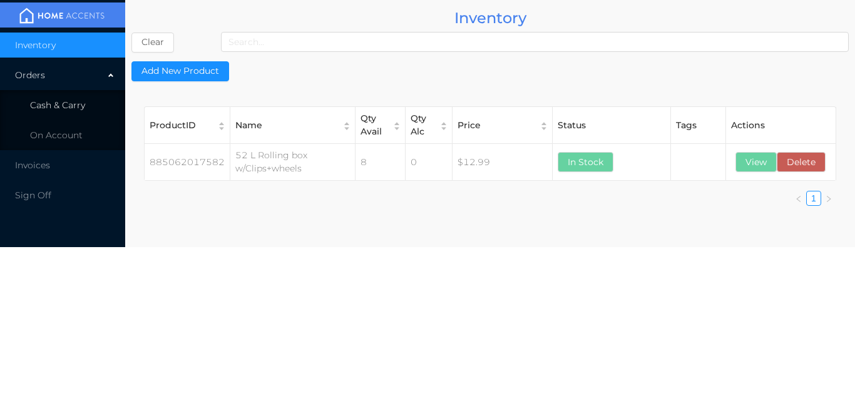
click at [81, 113] on li "Cash & Carry" at bounding box center [62, 105] width 125 height 25
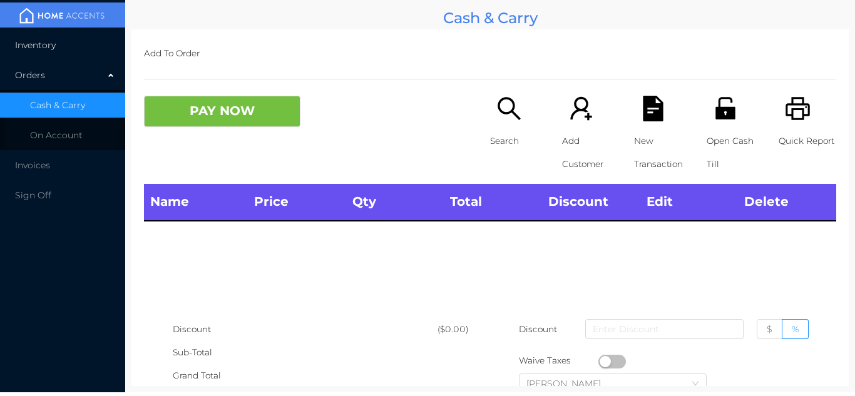
click at [85, 41] on li "Inventory" at bounding box center [62, 45] width 125 height 25
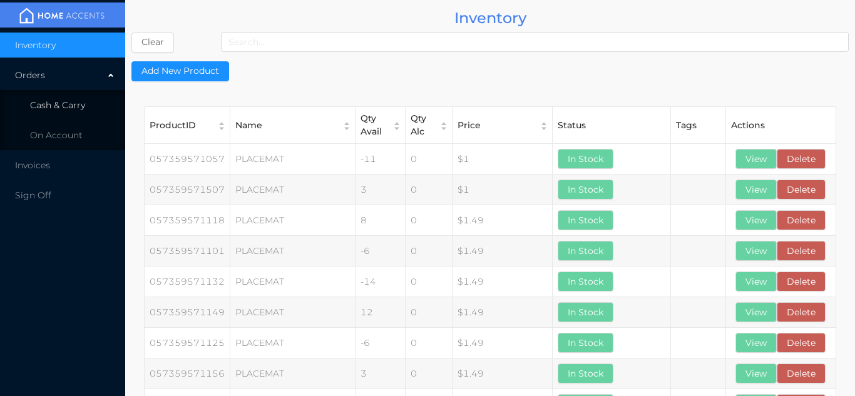
click at [71, 105] on span "Cash & Carry" at bounding box center [57, 105] width 55 height 11
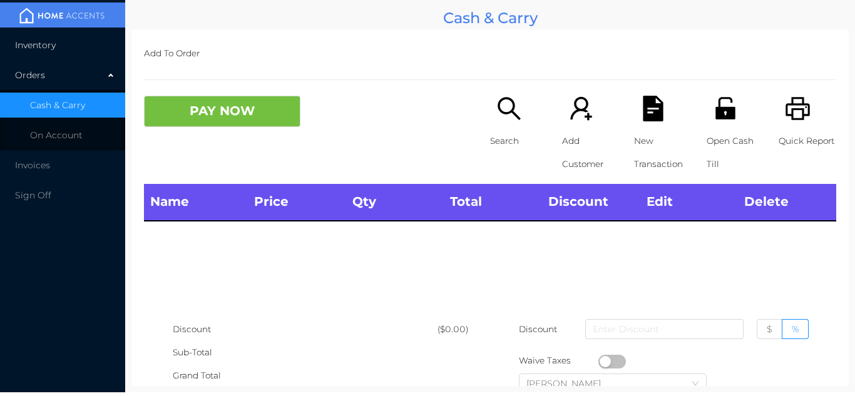
click at [83, 38] on li "Inventory" at bounding box center [62, 45] width 125 height 25
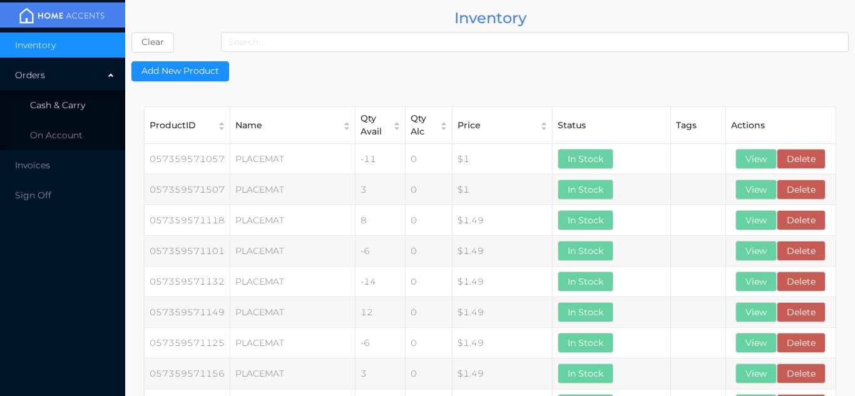
click at [94, 108] on li "Cash & Carry" at bounding box center [62, 105] width 125 height 25
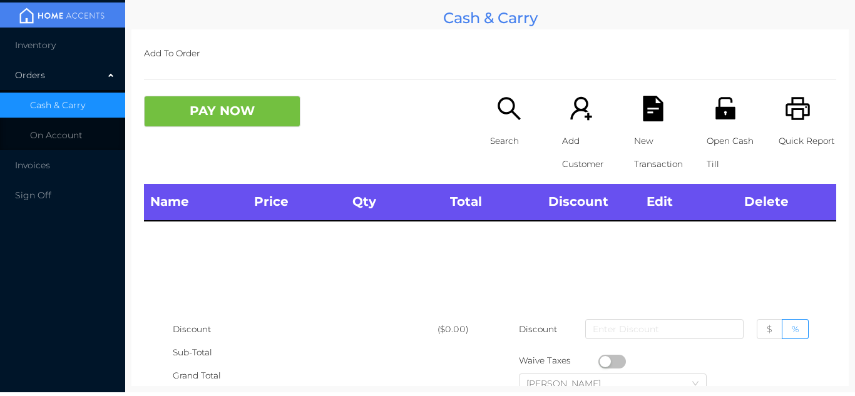
click at [91, 64] on div "Orders" at bounding box center [62, 75] width 125 height 25
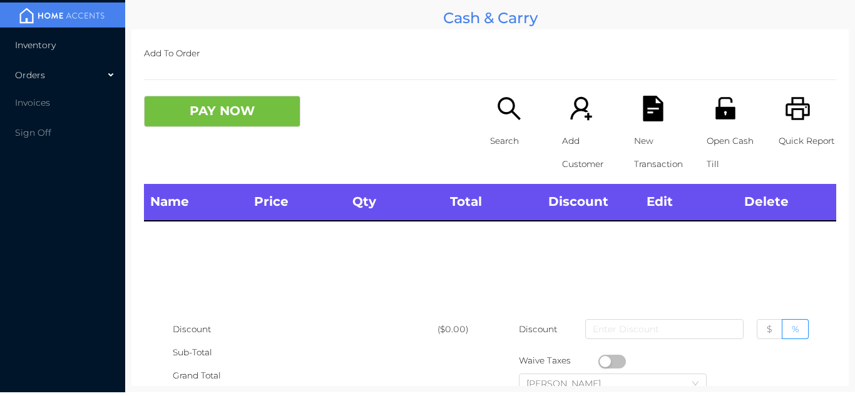
click at [79, 48] on li "Inventory" at bounding box center [62, 45] width 125 height 25
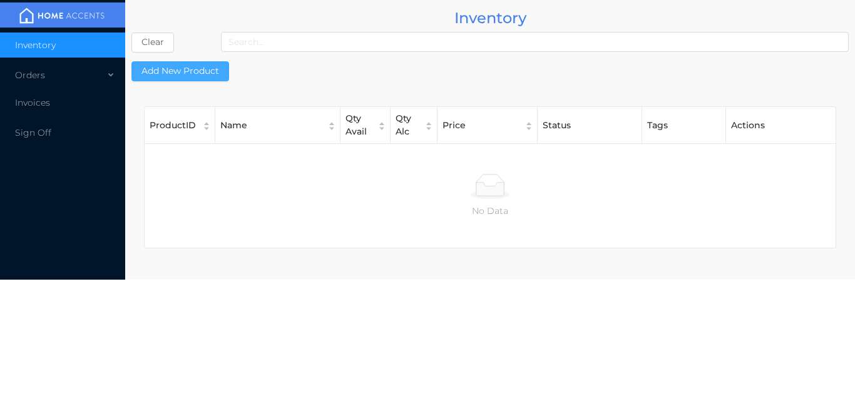
click at [192, 76] on button "Add New Product" at bounding box center [180, 71] width 98 height 20
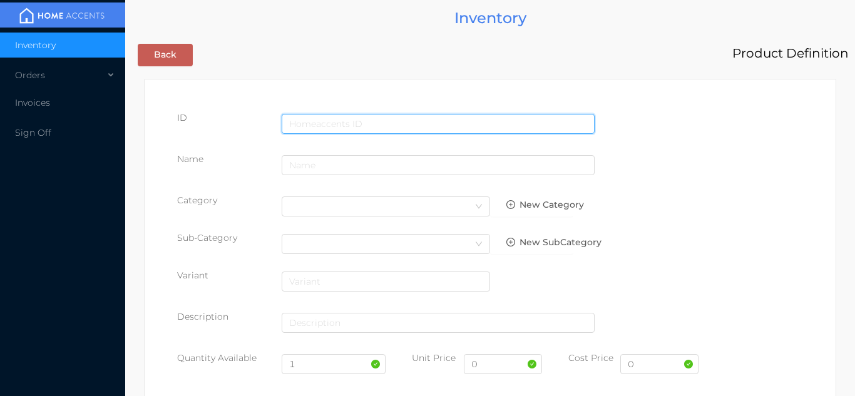
click at [314, 121] on input "text" at bounding box center [438, 124] width 313 height 20
type input "885062020094"
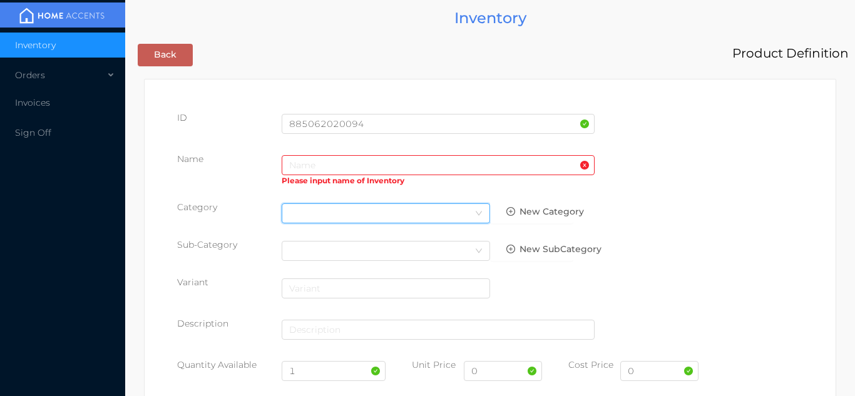
click at [318, 205] on div "Select Category" at bounding box center [385, 213] width 193 height 19
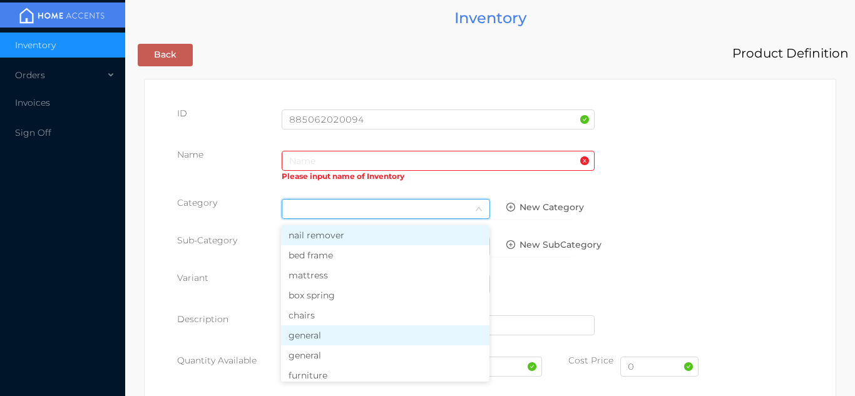
click at [310, 341] on li "general" at bounding box center [385, 336] width 209 height 20
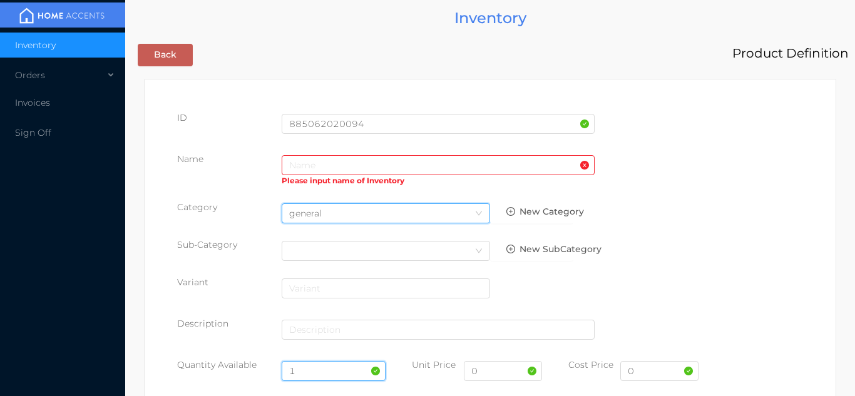
click at [331, 365] on input "1" at bounding box center [334, 371] width 105 height 20
type input "12"
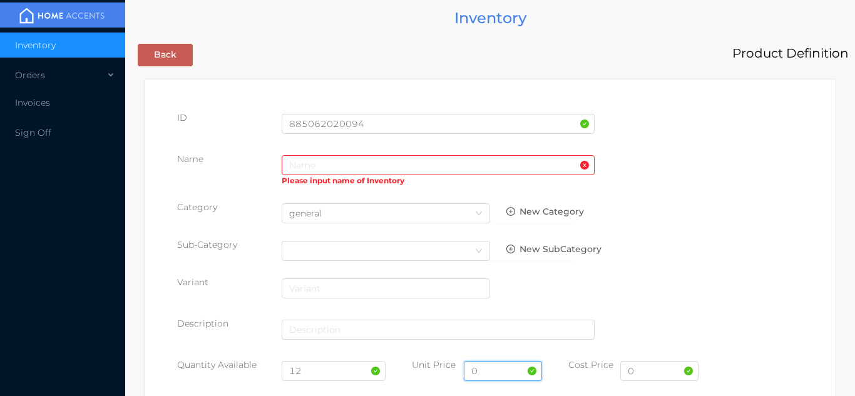
click at [492, 373] on input "0" at bounding box center [503, 371] width 78 height 20
type input "19.99"
click at [649, 374] on input "0" at bounding box center [660, 371] width 78 height 20
type input "10.00"
click at [298, 162] on input "text" at bounding box center [438, 165] width 313 height 20
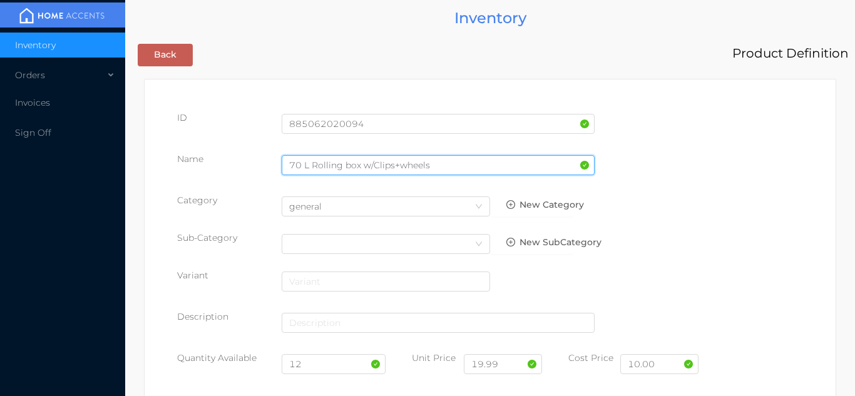
click at [405, 165] on input "70 L Rolling box w/Clips+wheels" at bounding box center [438, 165] width 313 height 20
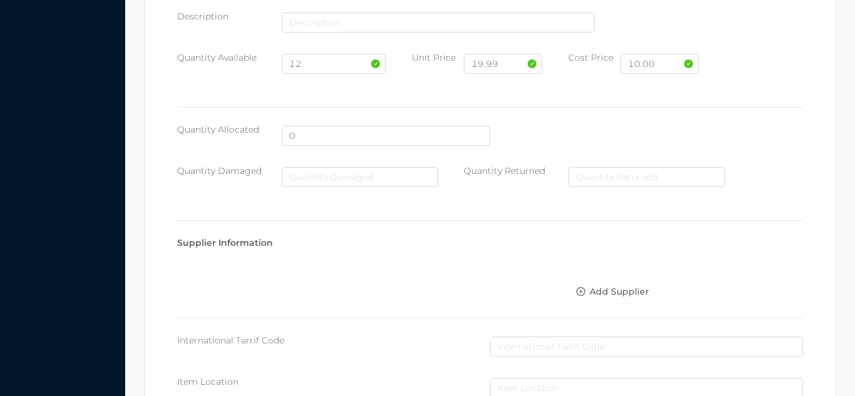
scroll to position [644, 0]
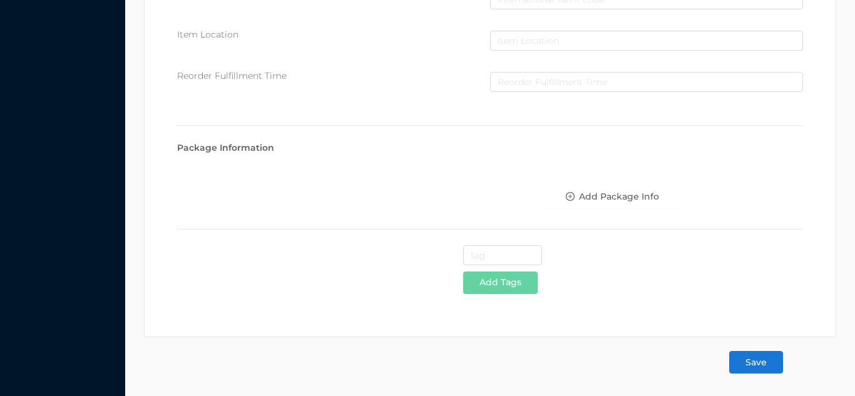
type input "70 L Rolling box w/Clips+Wheels"
click at [761, 369] on button "Save" at bounding box center [756, 362] width 54 height 23
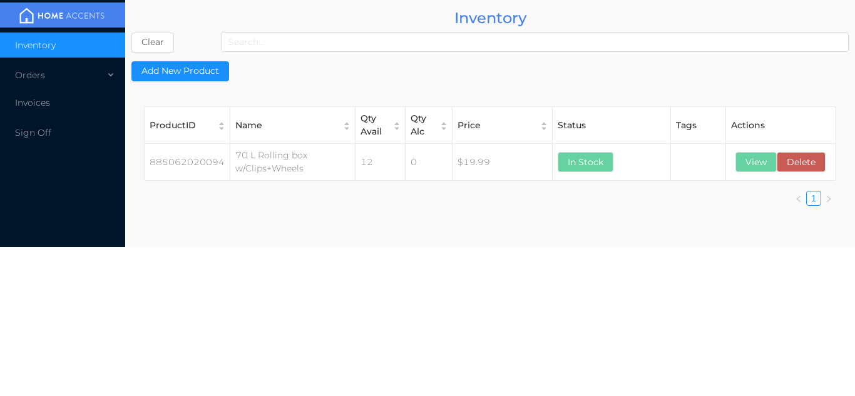
scroll to position [0, 0]
click at [95, 76] on div "Orders" at bounding box center [62, 75] width 125 height 25
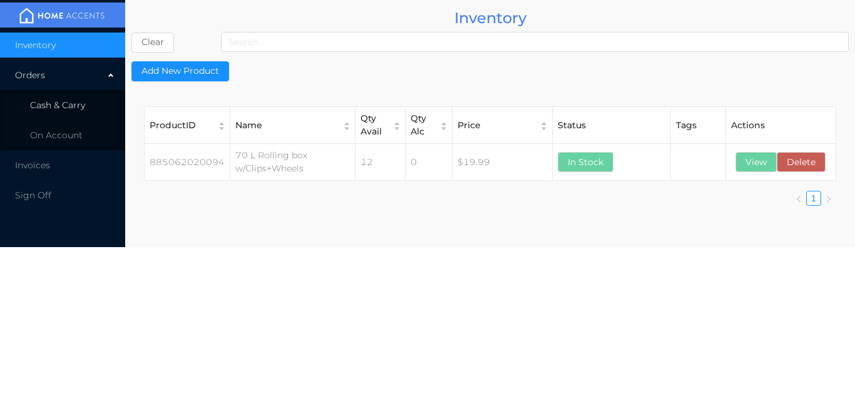
click at [93, 108] on li "Cash & Carry" at bounding box center [62, 105] width 125 height 25
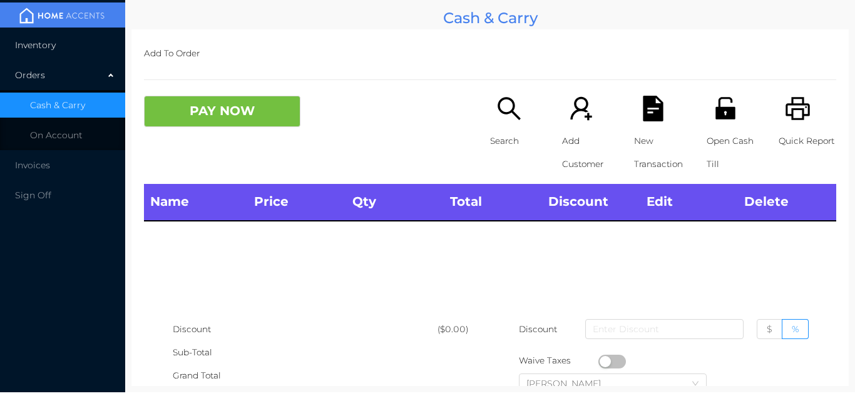
click at [89, 55] on li "Inventory" at bounding box center [62, 45] width 125 height 25
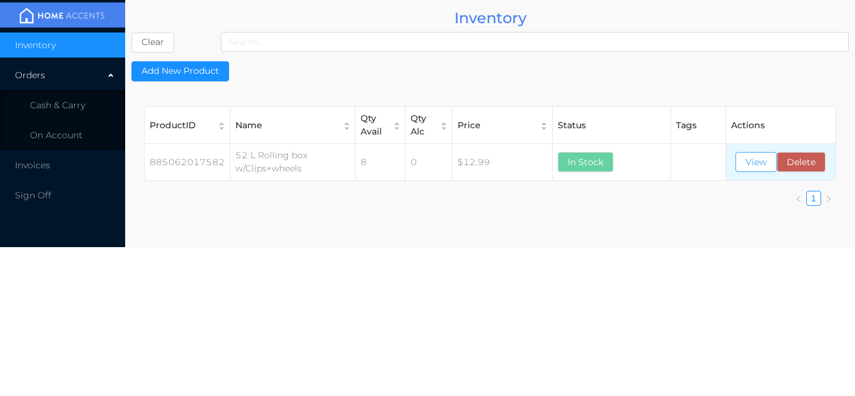
click at [737, 166] on button "View" at bounding box center [756, 162] width 41 height 20
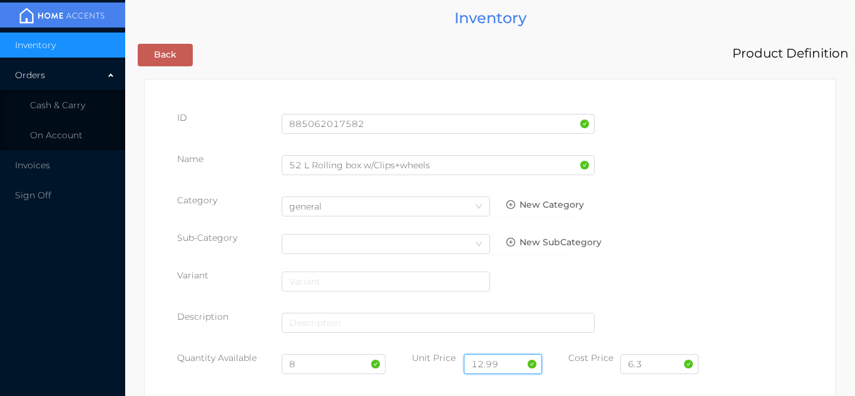
click at [507, 357] on input "12.99" at bounding box center [503, 364] width 78 height 20
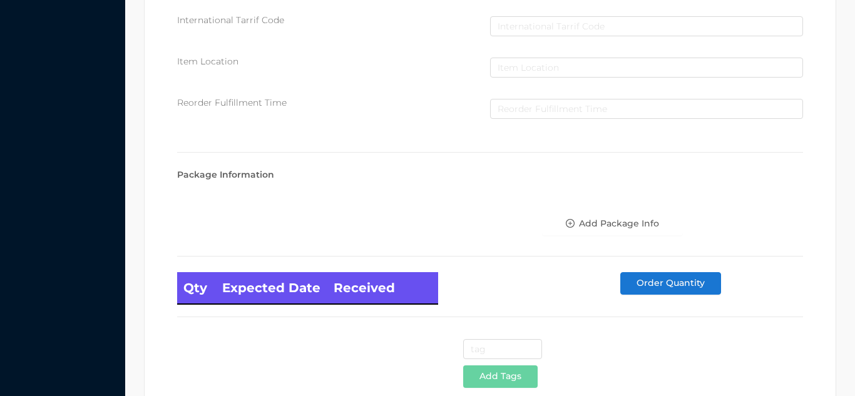
scroll to position [711, 0]
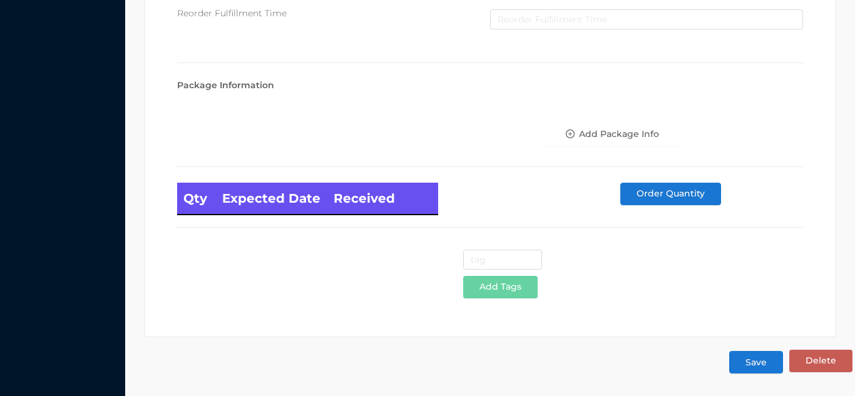
type input "14.99"
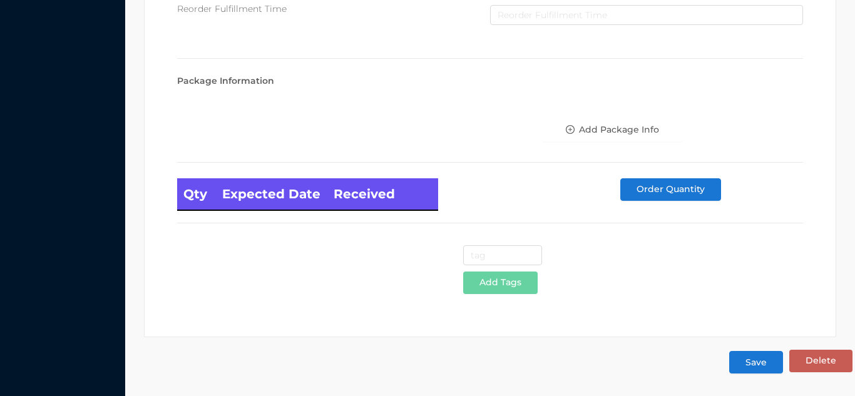
click at [761, 364] on button "Save" at bounding box center [756, 362] width 54 height 23
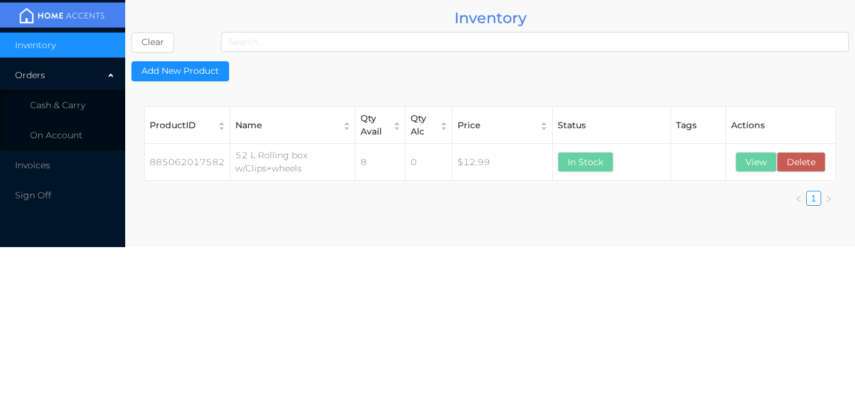
scroll to position [0, 0]
click at [76, 103] on span "Cash & Carry" at bounding box center [57, 105] width 55 height 11
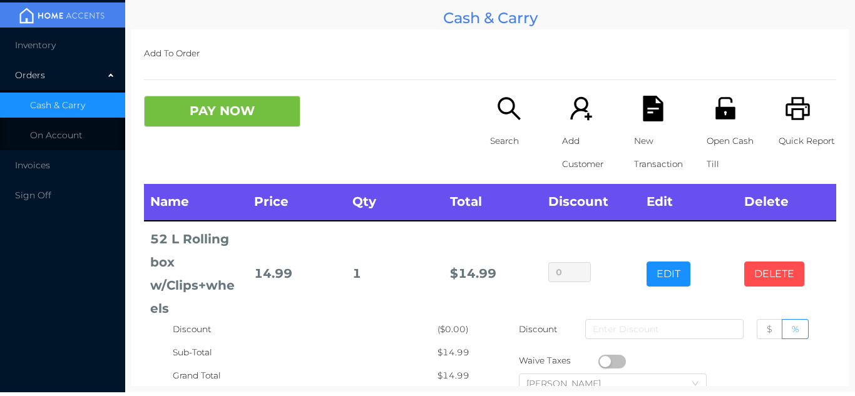
click at [786, 275] on button "DELETE" at bounding box center [775, 274] width 60 height 25
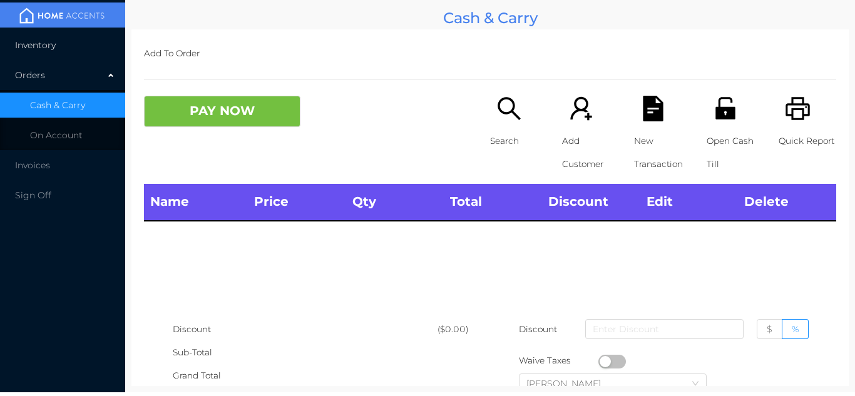
click at [73, 43] on li "Inventory" at bounding box center [62, 45] width 125 height 25
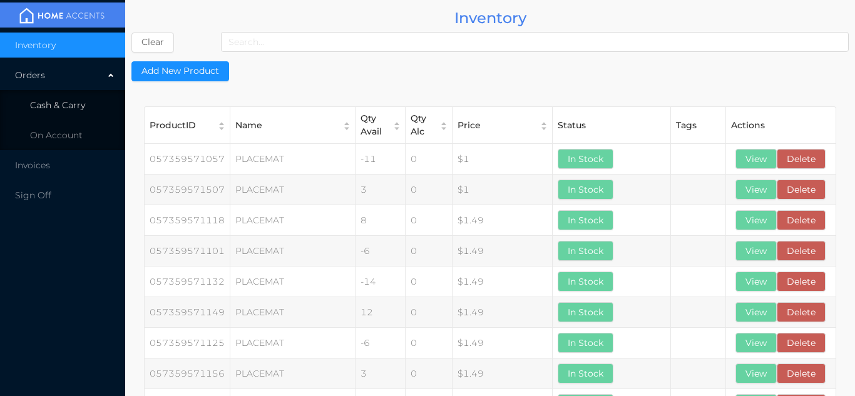
click at [95, 114] on li "Cash & Carry" at bounding box center [62, 105] width 125 height 25
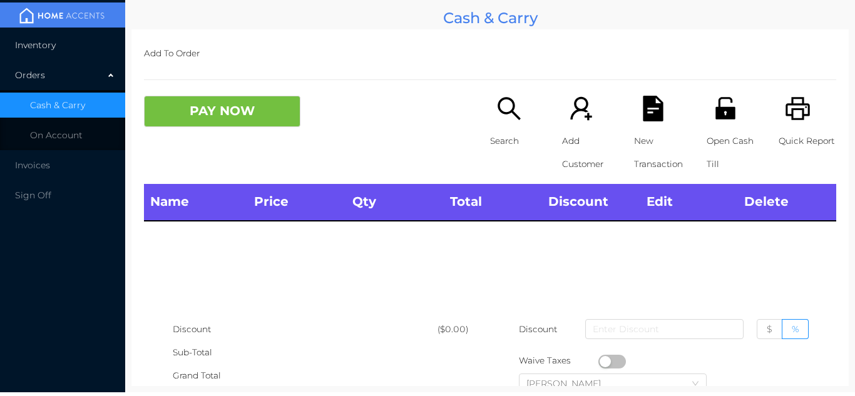
click at [86, 54] on li "Inventory" at bounding box center [62, 45] width 125 height 25
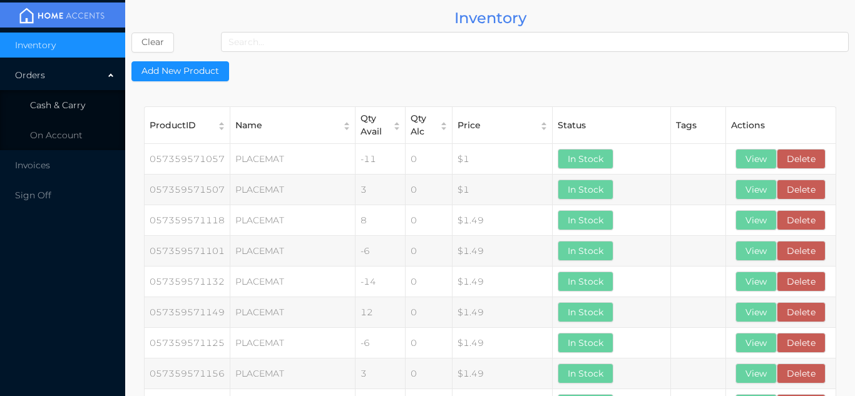
click at [88, 108] on li "Cash & Carry" at bounding box center [62, 105] width 125 height 25
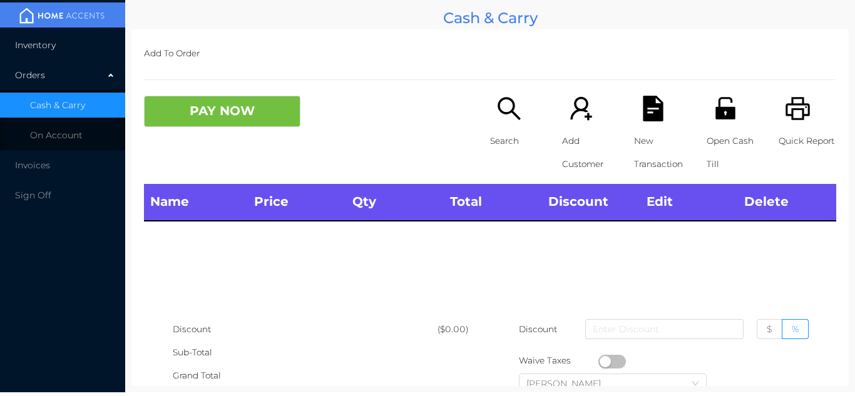
click at [95, 49] on li "Inventory" at bounding box center [62, 45] width 125 height 25
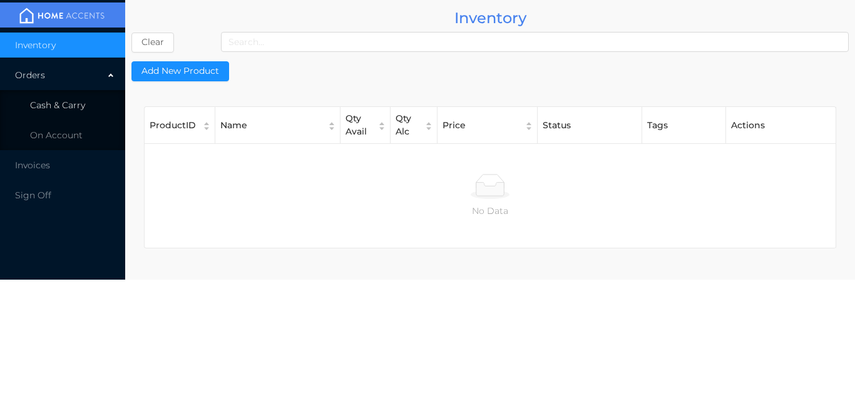
click at [105, 96] on li "Cash & Carry" at bounding box center [62, 105] width 125 height 25
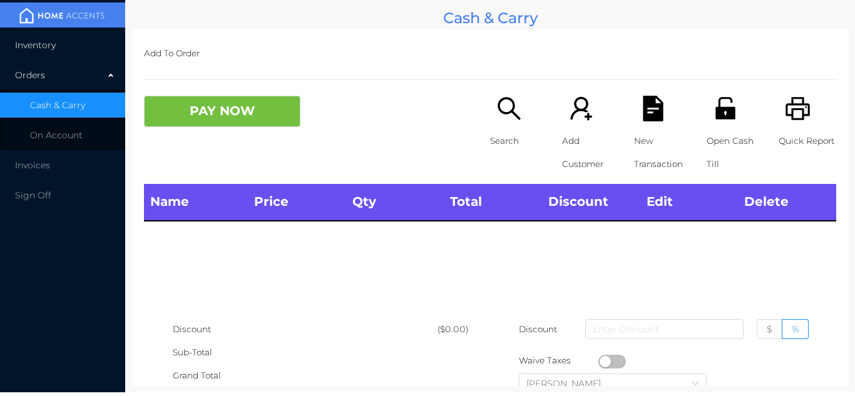
click at [94, 41] on li "Inventory" at bounding box center [62, 45] width 125 height 25
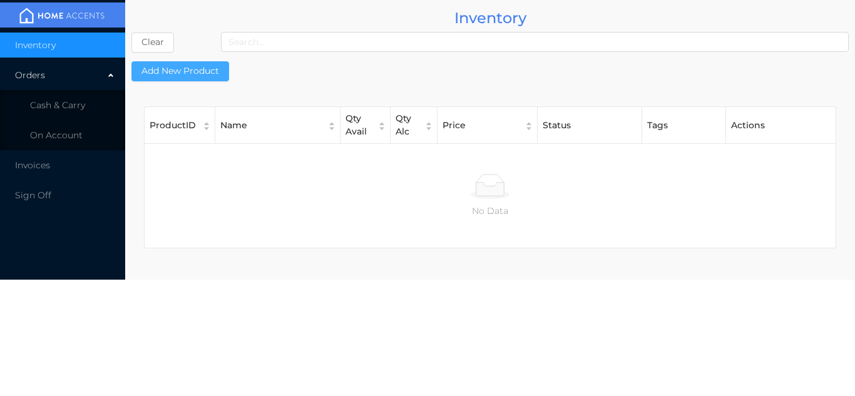
click at [223, 70] on button "Add New Product" at bounding box center [180, 71] width 98 height 20
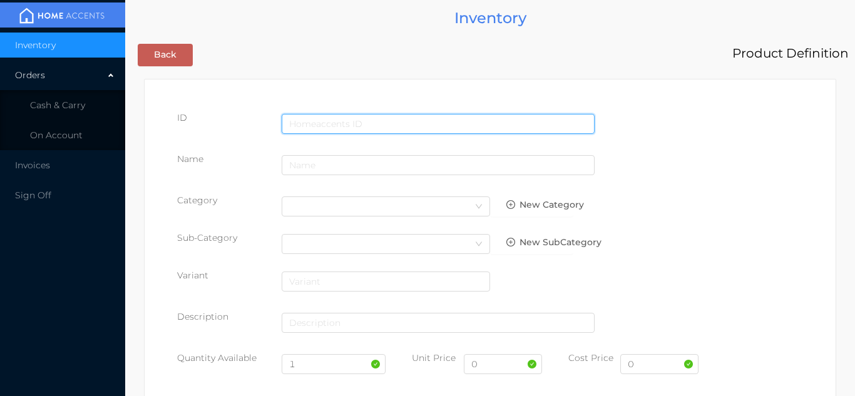
click at [323, 116] on input "text" at bounding box center [438, 124] width 313 height 20
type input "885062019739"
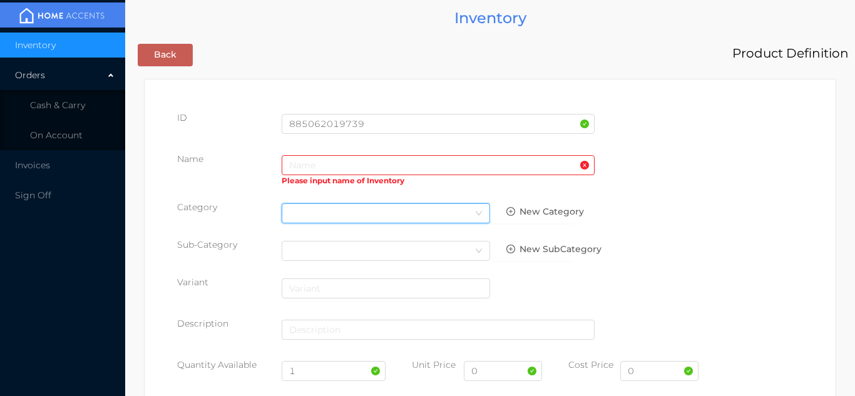
click at [308, 217] on div "Select Category" at bounding box center [385, 213] width 193 height 19
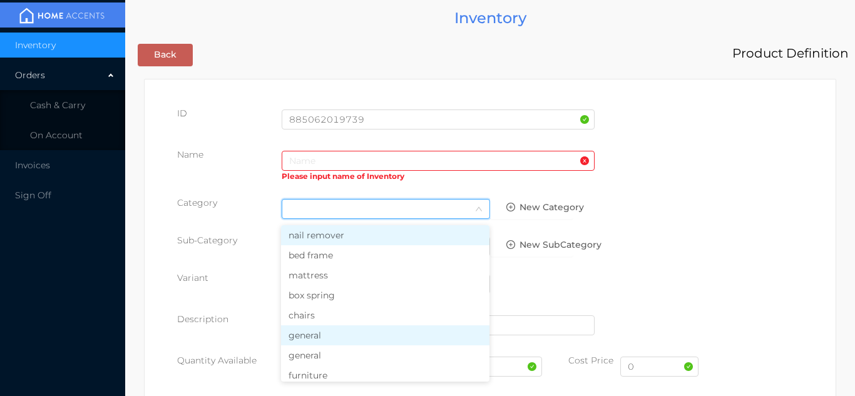
click at [312, 341] on li "general" at bounding box center [385, 336] width 209 height 20
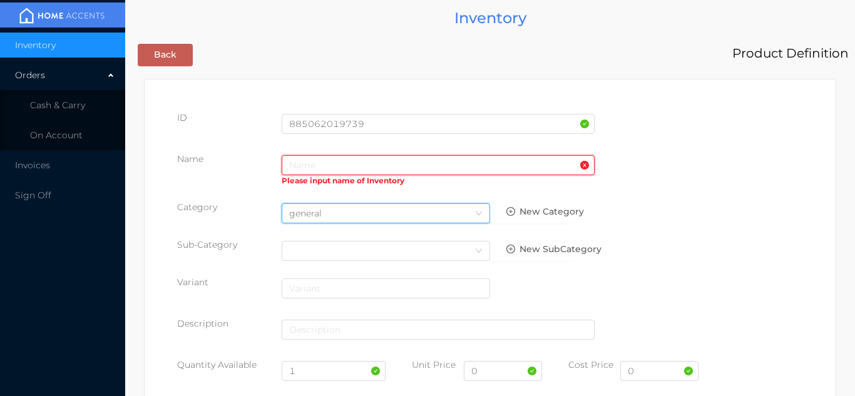
click at [301, 159] on input "text" at bounding box center [438, 165] width 313 height 20
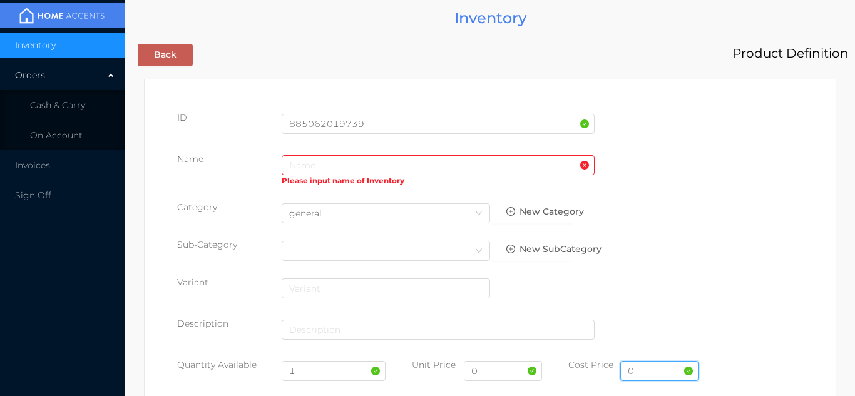
click at [654, 376] on input "0" at bounding box center [660, 371] width 78 height 20
type input "19.00"
click at [495, 376] on input "0" at bounding box center [503, 371] width 78 height 20
type input "39.99"
click at [310, 374] on input "1" at bounding box center [334, 371] width 105 height 20
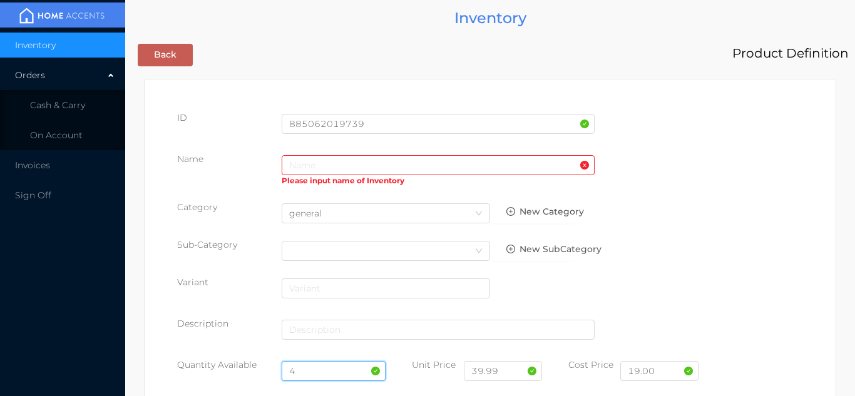
type input "4"
click at [298, 165] on input "text" at bounding box center [438, 165] width 313 height 20
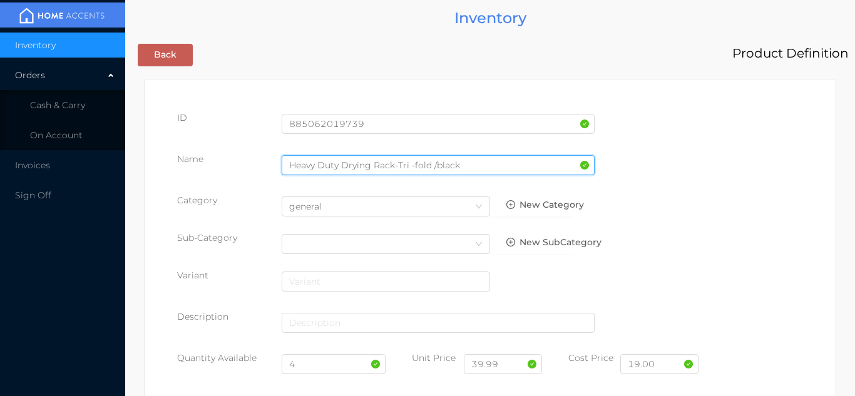
click at [394, 165] on input "Heavy Duty Drying Rack-Tri -fold /black" at bounding box center [438, 165] width 313 height 20
click at [405, 170] on input "Heavy Duty Drying Rack -Tri -fold /black" at bounding box center [438, 165] width 313 height 20
click at [396, 163] on input "Heavy Duty Drying Rack -Tri -fold /black" at bounding box center [438, 165] width 313 height 20
click at [404, 168] on input "Heavy Duty Drying Rack -Tri -fold /black" at bounding box center [438, 165] width 313 height 20
click at [400, 168] on input "Heavy Duty Drying Rack -Tri -fold /black" at bounding box center [438, 165] width 313 height 20
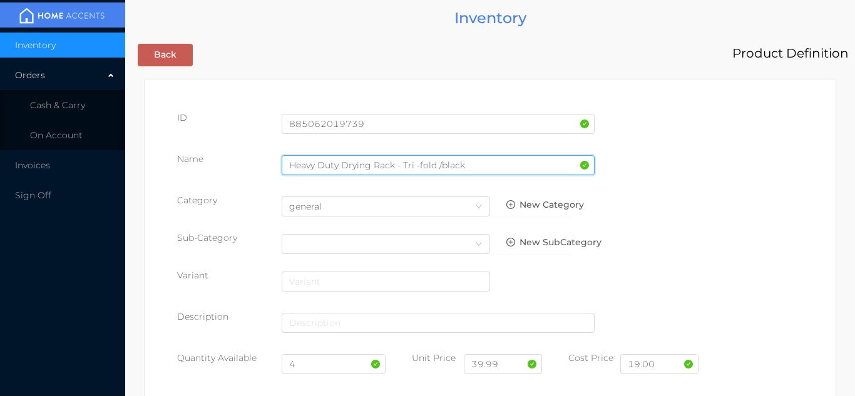
click at [411, 165] on input "Heavy Duty Drying Rack - Tri -fold /black" at bounding box center [438, 165] width 313 height 20
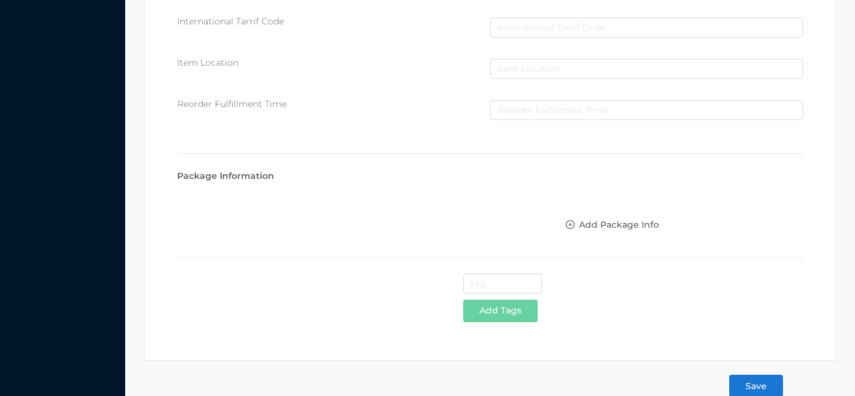
scroll to position [644, 0]
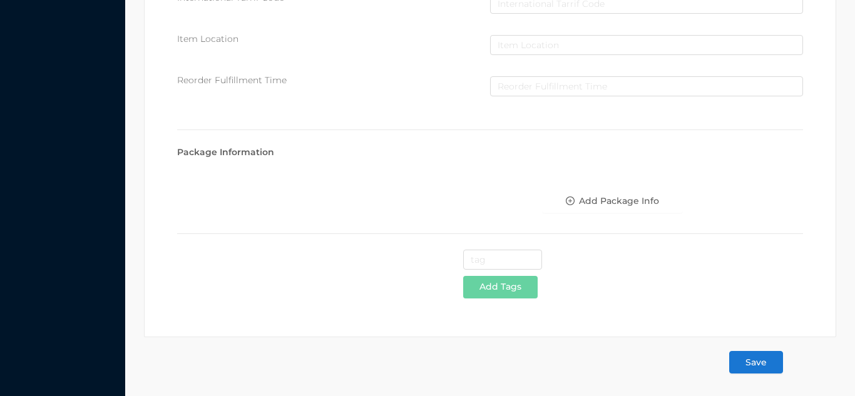
type input "Heavy Duty Drying Rack - TRi -fold /black"
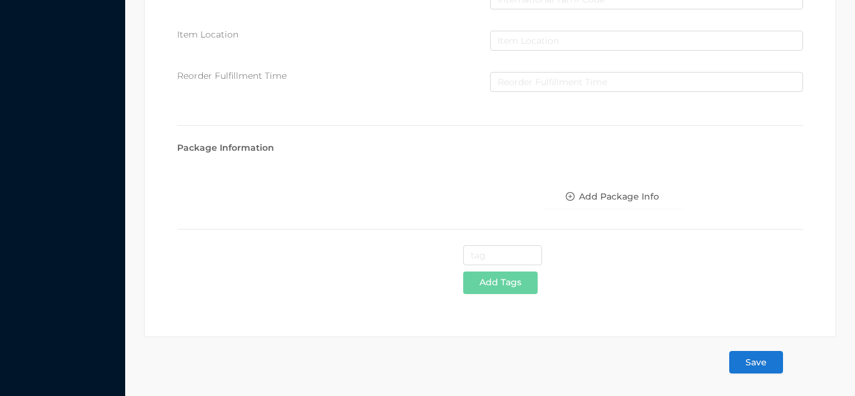
click at [762, 368] on button "Save" at bounding box center [756, 362] width 54 height 23
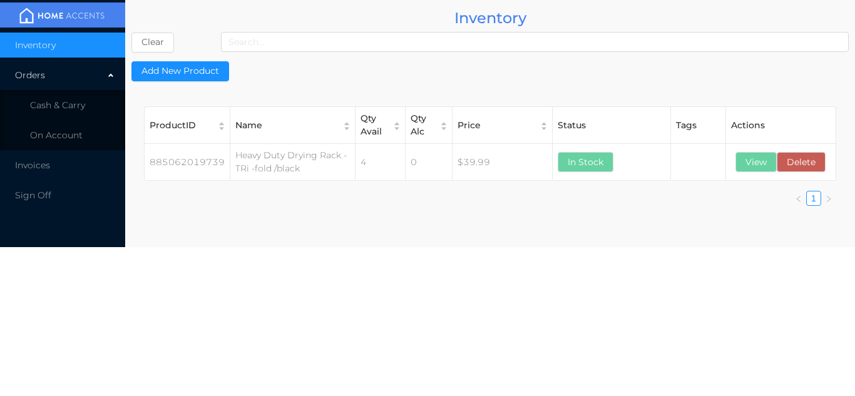
scroll to position [0, 0]
click at [58, 101] on span "Cash & Carry" at bounding box center [57, 105] width 55 height 11
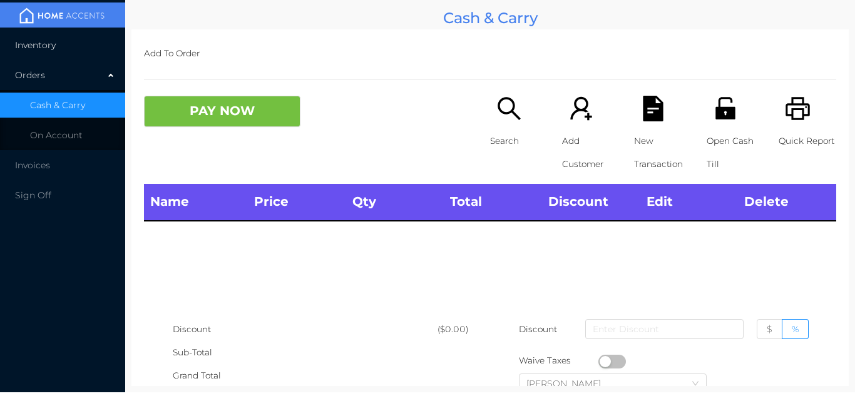
click at [64, 42] on li "Inventory" at bounding box center [62, 45] width 125 height 25
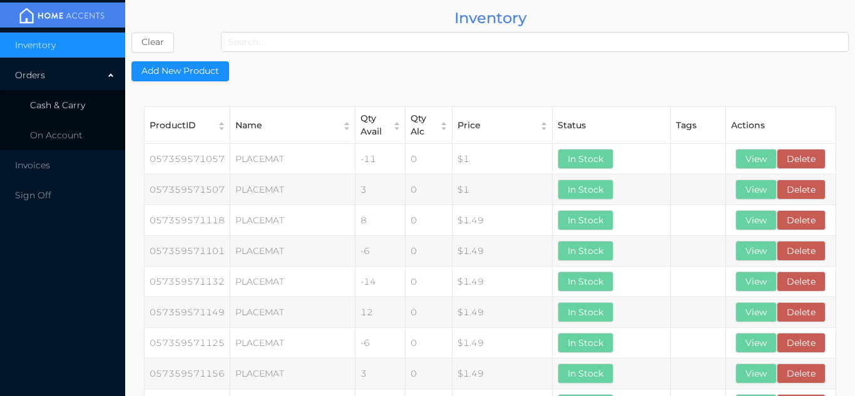
click at [85, 113] on li "Cash & Carry" at bounding box center [62, 105] width 125 height 25
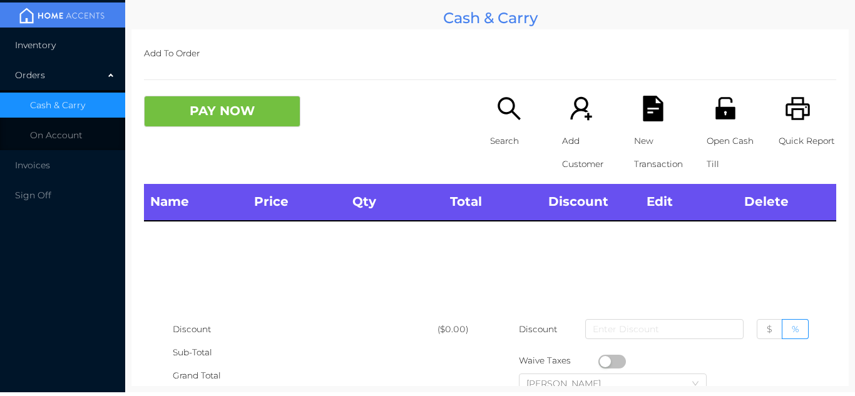
click at [92, 48] on li "Inventory" at bounding box center [62, 45] width 125 height 25
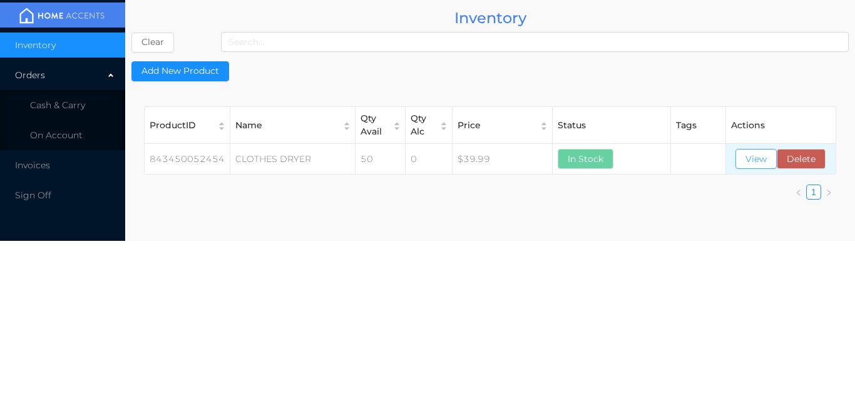
click at [741, 163] on button "View" at bounding box center [756, 159] width 41 height 20
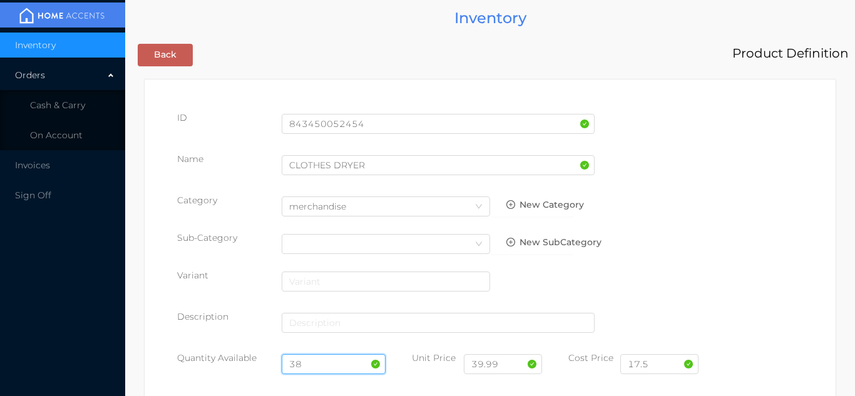
click at [323, 358] on input "38" at bounding box center [334, 364] width 105 height 20
type input "3"
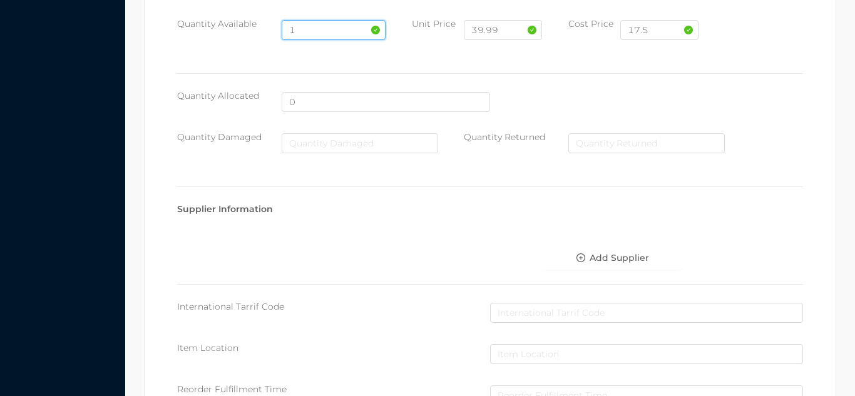
scroll to position [711, 0]
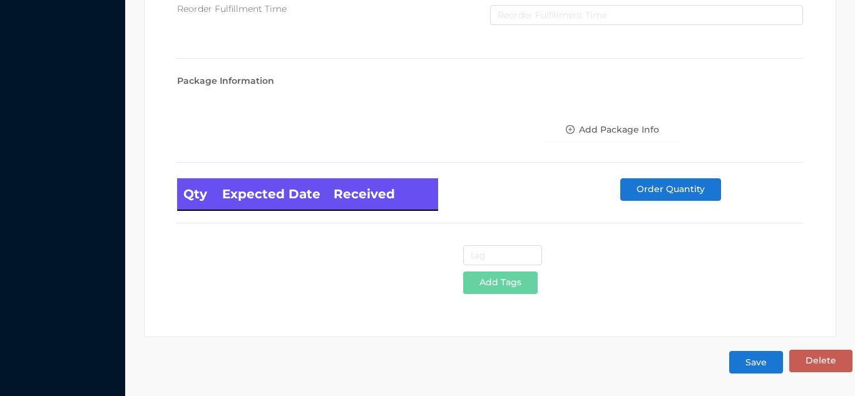
type input "1"
click at [752, 356] on button "Save" at bounding box center [756, 362] width 54 height 23
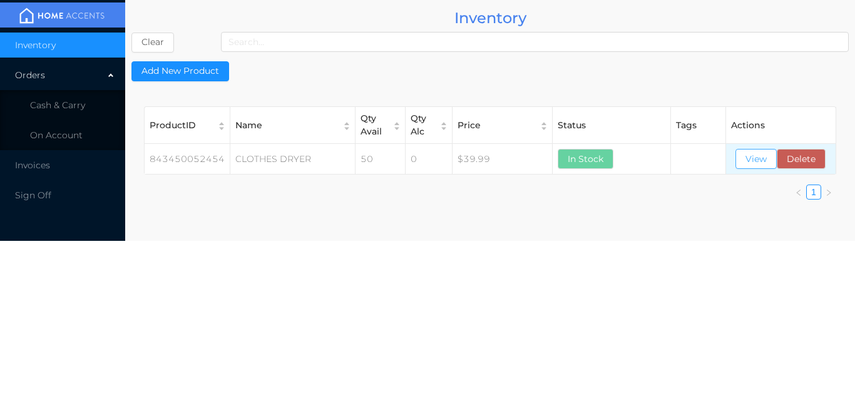
click at [747, 166] on button "View" at bounding box center [756, 159] width 41 height 20
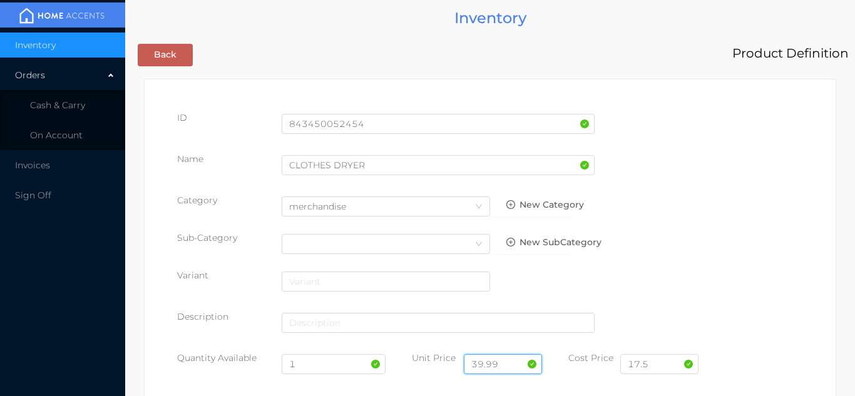
click at [514, 361] on input "39.99" at bounding box center [503, 364] width 78 height 20
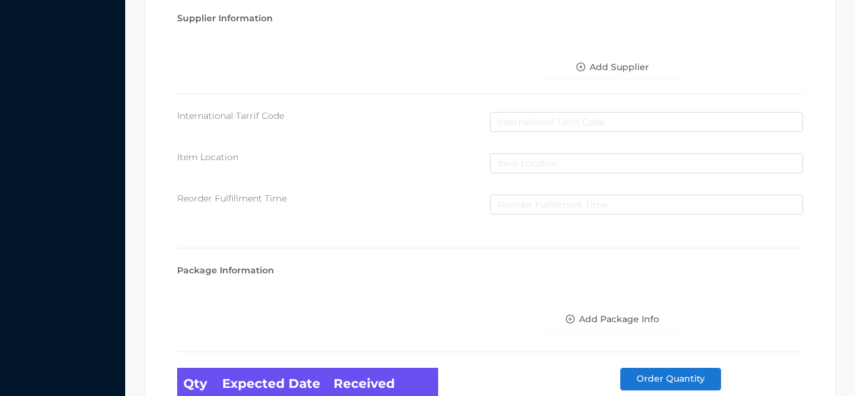
scroll to position [711, 0]
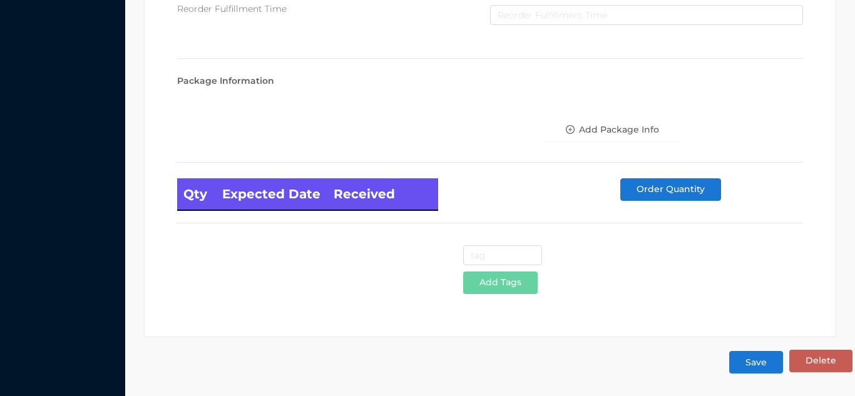
type input "34.99"
click at [746, 370] on button "Save" at bounding box center [756, 362] width 54 height 23
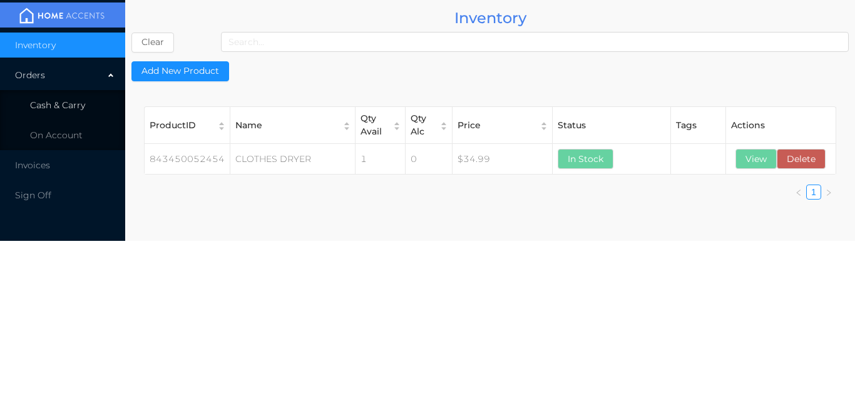
click at [70, 109] on span "Cash & Carry" at bounding box center [57, 105] width 55 height 11
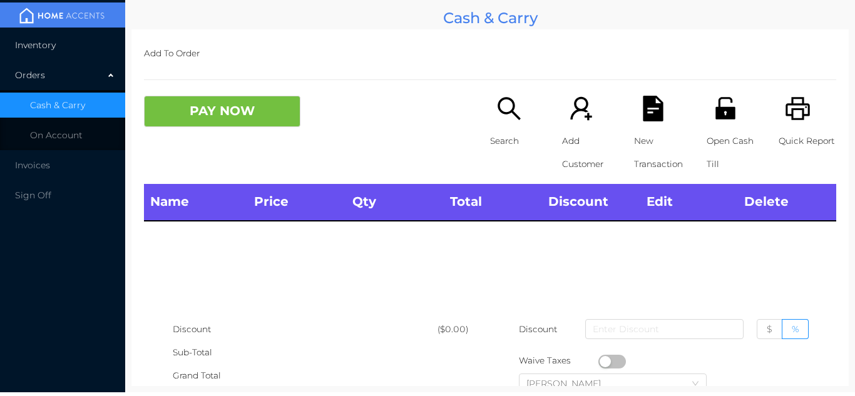
click at [76, 46] on li "Inventory" at bounding box center [62, 45] width 125 height 25
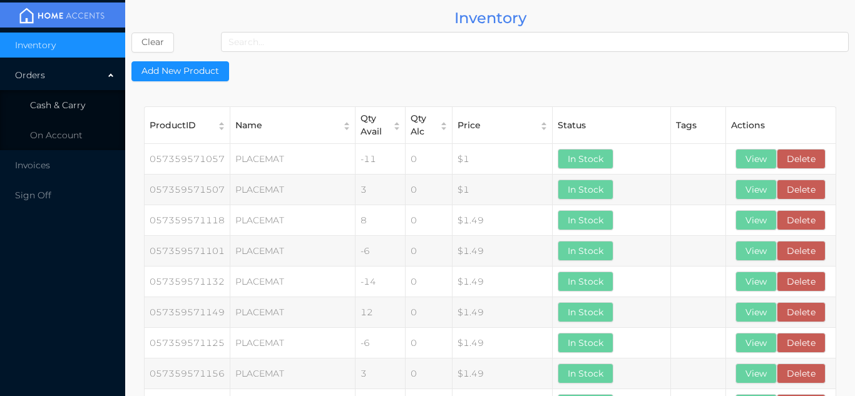
click at [83, 105] on span "Cash & Carry" at bounding box center [57, 105] width 55 height 11
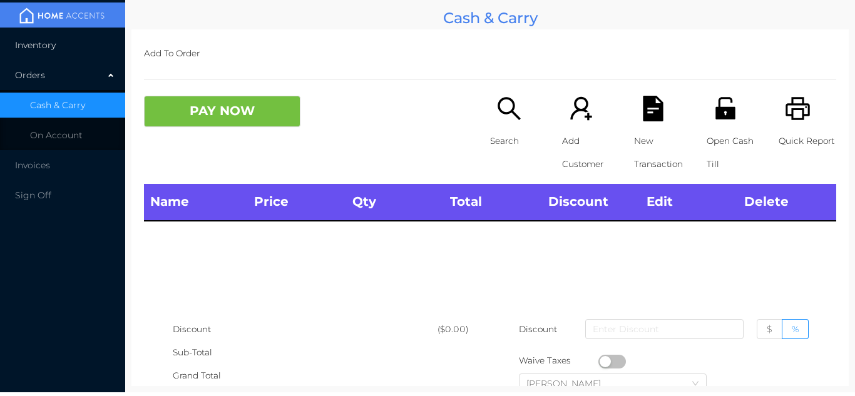
click at [70, 46] on li "Inventory" at bounding box center [62, 45] width 125 height 25
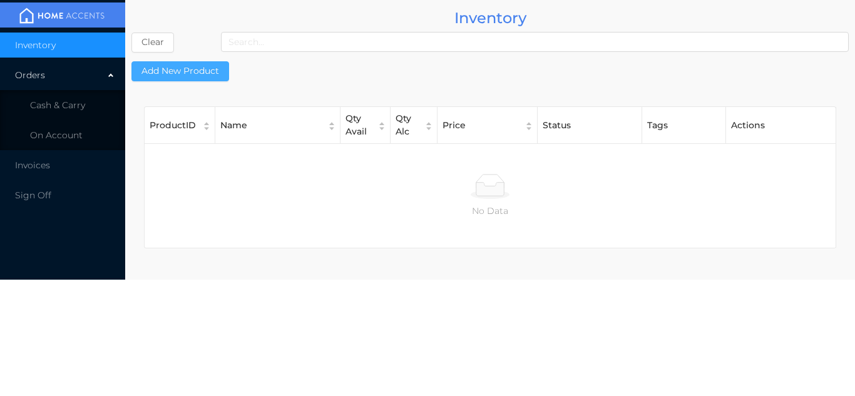
click at [193, 61] on button "Add New Product" at bounding box center [180, 71] width 98 height 20
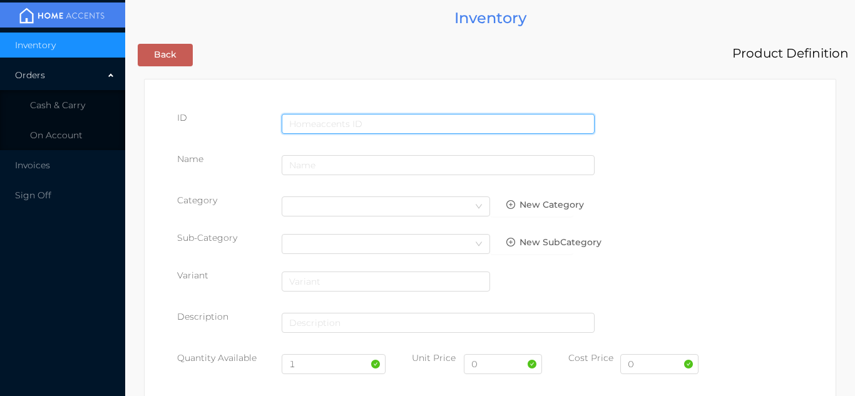
click at [332, 118] on input "text" at bounding box center [438, 124] width 313 height 20
type input "885062018237"
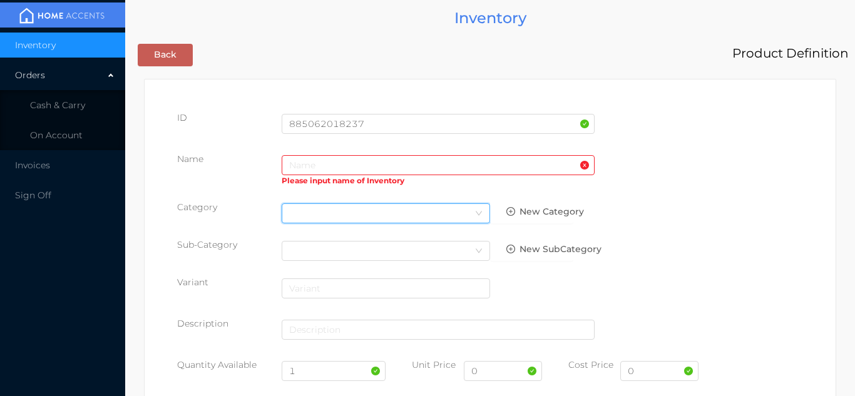
click at [334, 204] on div "Select Category" at bounding box center [385, 213] width 193 height 19
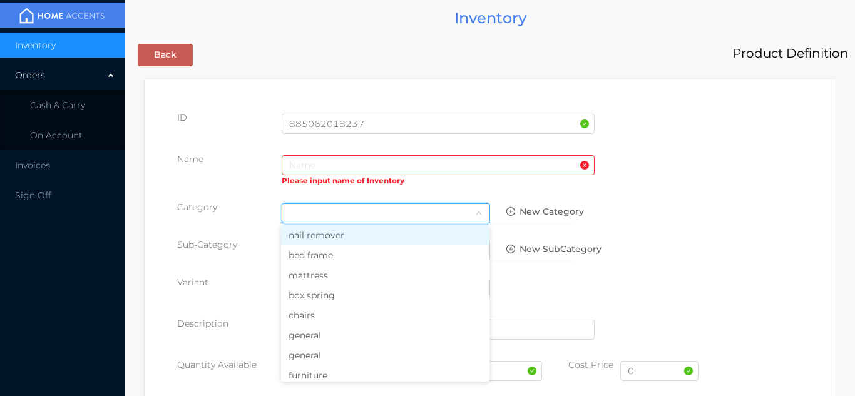
click at [318, 343] on li "general" at bounding box center [385, 336] width 209 height 20
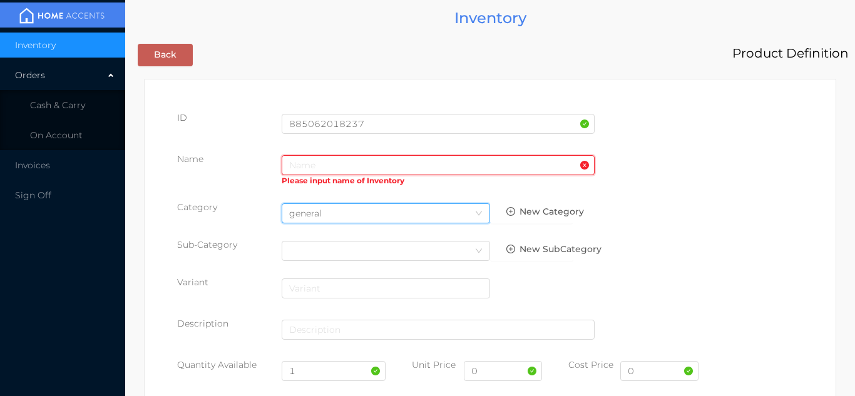
click at [303, 155] on input "text" at bounding box center [438, 165] width 313 height 20
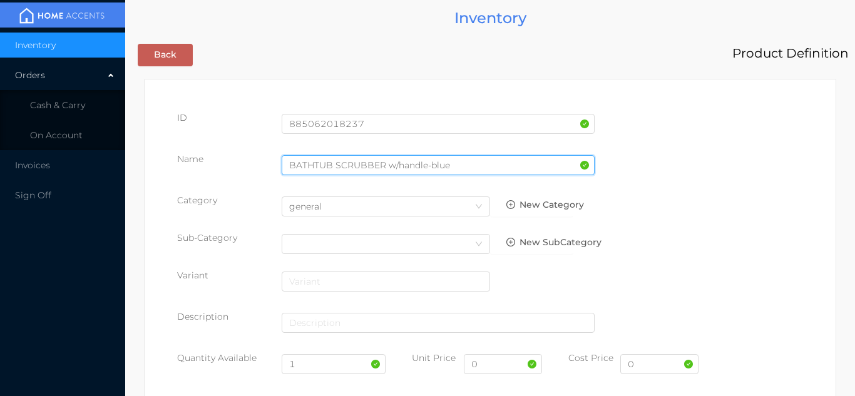
type input "BATHTUB SCRUBBER w/handle-blue"
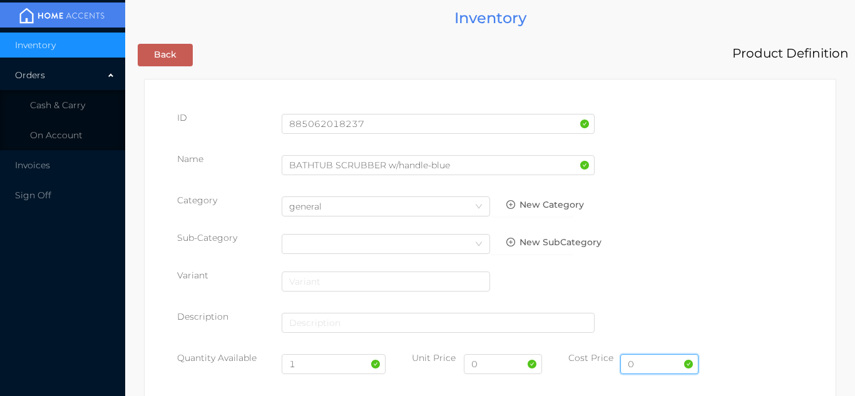
click at [660, 360] on input "0" at bounding box center [660, 364] width 78 height 20
type input "4.50"
click at [490, 368] on input "0" at bounding box center [503, 364] width 78 height 20
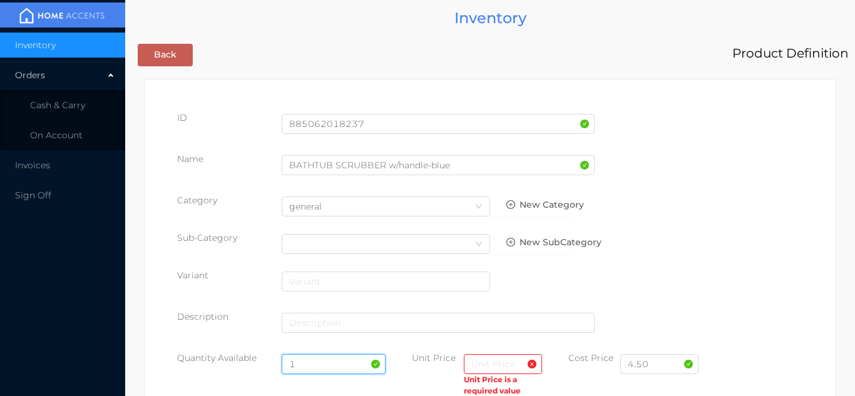
click at [321, 356] on input "1" at bounding box center [334, 364] width 105 height 20
type input "24"
click at [485, 369] on input "text" at bounding box center [503, 364] width 78 height 20
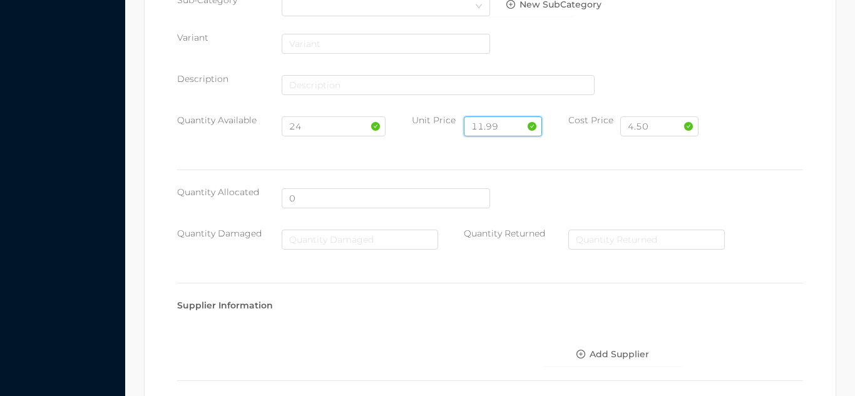
scroll to position [644, 0]
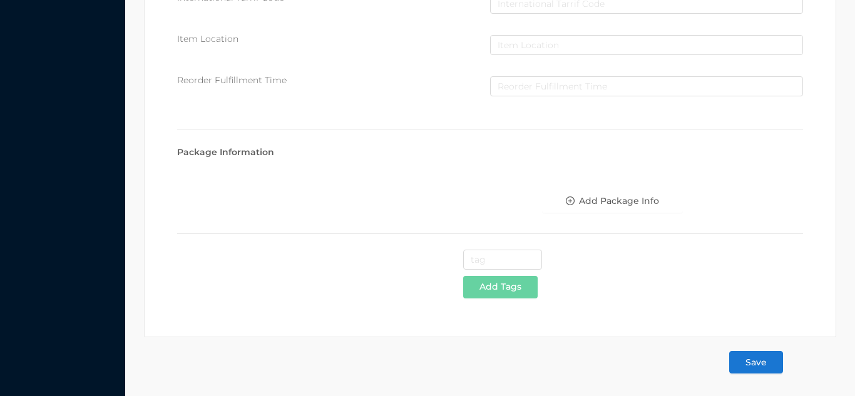
type input "11.99"
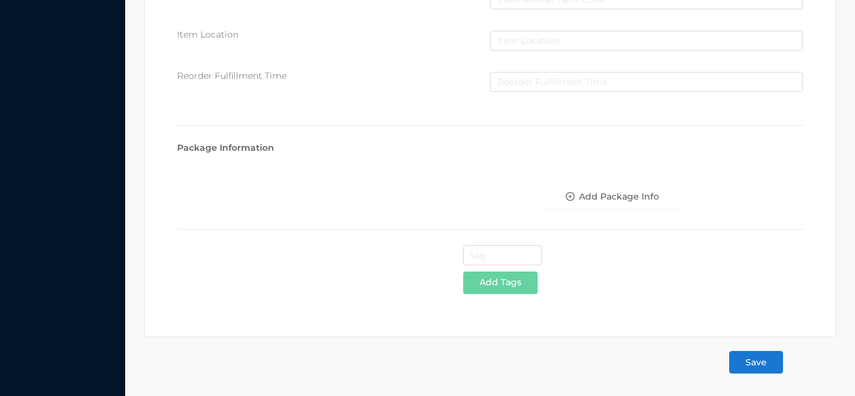
click at [760, 368] on button "Save" at bounding box center [756, 362] width 54 height 23
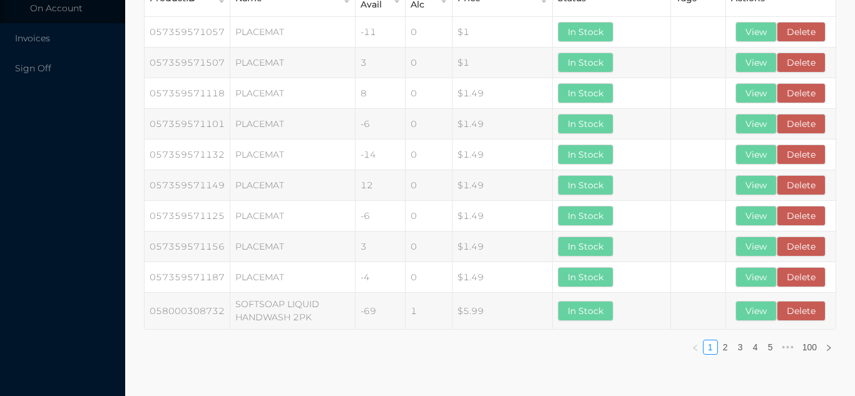
scroll to position [0, 0]
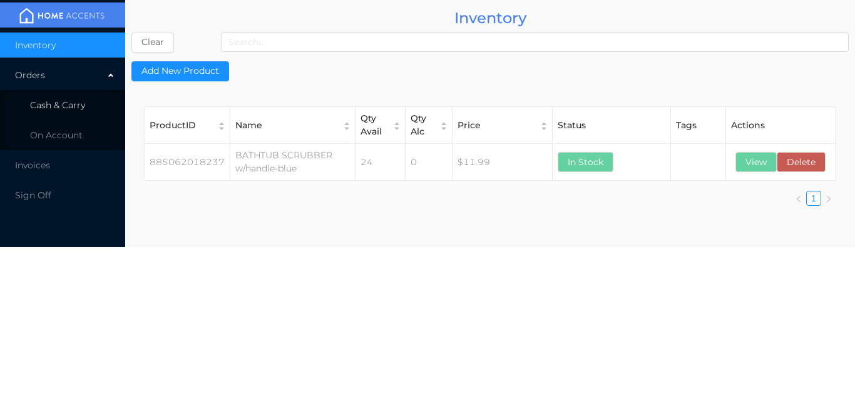
click at [89, 105] on li "Cash & Carry" at bounding box center [62, 105] width 125 height 25
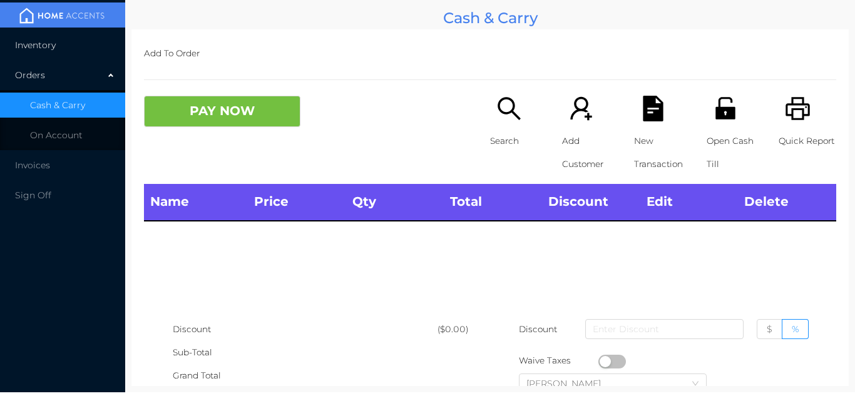
click at [93, 49] on li "Inventory" at bounding box center [62, 45] width 125 height 25
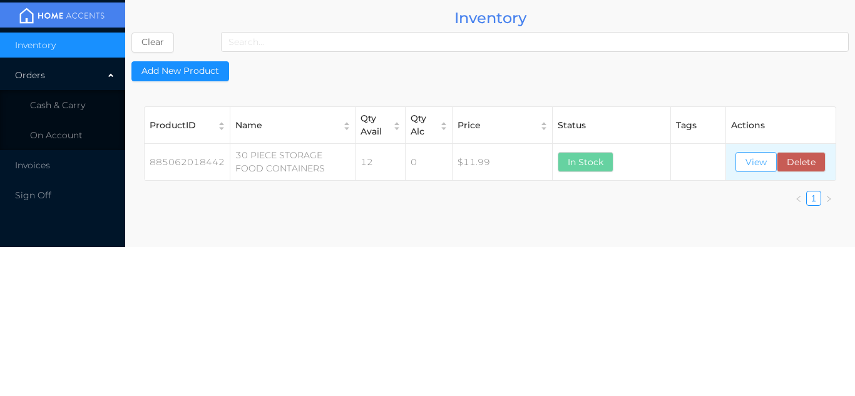
click at [756, 168] on button "View" at bounding box center [756, 162] width 41 height 20
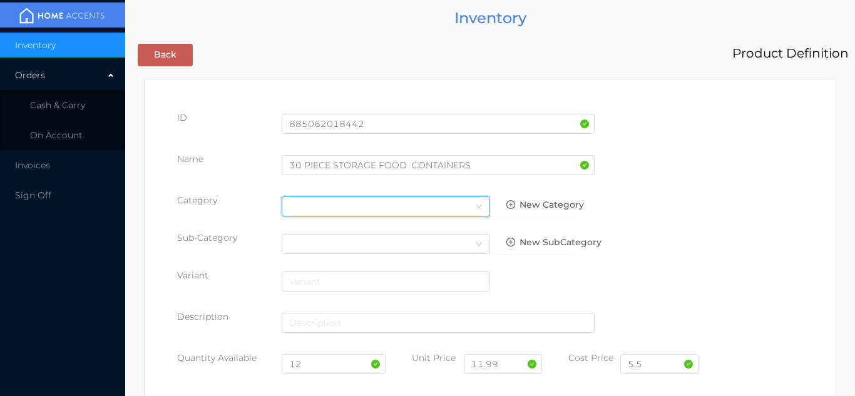
click at [306, 205] on div "Select Category" at bounding box center [385, 206] width 193 height 19
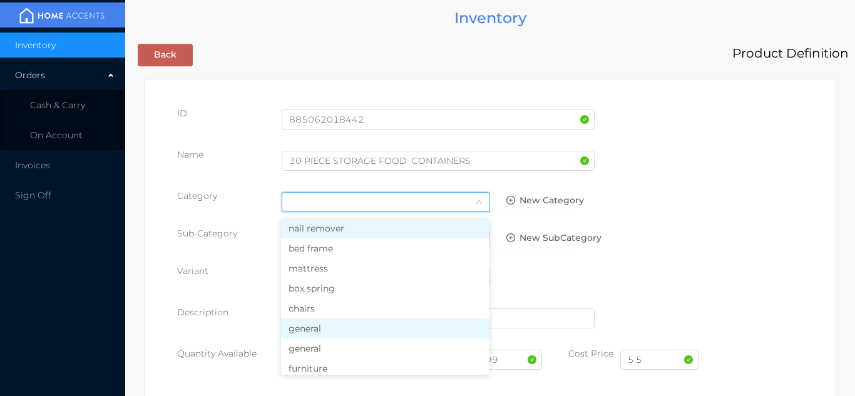
click at [305, 324] on li "general" at bounding box center [385, 329] width 209 height 20
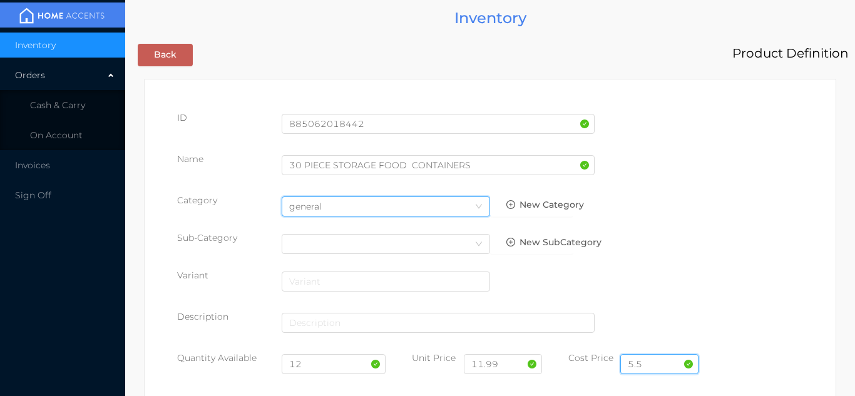
click at [650, 363] on input "5.5" at bounding box center [660, 364] width 78 height 20
type input "5.50"
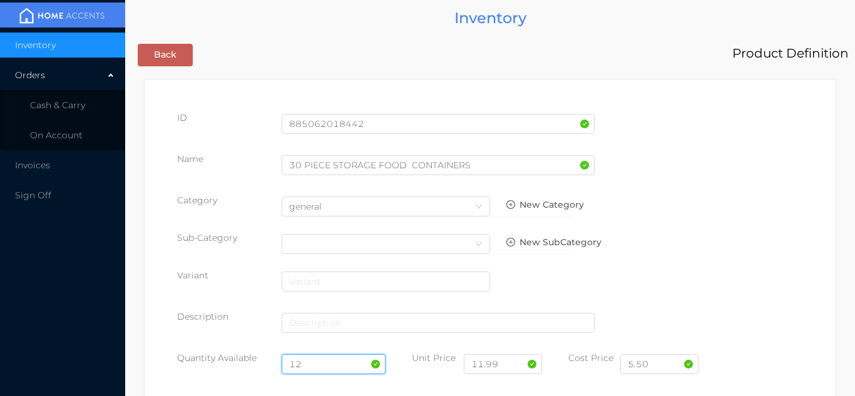
click at [331, 366] on input "12" at bounding box center [334, 364] width 105 height 20
type input "1"
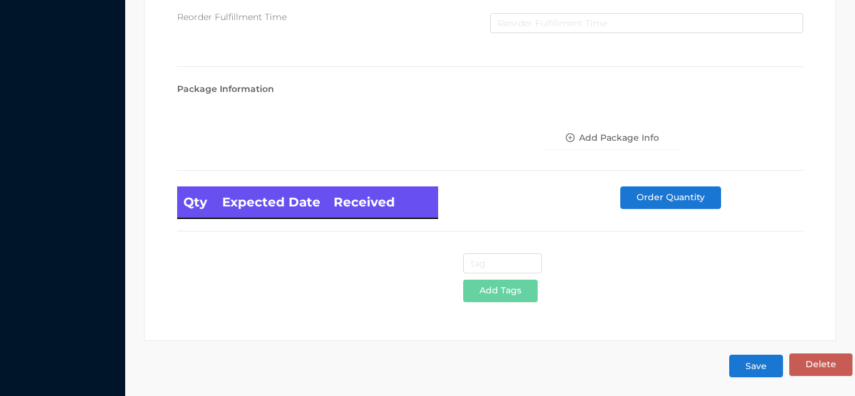
scroll to position [711, 0]
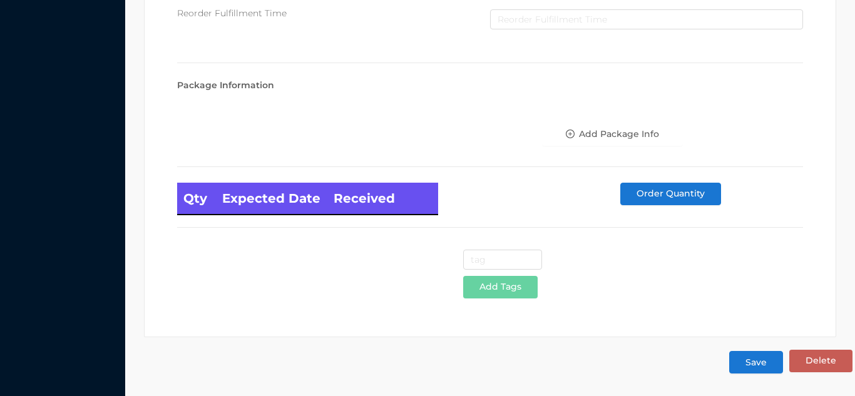
type input "24"
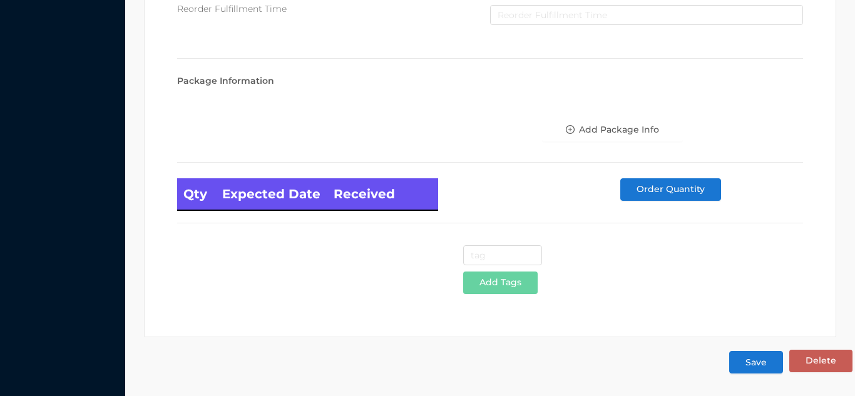
click at [759, 359] on button "Save" at bounding box center [756, 362] width 54 height 23
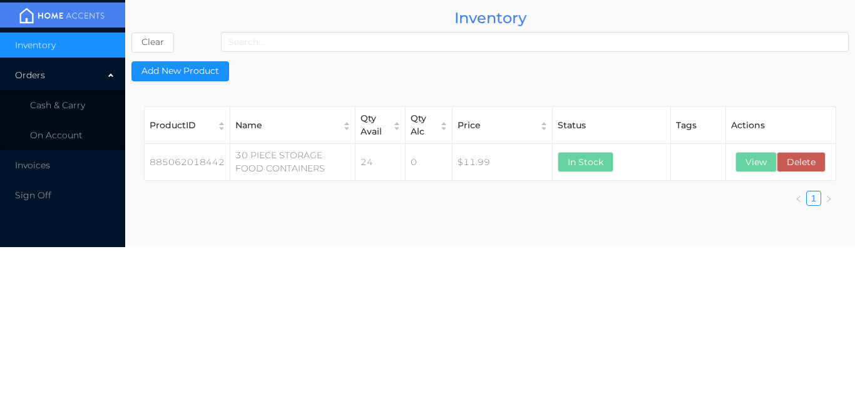
click at [81, 103] on span "Cash & Carry" at bounding box center [57, 105] width 55 height 11
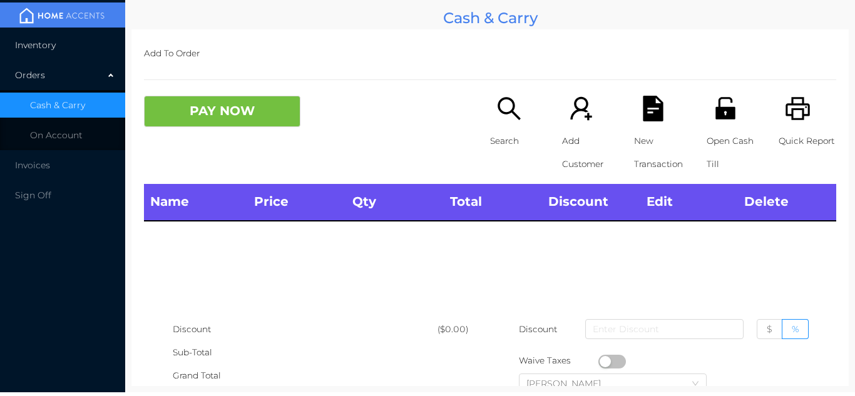
click at [84, 57] on li "Inventory" at bounding box center [62, 45] width 125 height 25
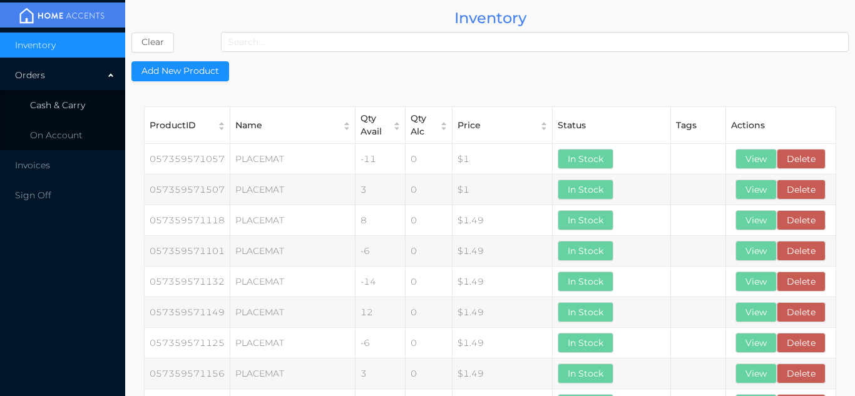
click at [86, 105] on li "Cash & Carry" at bounding box center [62, 105] width 125 height 25
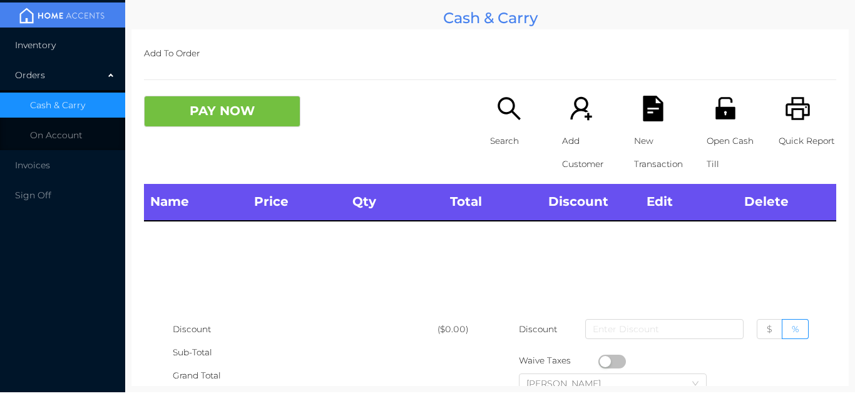
click at [79, 48] on li "Inventory" at bounding box center [62, 45] width 125 height 25
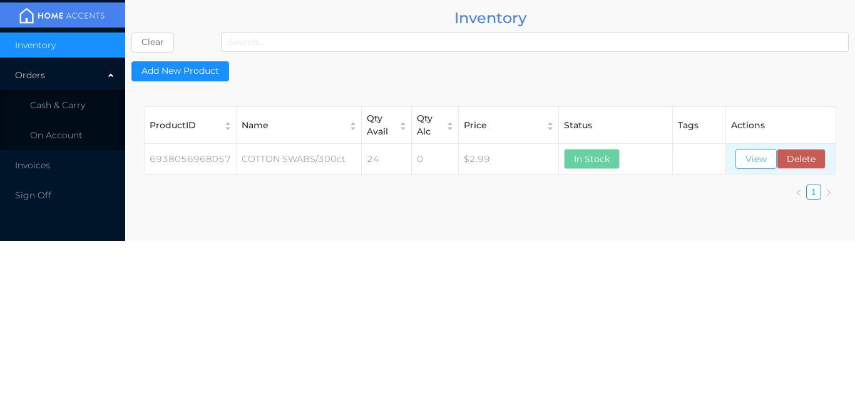
click at [749, 165] on button "View" at bounding box center [756, 159] width 41 height 20
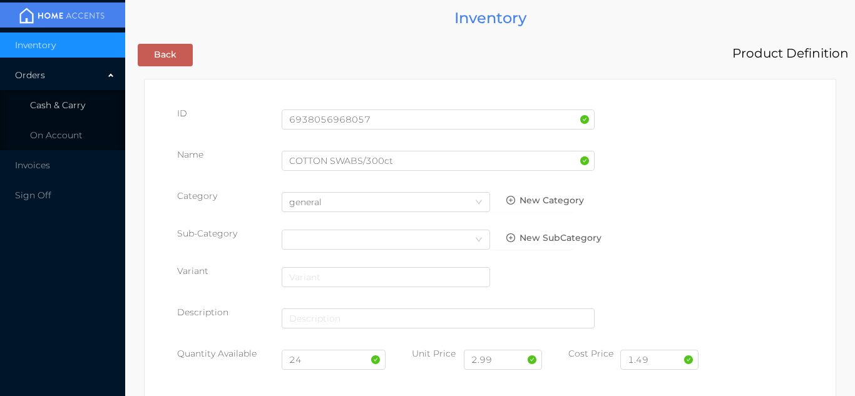
click at [81, 100] on span "Cash & Carry" at bounding box center [57, 105] width 55 height 11
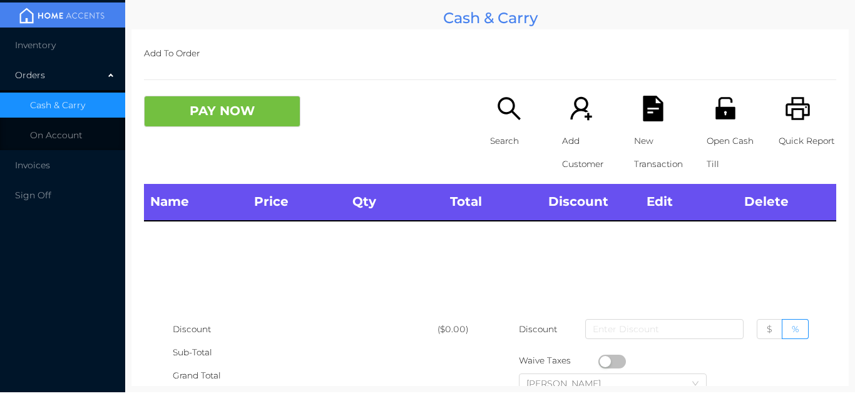
click at [76, 48] on li "Inventory" at bounding box center [62, 45] width 125 height 25
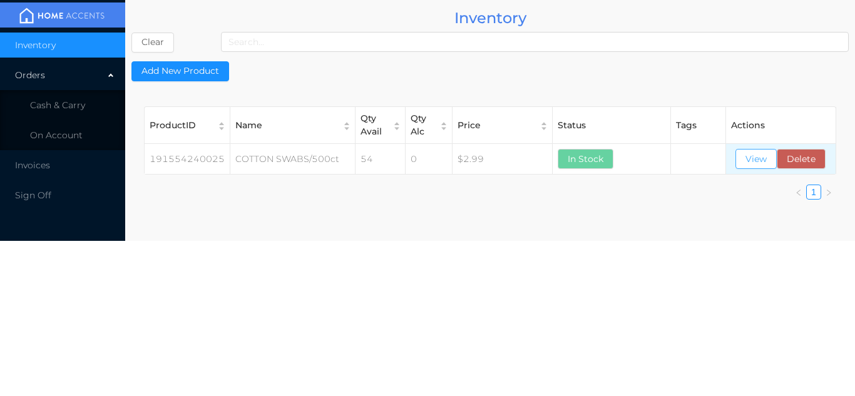
click at [737, 168] on button "View" at bounding box center [756, 159] width 41 height 20
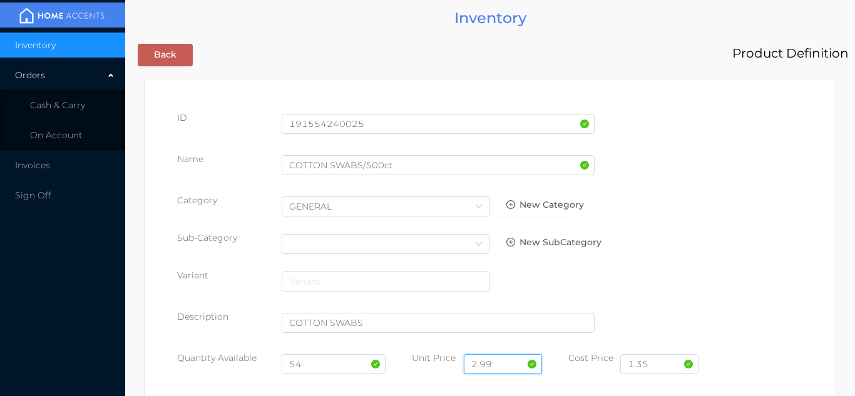
click at [510, 361] on input "2.99" at bounding box center [503, 364] width 78 height 20
type input "2"
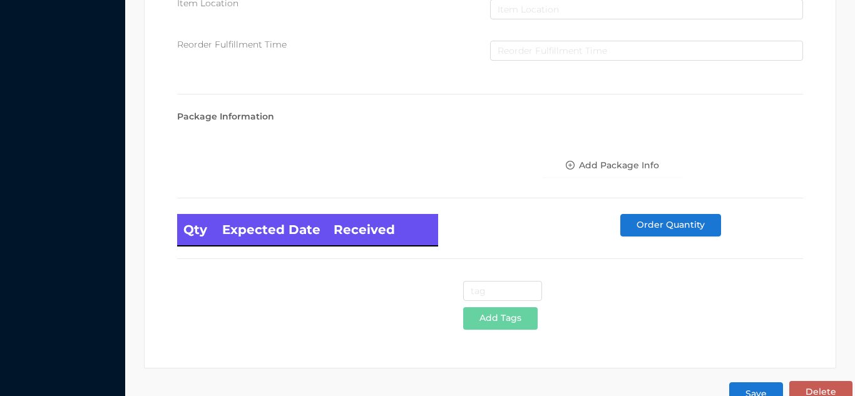
scroll to position [711, 0]
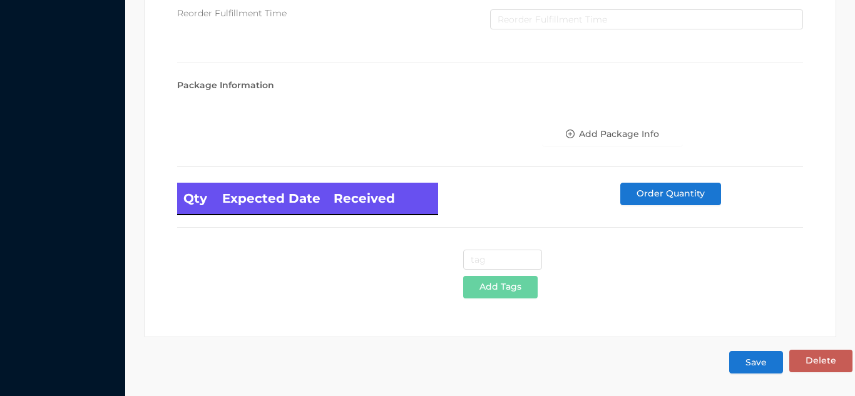
type input "3.50"
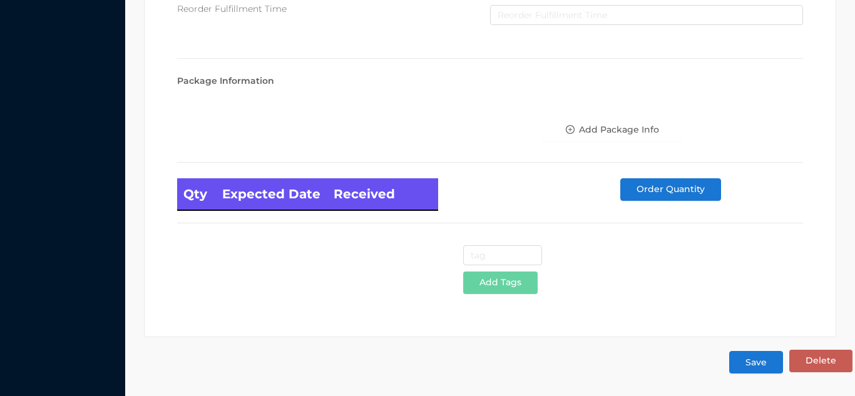
click at [758, 364] on button "Save" at bounding box center [756, 362] width 54 height 23
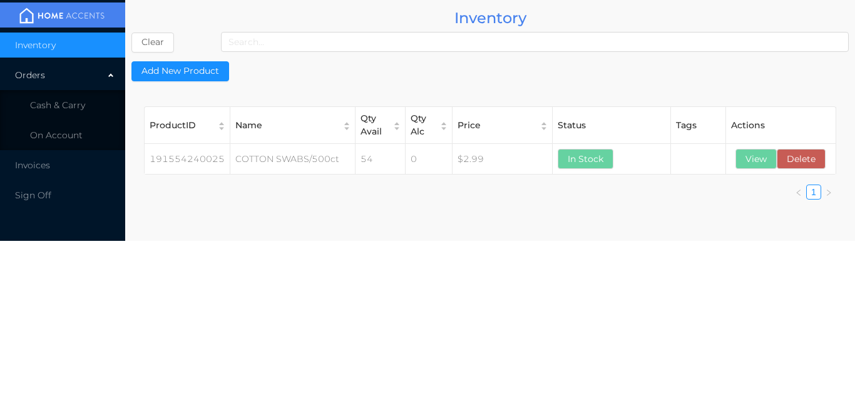
scroll to position [0, 0]
click at [100, 111] on li "Cash & Carry" at bounding box center [62, 105] width 125 height 25
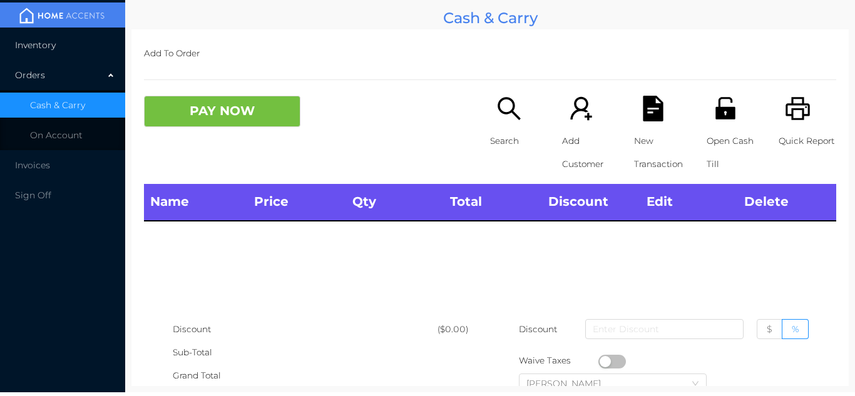
click at [90, 49] on li "Inventory" at bounding box center [62, 45] width 125 height 25
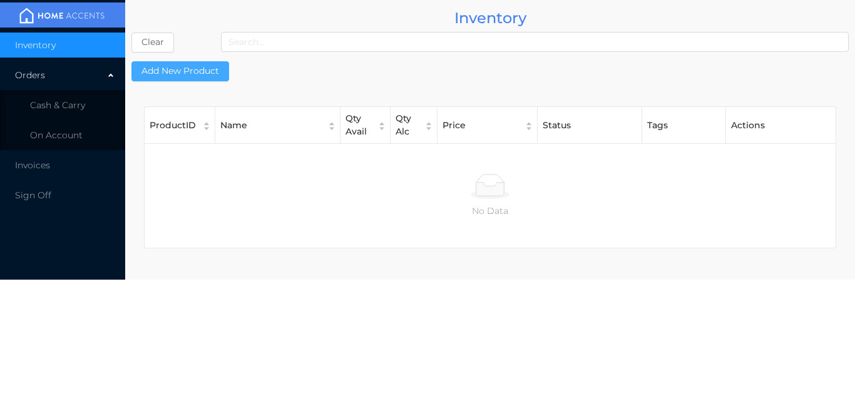
click at [206, 75] on button "Add New Product" at bounding box center [180, 71] width 98 height 20
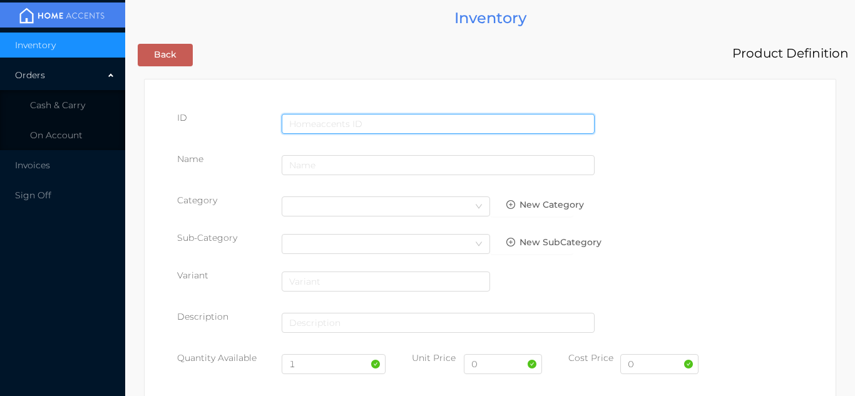
click at [297, 115] on input "text" at bounding box center [438, 124] width 313 height 20
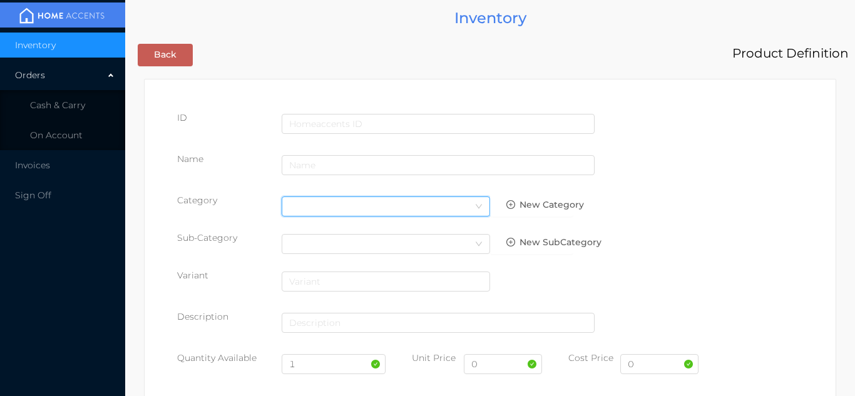
click at [307, 212] on div "Select Category" at bounding box center [385, 206] width 193 height 19
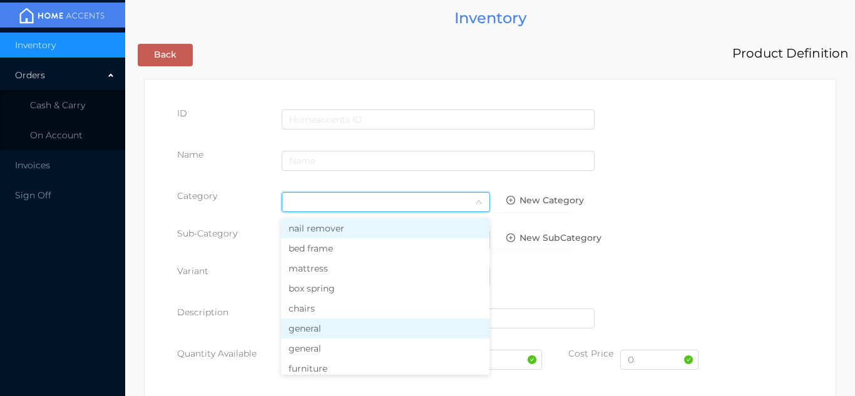
click at [318, 338] on li "general" at bounding box center [385, 329] width 209 height 20
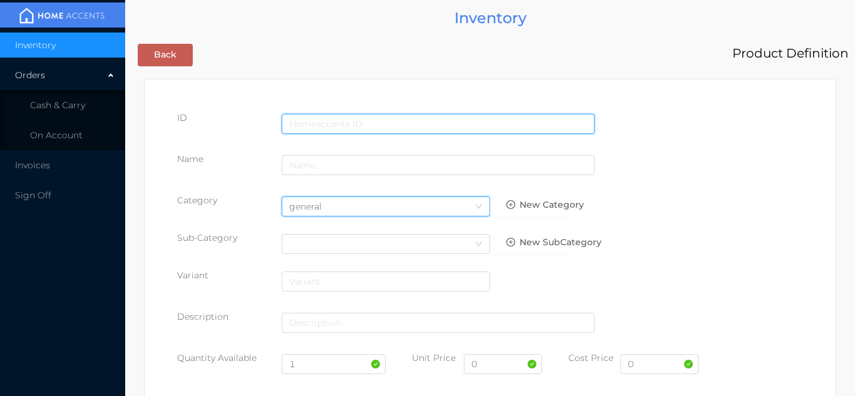
click at [306, 118] on input "text" at bounding box center [438, 124] width 313 height 20
type input "885062018466"
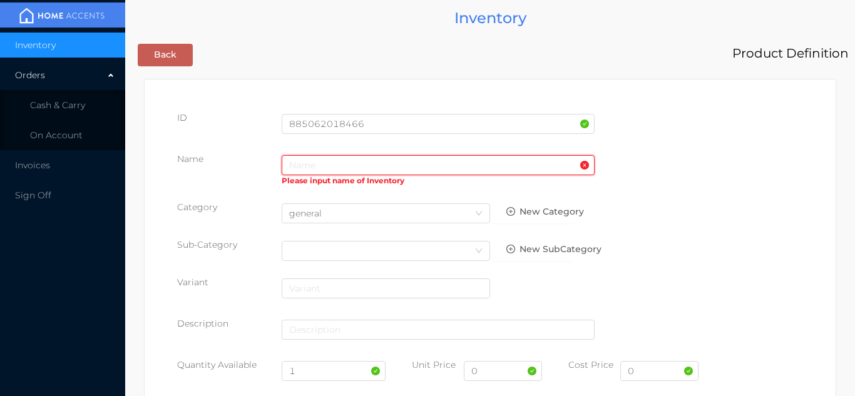
click at [292, 168] on input "text" at bounding box center [438, 165] width 313 height 20
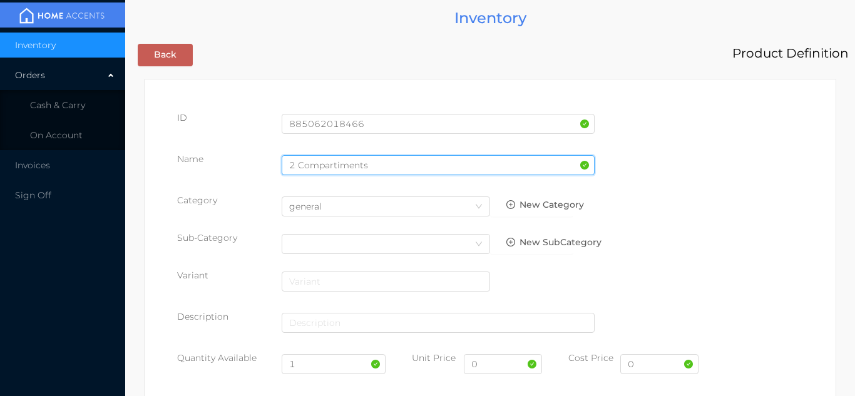
click at [326, 170] on input "2 Compartiments" at bounding box center [438, 165] width 313 height 20
click at [377, 169] on input "2 ComPartiments" at bounding box center [438, 165] width 313 height 20
click at [335, 169] on input "2 ComPartiment" at bounding box center [438, 165] width 313 height 20
click at [343, 166] on input "2 ComPartiment" at bounding box center [438, 165] width 313 height 20
click at [375, 168] on input "2 ComPartiment" at bounding box center [438, 165] width 313 height 20
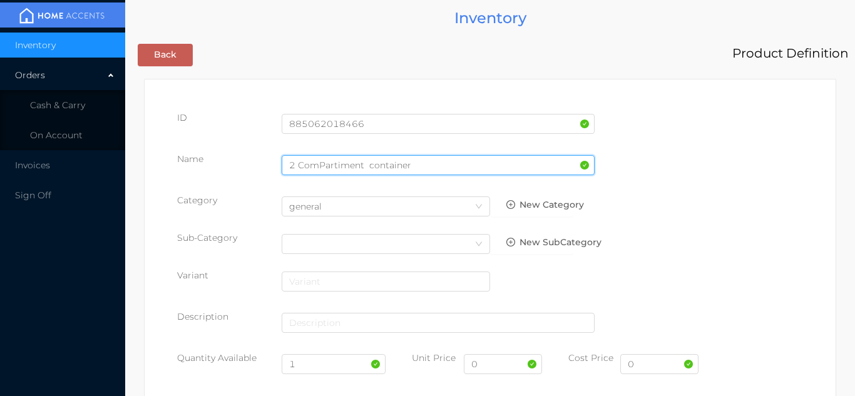
click at [373, 168] on input "2 ComPartiment container" at bounding box center [438, 165] width 313 height 20
click at [363, 165] on input "2 ComPartiment ?Container" at bounding box center [438, 165] width 313 height 20
click at [381, 168] on input "2 ComPartiment ?Container" at bounding box center [438, 165] width 313 height 20
click at [374, 165] on input "2 ComPartiment ?Container" at bounding box center [438, 165] width 313 height 20
click at [418, 165] on input "2 ComPartiment Container" at bounding box center [438, 165] width 313 height 20
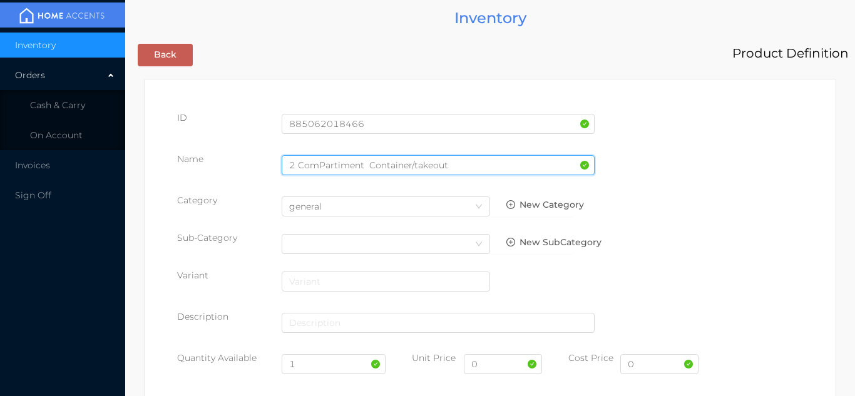
type input "2 ComPartiment Container/takeout"
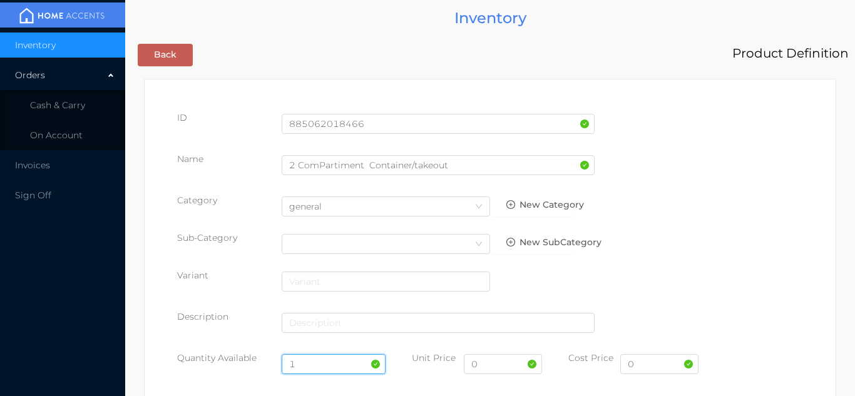
click at [319, 366] on input "1" at bounding box center [334, 364] width 105 height 20
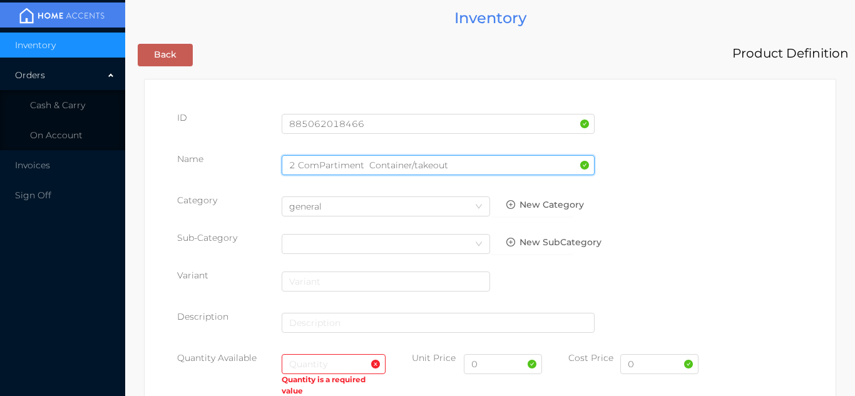
click at [463, 170] on input "2 ComPartiment Container/takeout" at bounding box center [438, 165] width 313 height 20
type input "2 ComPartiment Container/takeout-750ml"
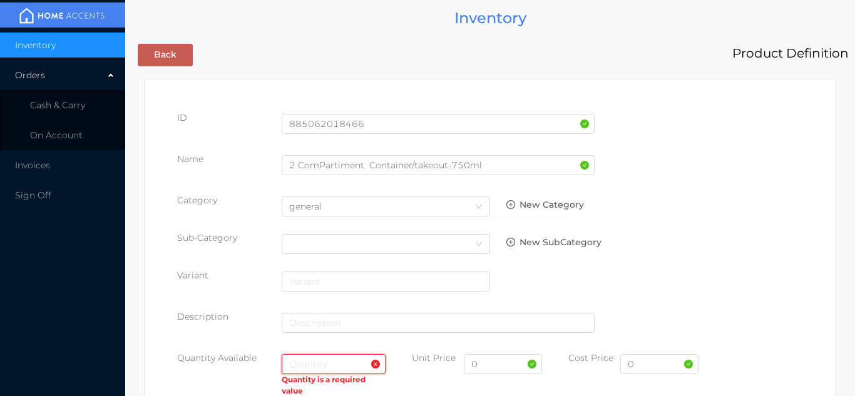
click at [301, 361] on input "text" at bounding box center [334, 364] width 105 height 20
type input "24"
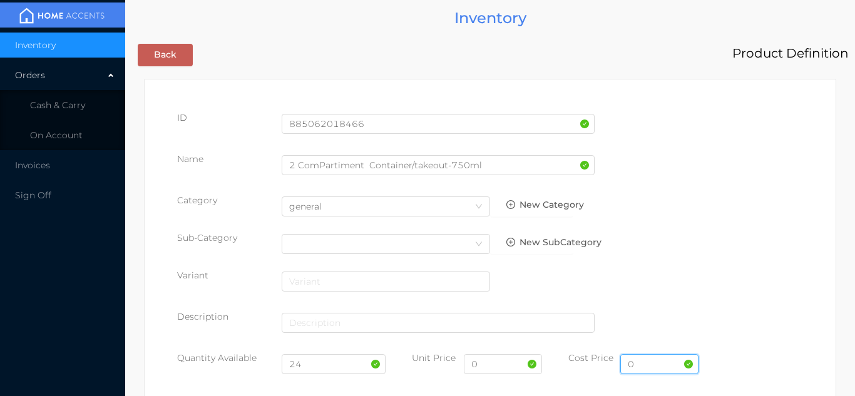
click at [651, 369] on input "0" at bounding box center [660, 364] width 78 height 20
type input "3.50"
click at [498, 367] on input "0" at bounding box center [503, 364] width 78 height 20
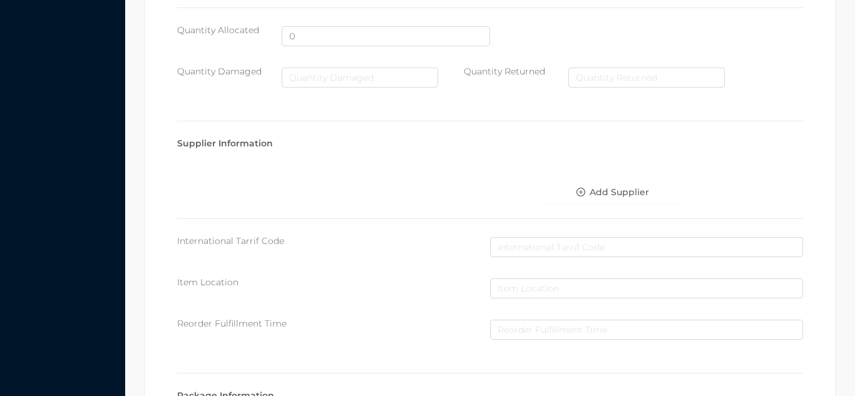
scroll to position [644, 0]
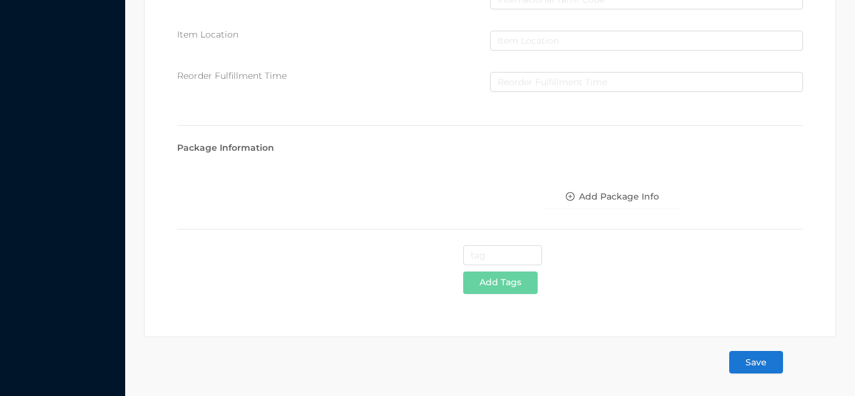
type input "6.99"
click at [758, 364] on button "Save" at bounding box center [756, 362] width 54 height 23
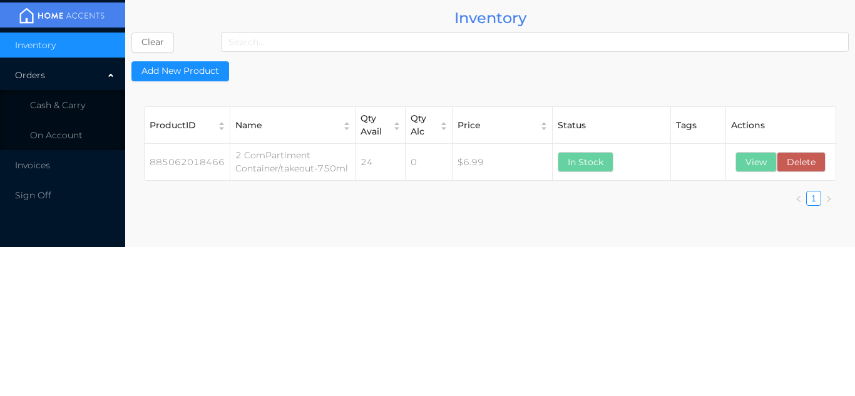
scroll to position [0, 0]
click at [753, 165] on button "View" at bounding box center [756, 162] width 41 height 20
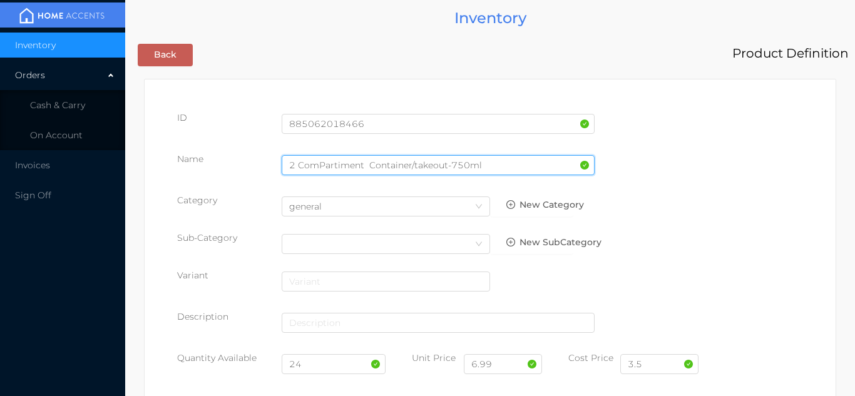
click at [363, 160] on input "2 ComPartiment Container/takeout-750ml" at bounding box center [438, 165] width 313 height 20
click at [337, 170] on input "2 Com/20pics Container/takeout-750ml" at bounding box center [438, 165] width 313 height 20
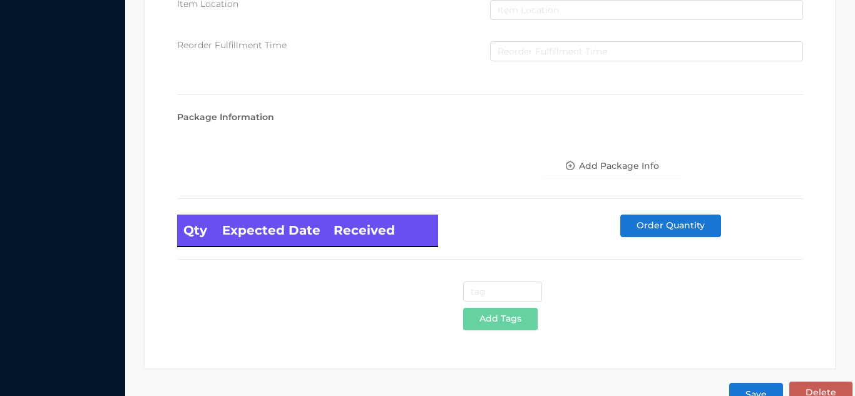
scroll to position [711, 0]
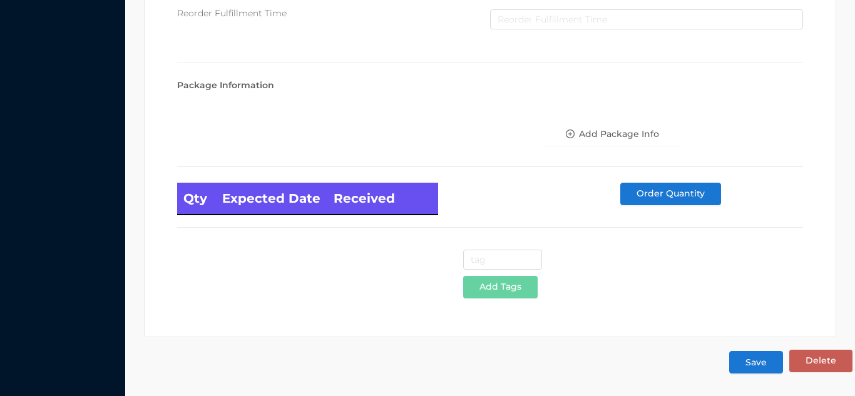
type input "2 Com/20Pics Container/takeout-750ml"
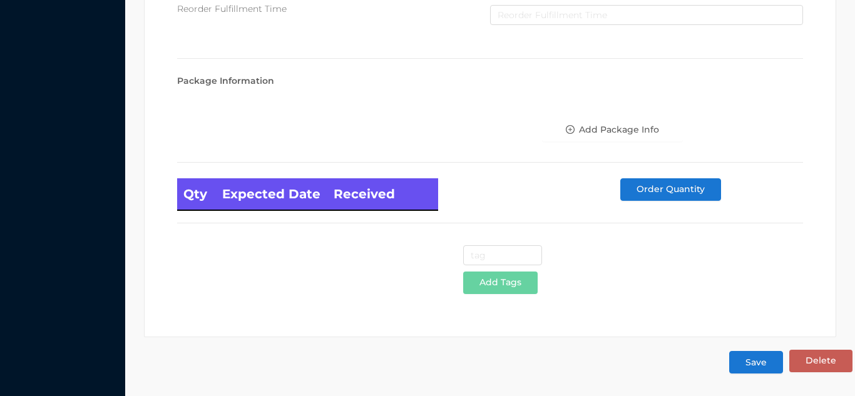
click at [755, 363] on button "Save" at bounding box center [756, 362] width 54 height 23
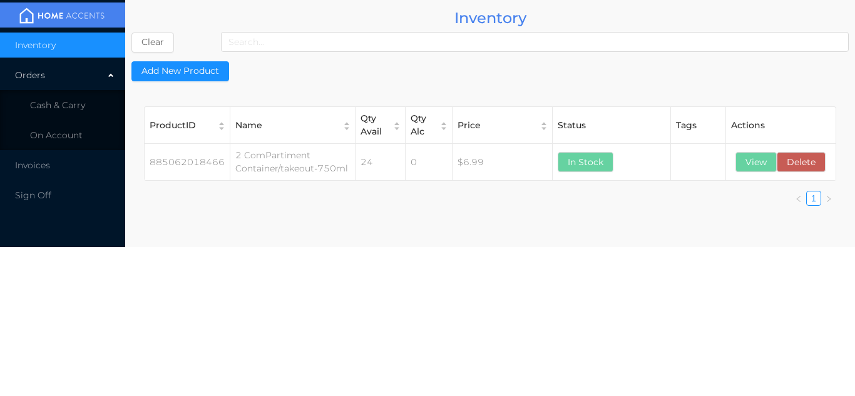
scroll to position [0, 0]
click at [73, 102] on span "Cash & Carry" at bounding box center [57, 105] width 55 height 11
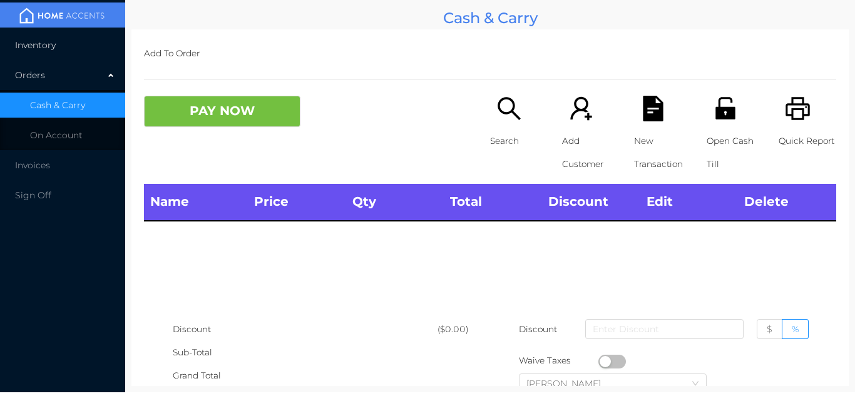
click at [93, 42] on li "Inventory" at bounding box center [62, 45] width 125 height 25
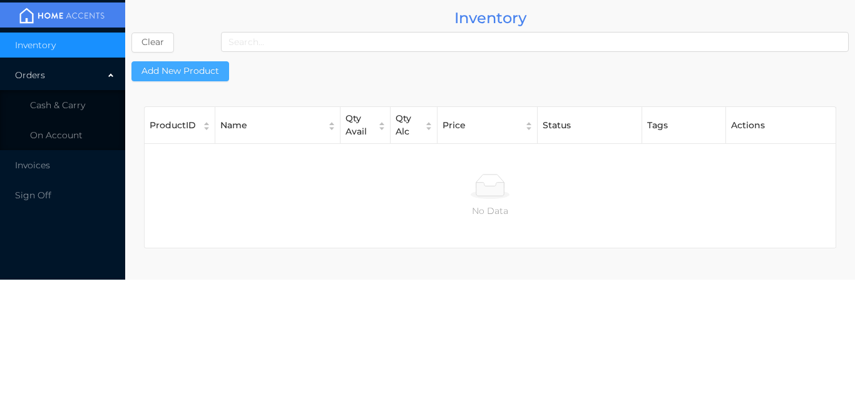
click at [202, 70] on button "Add New Product" at bounding box center [180, 71] width 98 height 20
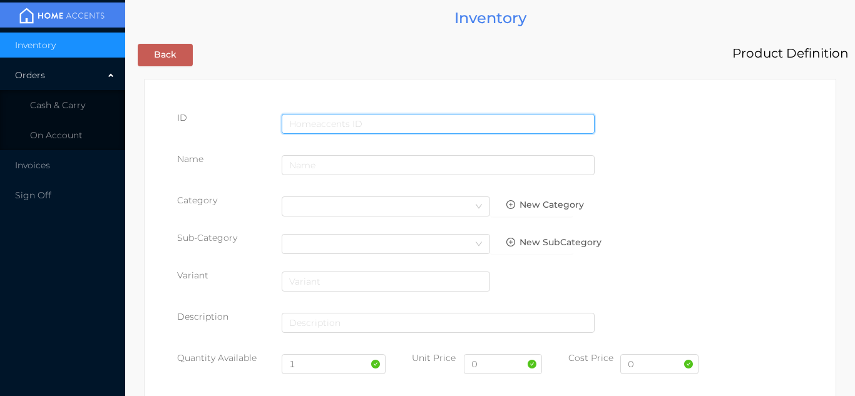
click at [301, 118] on input "text" at bounding box center [438, 124] width 313 height 20
type input "885062018459"
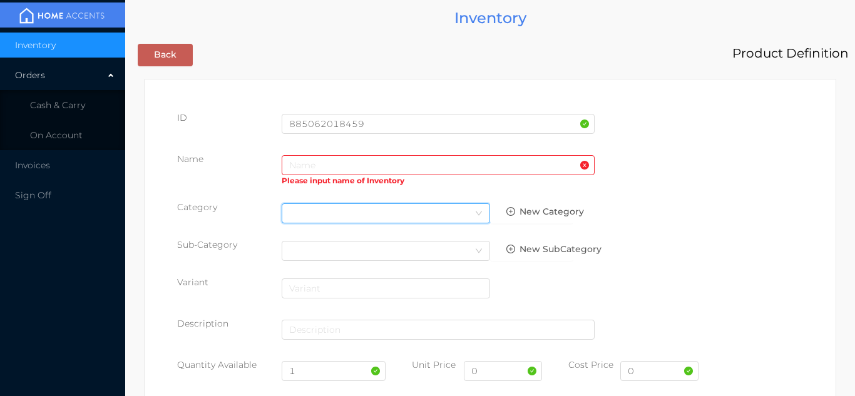
click at [301, 212] on div "Select Category" at bounding box center [385, 213] width 193 height 19
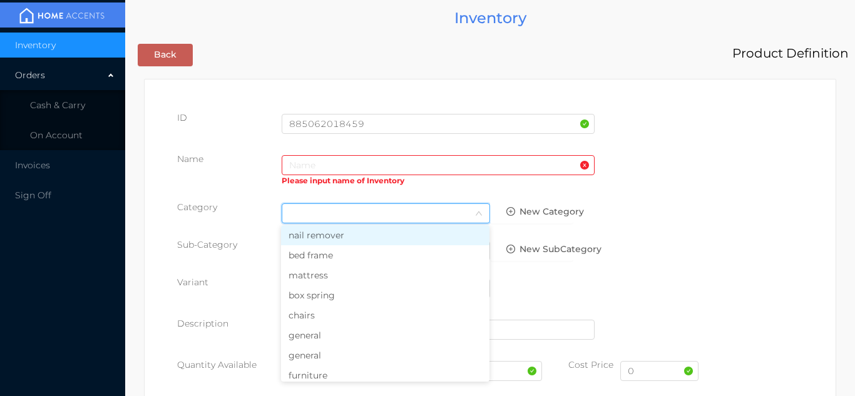
click at [312, 342] on li "general" at bounding box center [385, 336] width 209 height 20
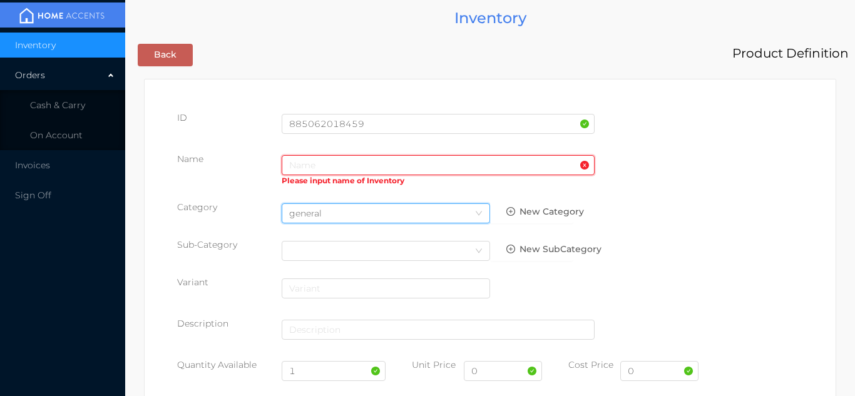
click at [304, 165] on input "text" at bounding box center [438, 165] width 313 height 20
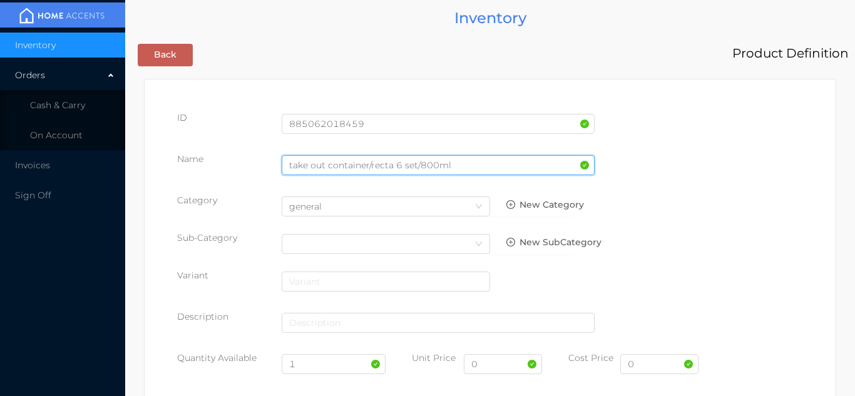
click at [437, 168] on input "take out container/recta 6 set/800ml" at bounding box center [438, 165] width 313 height 20
click at [391, 168] on input "take out container/recta 6 set/850ml" at bounding box center [438, 165] width 313 height 20
click at [403, 163] on input "take out container/recta 6 set/850ml" at bounding box center [438, 165] width 313 height 20
type input "take out container/recta 20set/850ml"
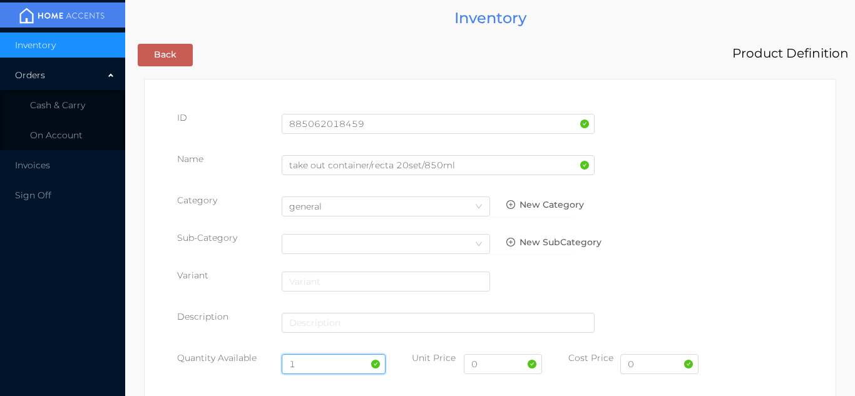
click at [326, 361] on input "1" at bounding box center [334, 364] width 105 height 20
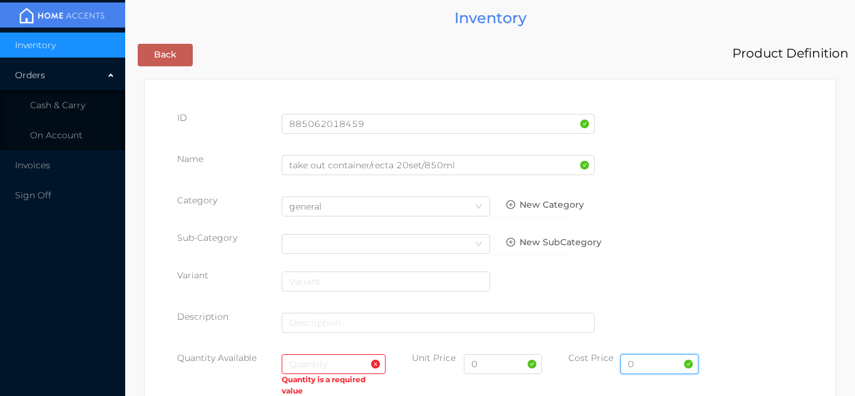
click at [656, 367] on input "0" at bounding box center [660, 364] width 78 height 20
type input "3.50"
click at [492, 368] on input "0" at bounding box center [503, 364] width 78 height 20
type input "6.99"
click at [302, 367] on input "text" at bounding box center [334, 364] width 105 height 20
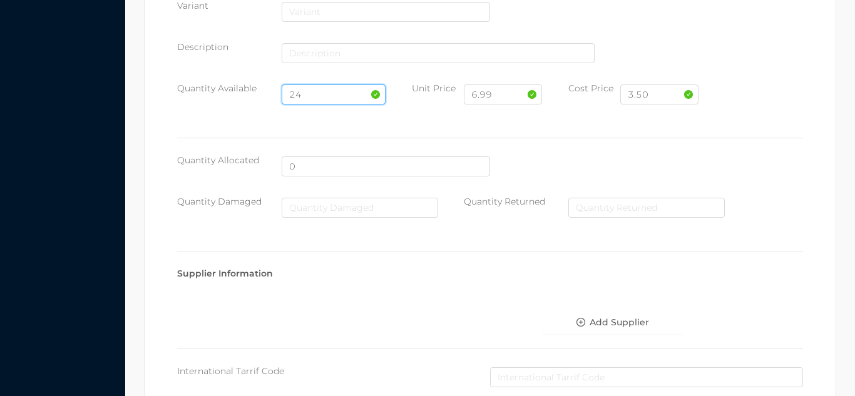
scroll to position [644, 0]
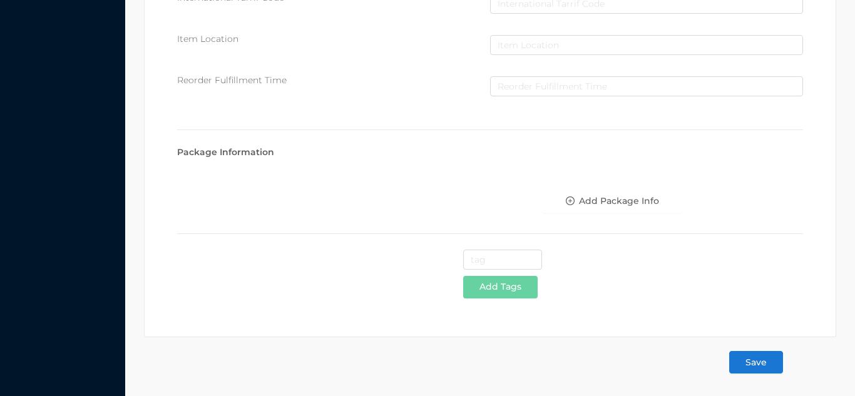
type input "24"
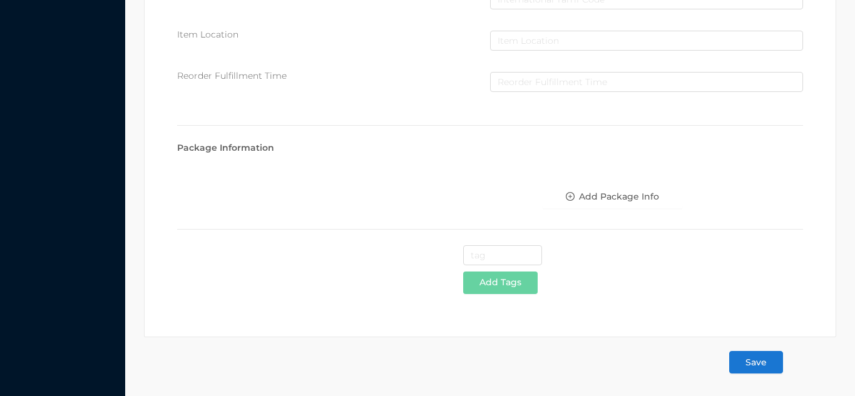
click at [759, 367] on button "Save" at bounding box center [756, 362] width 54 height 23
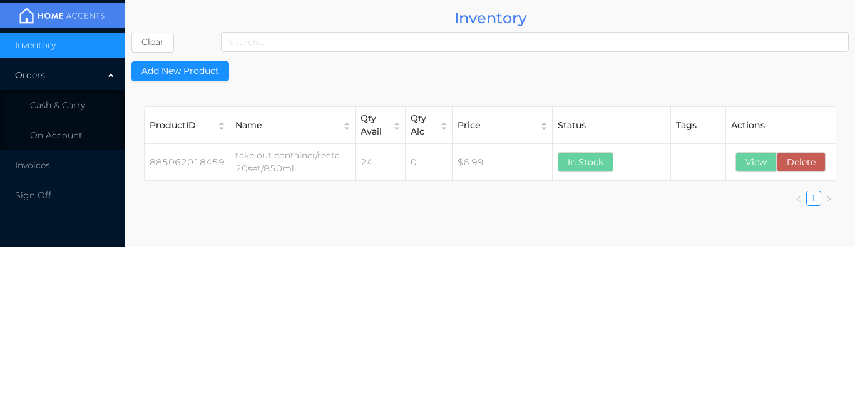
scroll to position [0, 0]
click at [83, 115] on li "Cash & Carry" at bounding box center [62, 105] width 125 height 25
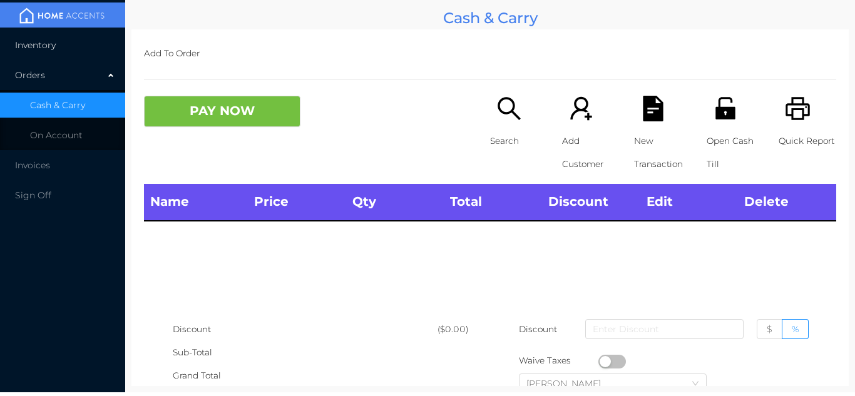
click at [81, 41] on li "Inventory" at bounding box center [62, 45] width 125 height 25
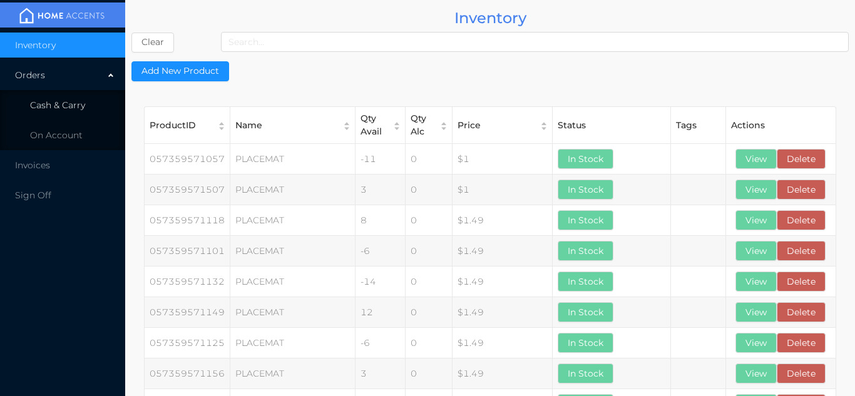
click at [71, 101] on span "Cash & Carry" at bounding box center [57, 105] width 55 height 11
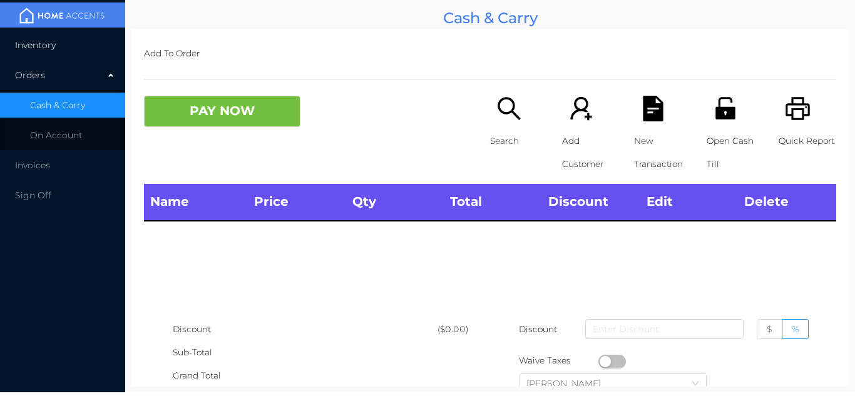
click at [75, 54] on li "Inventory" at bounding box center [62, 45] width 125 height 25
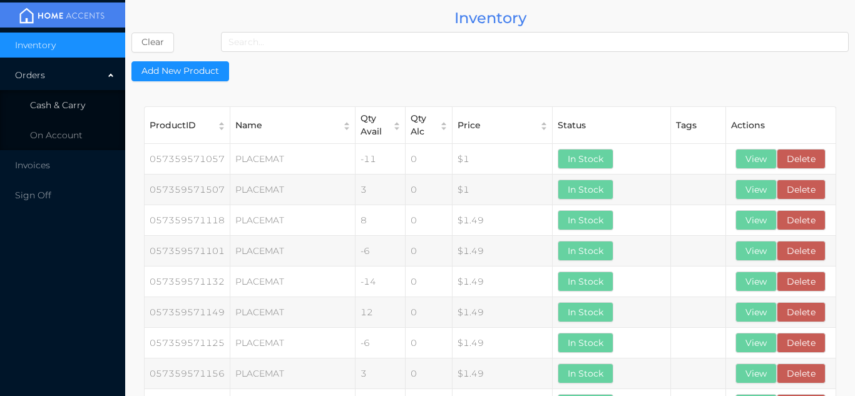
click at [89, 108] on li "Cash & Carry" at bounding box center [62, 105] width 125 height 25
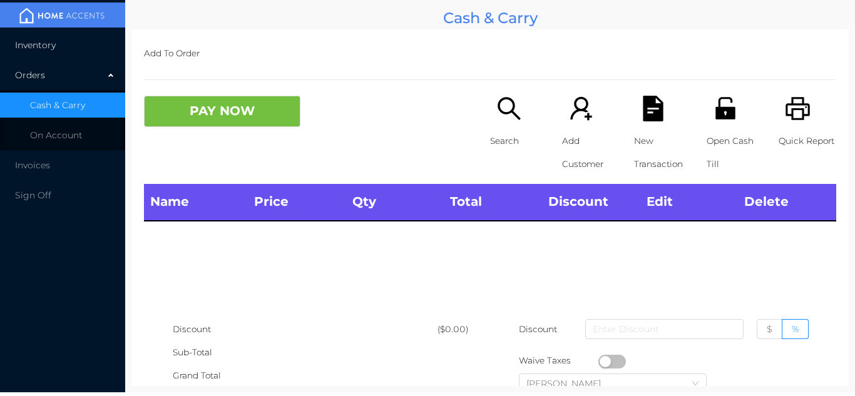
click at [78, 45] on li "Inventory" at bounding box center [62, 45] width 125 height 25
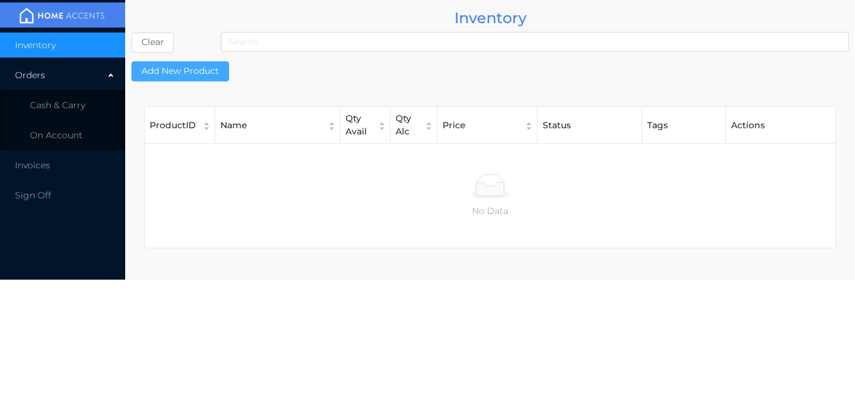
click at [195, 71] on button "Add New Product" at bounding box center [180, 71] width 98 height 20
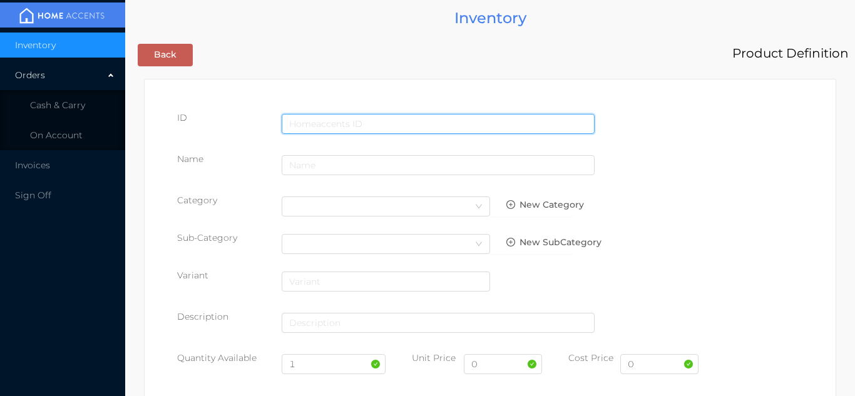
click at [318, 122] on input "text" at bounding box center [438, 124] width 313 height 20
type input "885062020254"
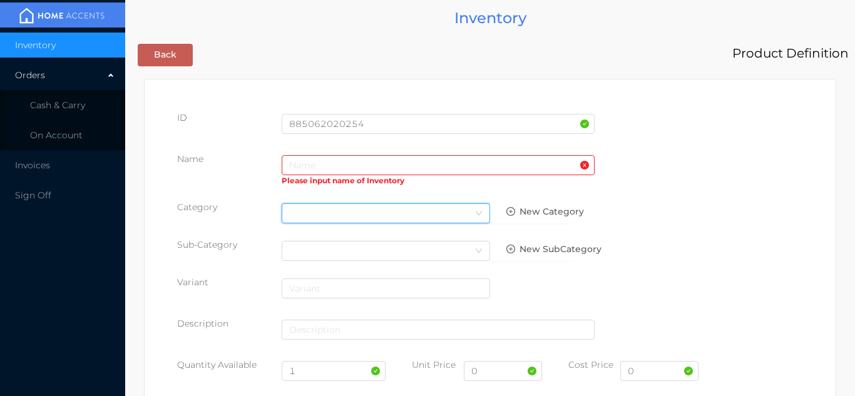
click at [308, 205] on div "Select Category" at bounding box center [385, 213] width 193 height 19
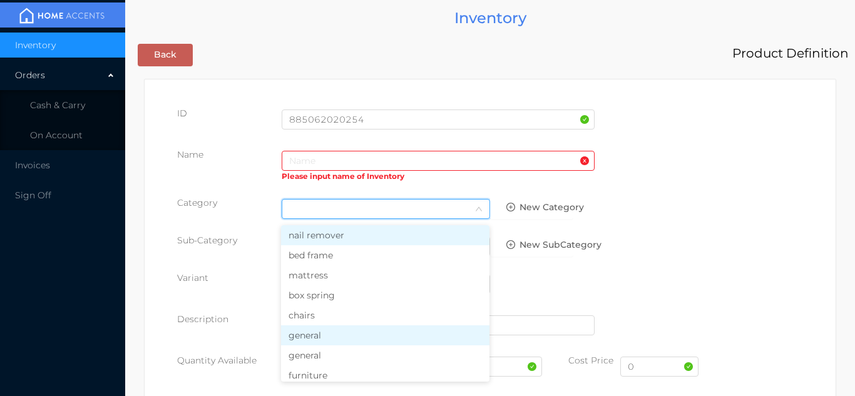
click at [320, 344] on li "general" at bounding box center [385, 336] width 209 height 20
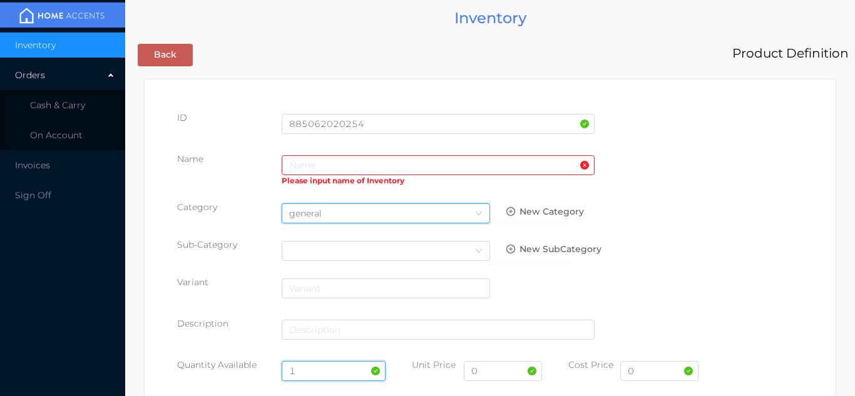
click at [322, 369] on input "1" at bounding box center [334, 371] width 105 height 20
type input "24"
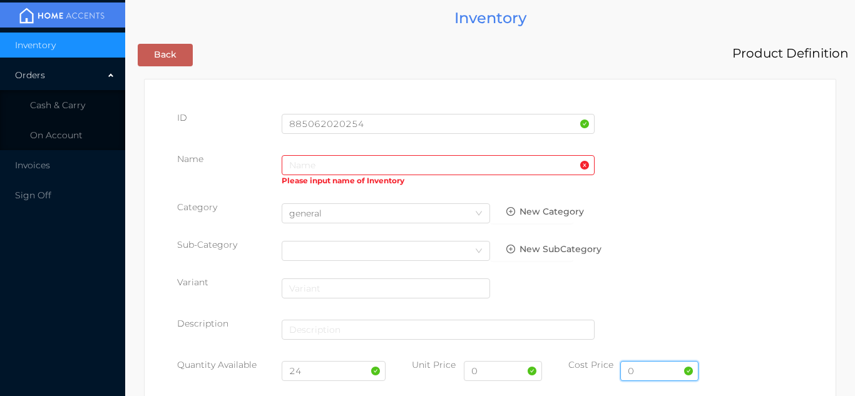
click at [659, 374] on input "0" at bounding box center [660, 371] width 78 height 20
type input "4.75"
click at [495, 374] on input "0" at bounding box center [503, 371] width 78 height 20
type input "9.99"
click at [302, 169] on input "text" at bounding box center [438, 165] width 313 height 20
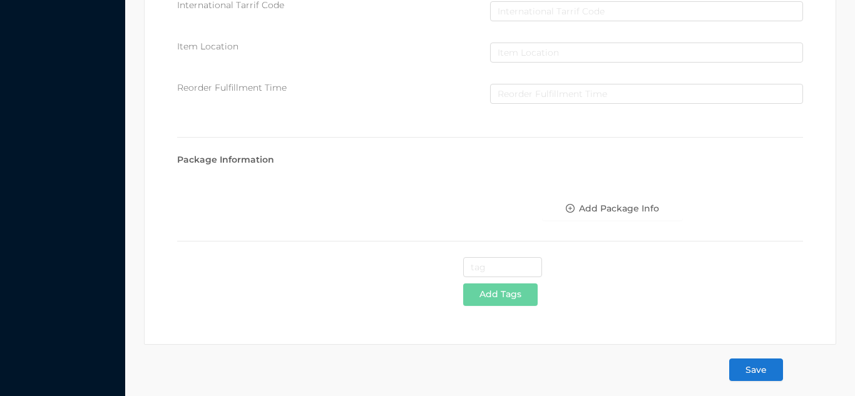
scroll to position [644, 0]
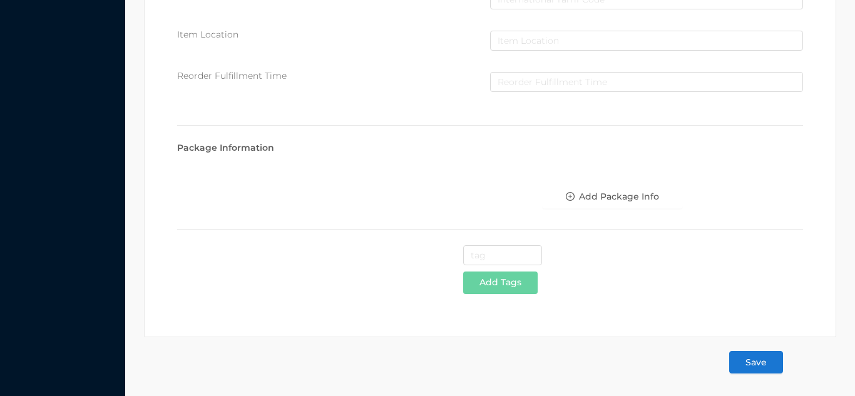
type input "3 Compartments /takeout Containers/20pcs"
click at [760, 361] on button "Save" at bounding box center [756, 362] width 54 height 23
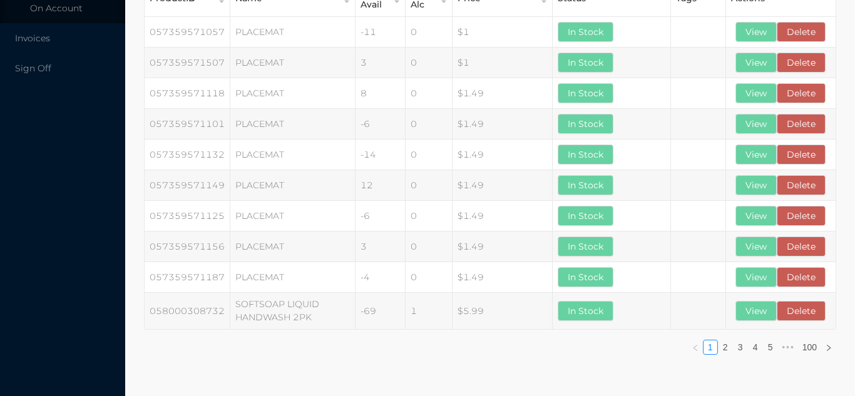
scroll to position [0, 0]
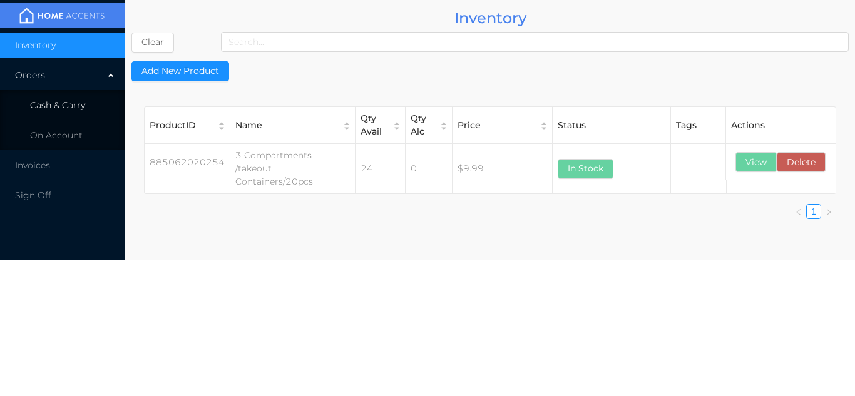
click at [74, 114] on li "Cash & Carry" at bounding box center [62, 105] width 125 height 25
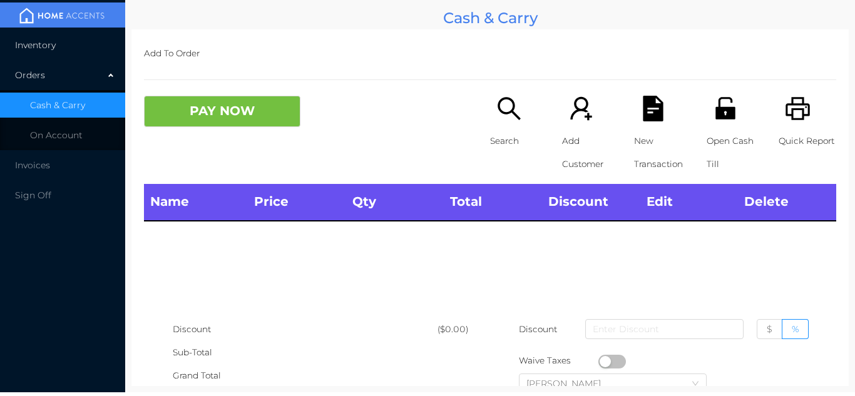
click at [71, 43] on li "Inventory" at bounding box center [62, 45] width 125 height 25
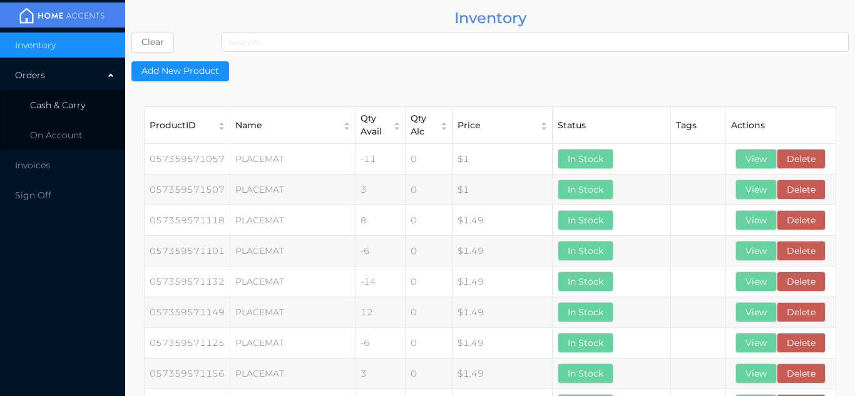
click at [88, 99] on li "Cash & Carry" at bounding box center [62, 105] width 125 height 25
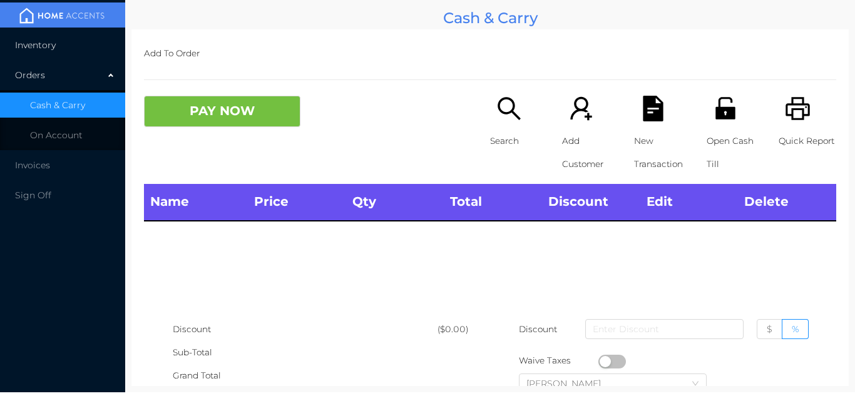
click at [83, 41] on li "Inventory" at bounding box center [62, 45] width 125 height 25
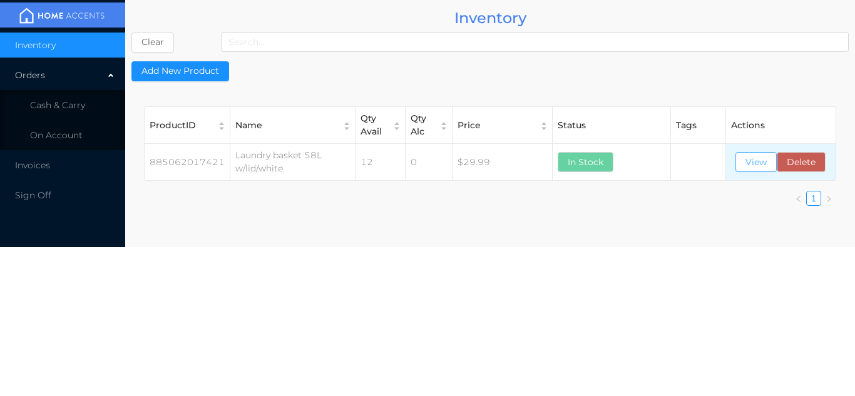
click at [751, 171] on button "View" at bounding box center [756, 162] width 41 height 20
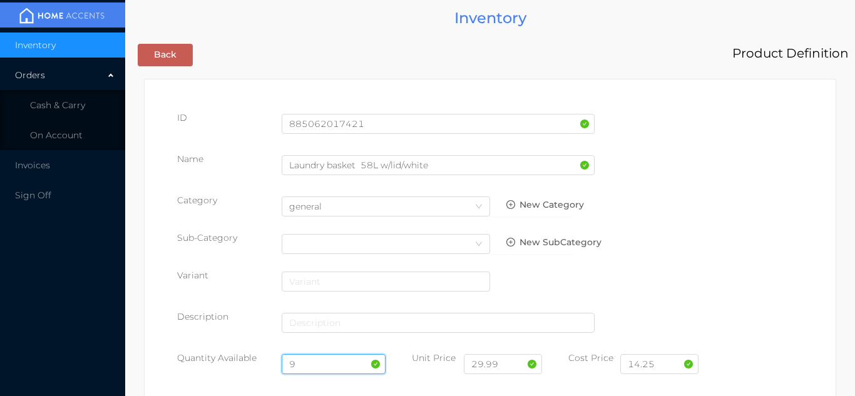
click at [338, 359] on input "9" at bounding box center [334, 364] width 105 height 20
type input "21"
click at [668, 369] on input "14.25" at bounding box center [660, 364] width 78 height 20
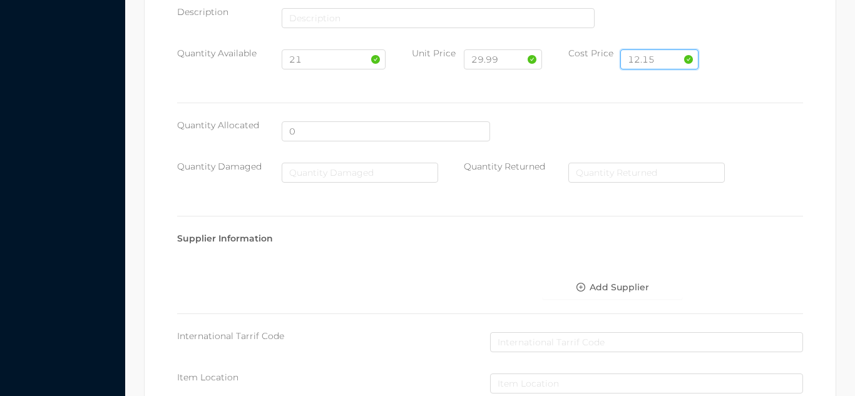
scroll to position [711, 0]
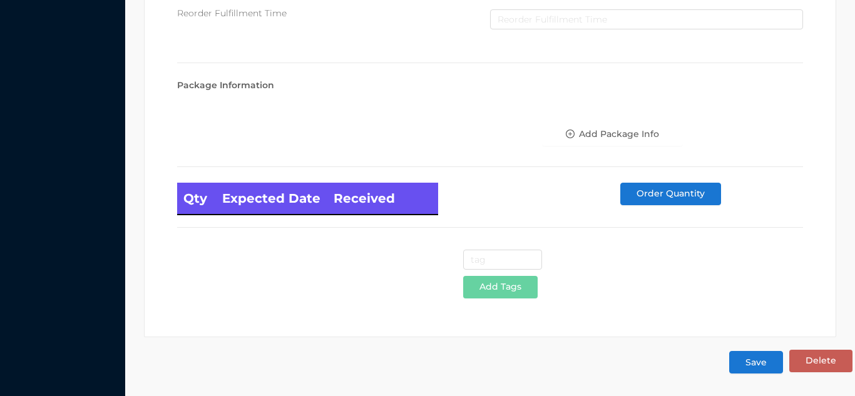
type input "12.15"
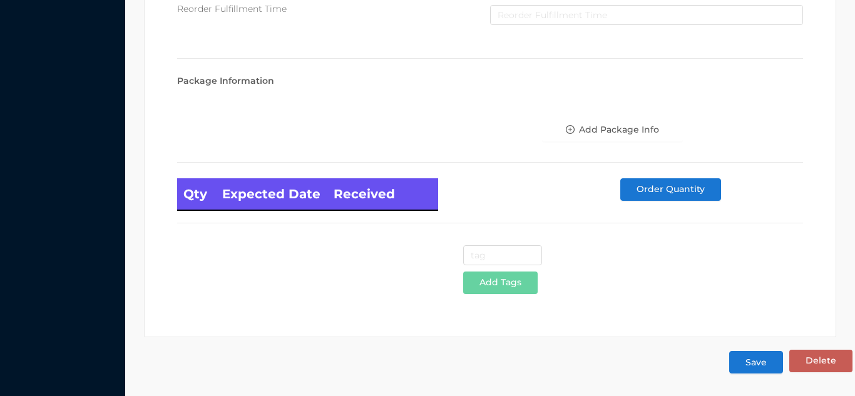
click at [758, 365] on button "Save" at bounding box center [756, 362] width 54 height 23
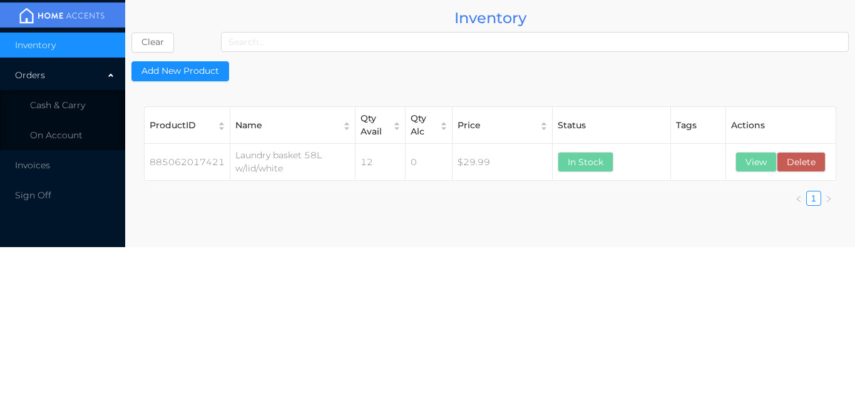
scroll to position [0, 0]
click at [74, 100] on span "Cash & Carry" at bounding box center [57, 105] width 55 height 11
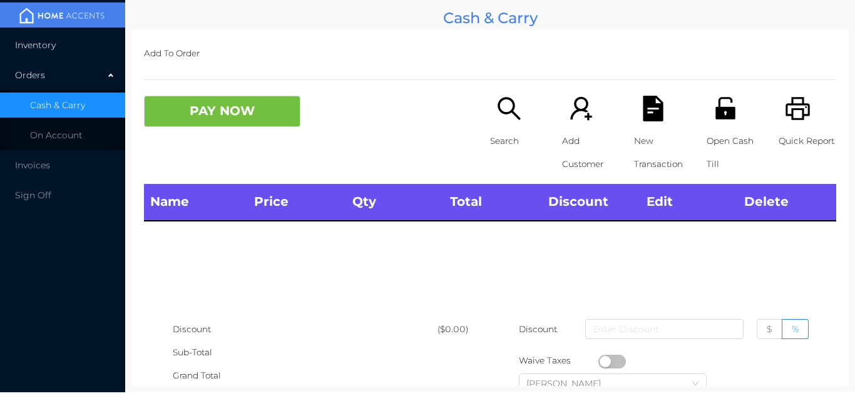
click at [67, 54] on li "Inventory" at bounding box center [62, 45] width 125 height 25
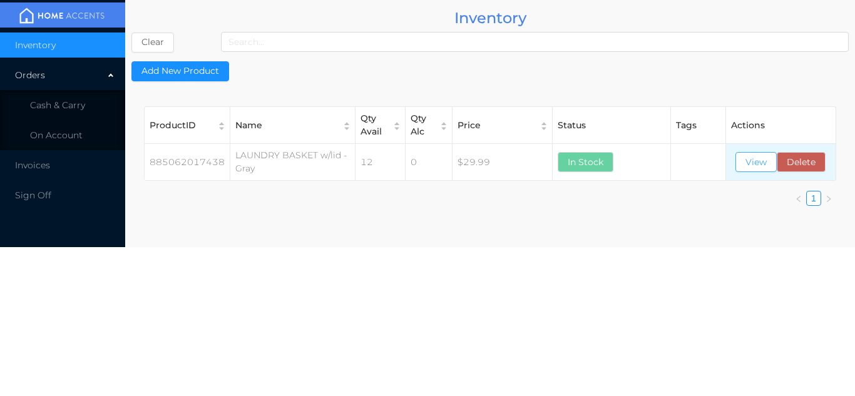
click at [756, 166] on button "View" at bounding box center [756, 162] width 41 height 20
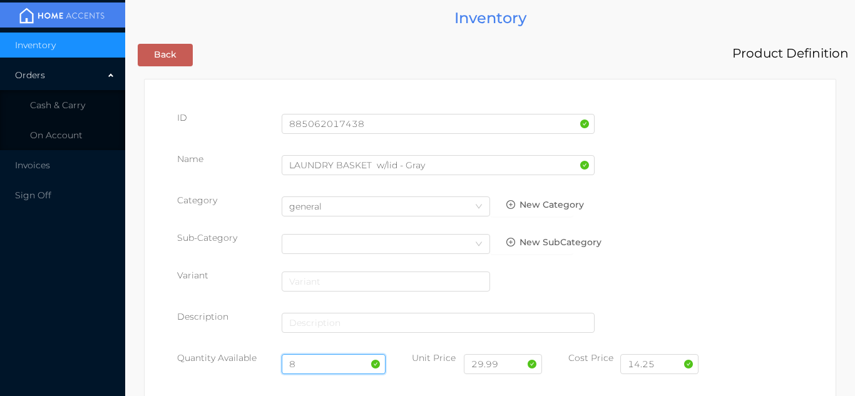
click at [326, 364] on input "8" at bounding box center [334, 364] width 105 height 20
type input "20"
click at [674, 366] on input "14.25" at bounding box center [660, 364] width 78 height 20
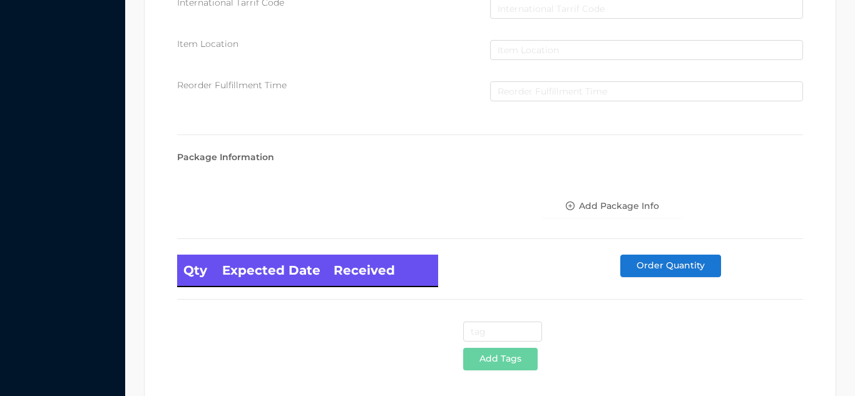
scroll to position [711, 0]
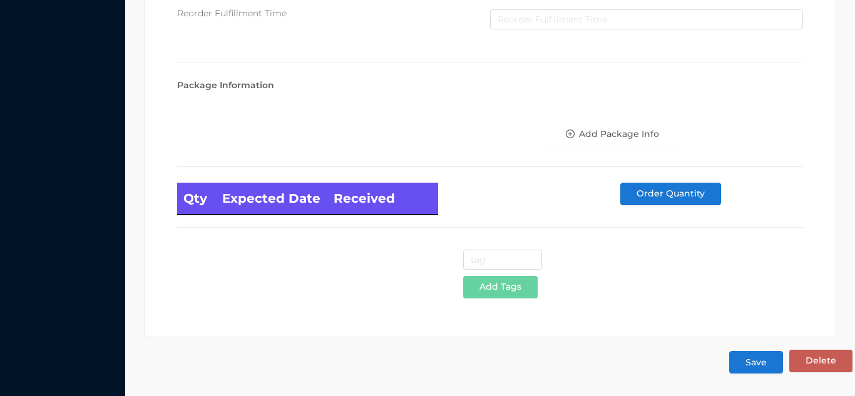
type input "12.15"
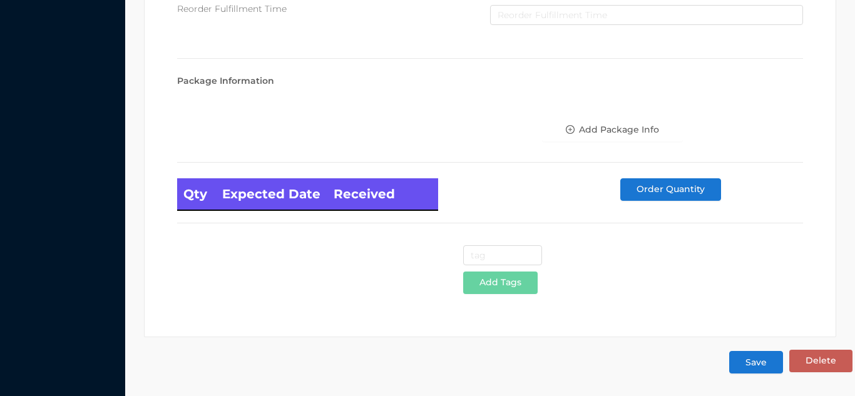
click at [765, 368] on button "Save" at bounding box center [756, 362] width 54 height 23
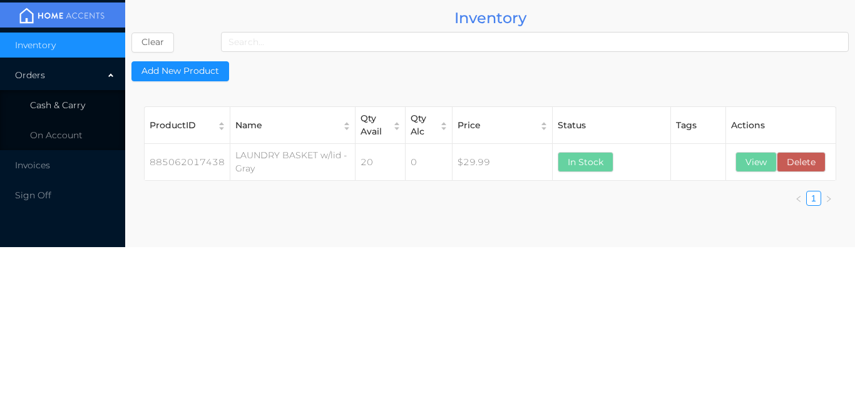
click at [71, 105] on span "Cash & Carry" at bounding box center [57, 105] width 55 height 11
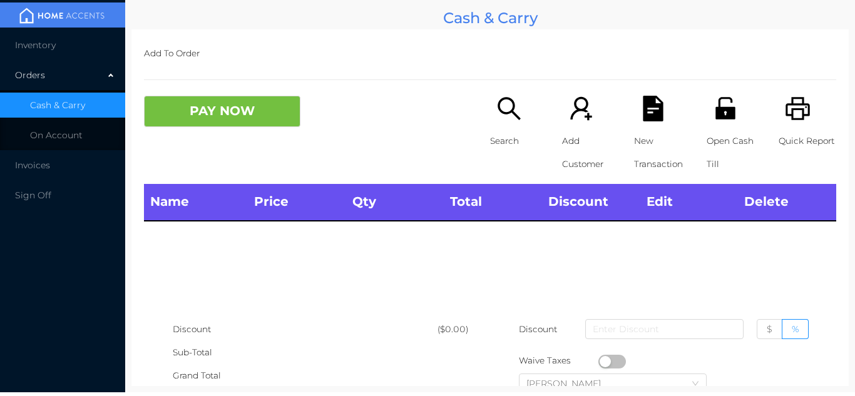
click at [56, 40] on li "Inventory" at bounding box center [62, 45] width 125 height 25
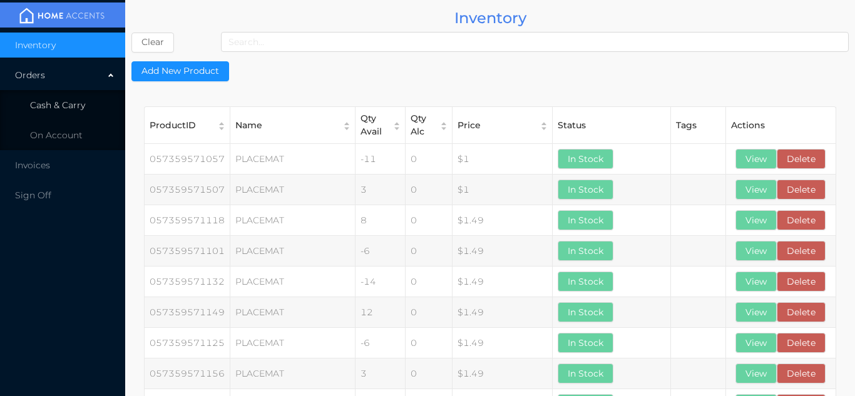
click at [96, 109] on li "Cash & Carry" at bounding box center [62, 105] width 125 height 25
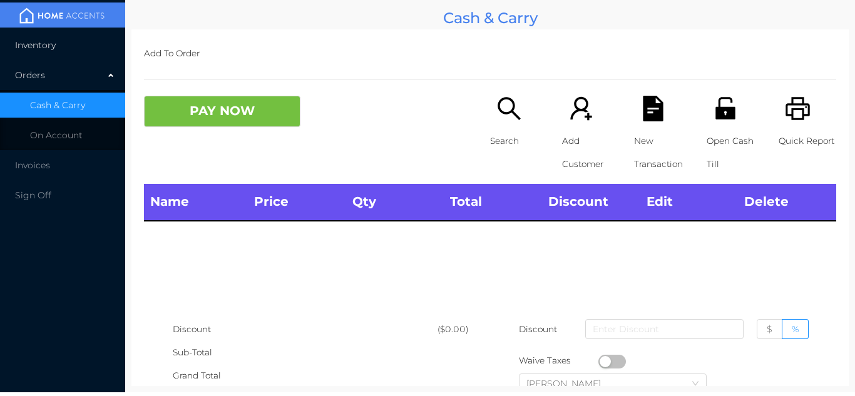
click at [67, 44] on li "Inventory" at bounding box center [62, 45] width 125 height 25
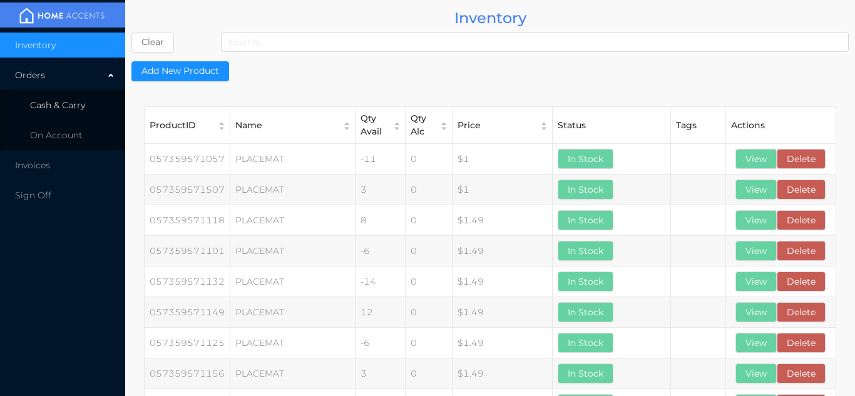
click at [69, 95] on li "Cash & Carry" at bounding box center [62, 105] width 125 height 25
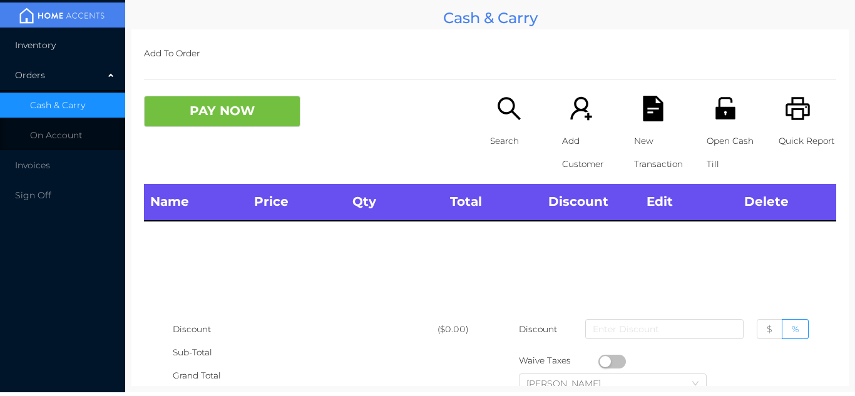
click at [71, 33] on li "Inventory" at bounding box center [62, 45] width 125 height 25
